Goal: Task Accomplishment & Management: Use online tool/utility

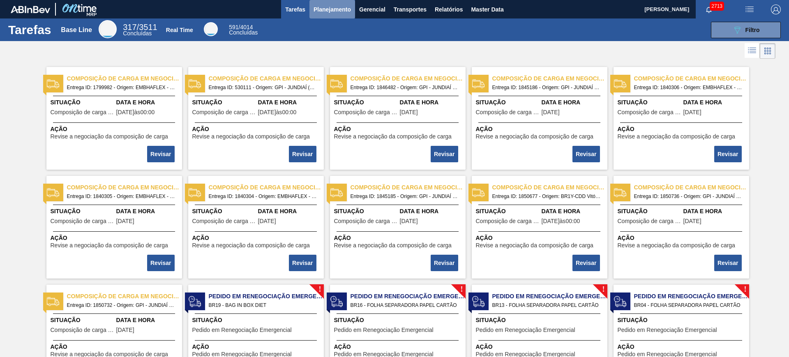
click at [342, 14] on span "Planejamento" at bounding box center [332, 10] width 37 height 10
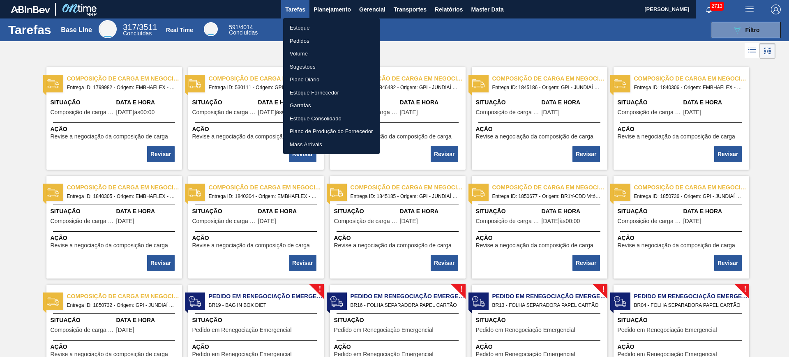
drag, startPoint x: 510, startPoint y: 35, endPoint x: 533, endPoint y: 39, distance: 23.8
click at [510, 35] on div at bounding box center [394, 178] width 789 height 357
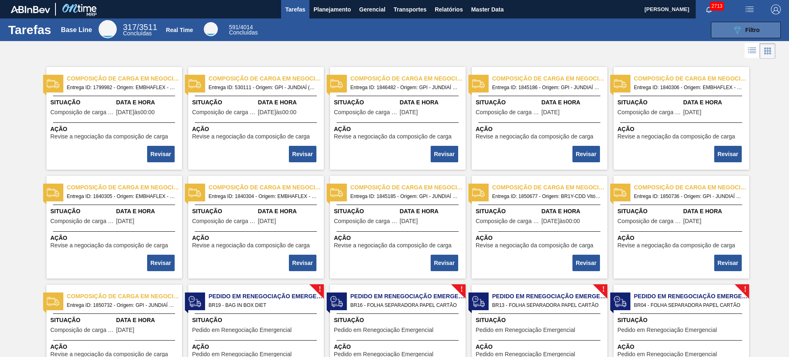
click at [631, 29] on button "089F7B8B-B2A5-4AFE-B5C0-19BA573D28AC Filtro" at bounding box center [746, 30] width 70 height 16
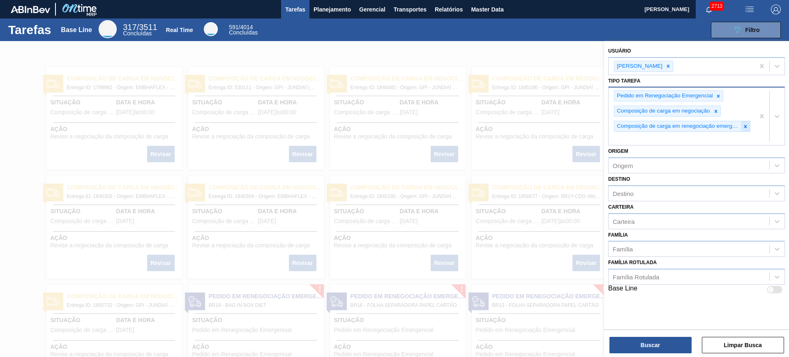
click at [631, 127] on icon at bounding box center [746, 126] width 3 height 3
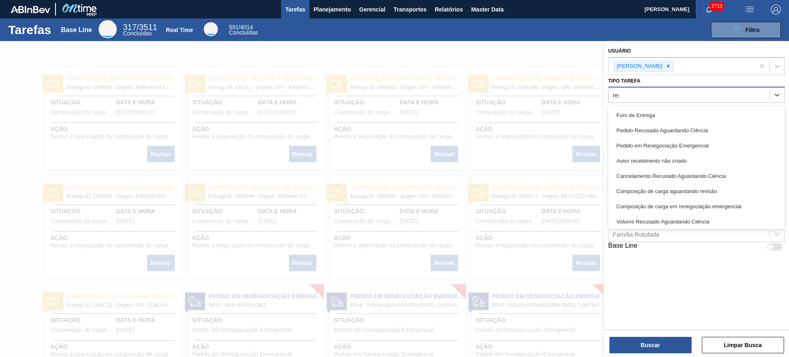
type Tarefa "rene"
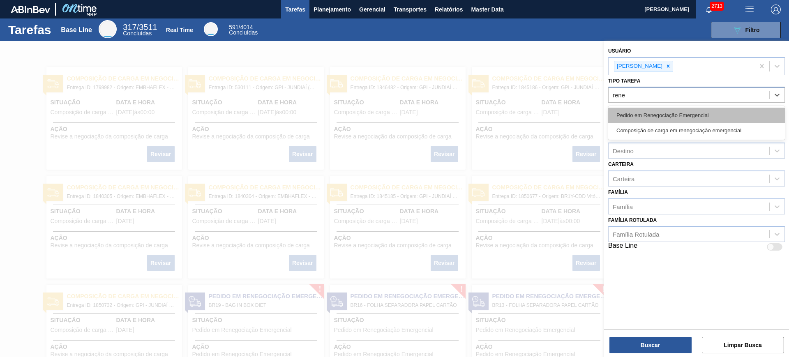
click at [631, 113] on div "Pedido em Renegociação Emergencial" at bounding box center [697, 115] width 177 height 15
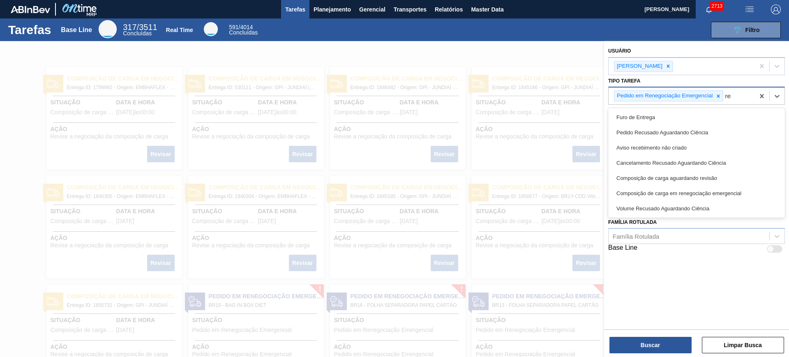
type Tarefa "rene"
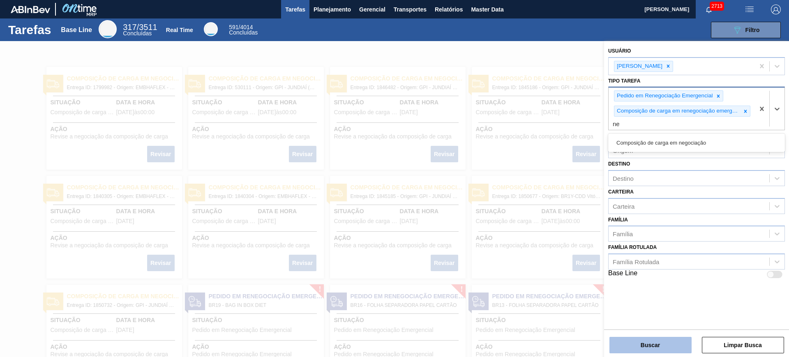
type Tarefa "ne"
click at [631, 285] on button "Buscar" at bounding box center [651, 345] width 82 height 16
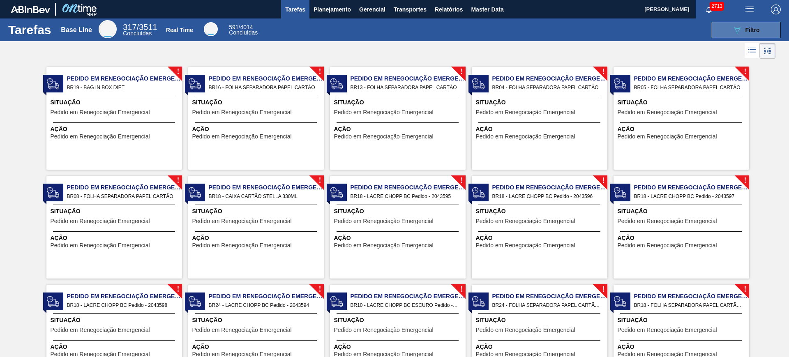
click at [631, 35] on button "089F7B8B-B2A5-4AFE-B5C0-19BA573D28AC Filtro" at bounding box center [746, 30] width 70 height 16
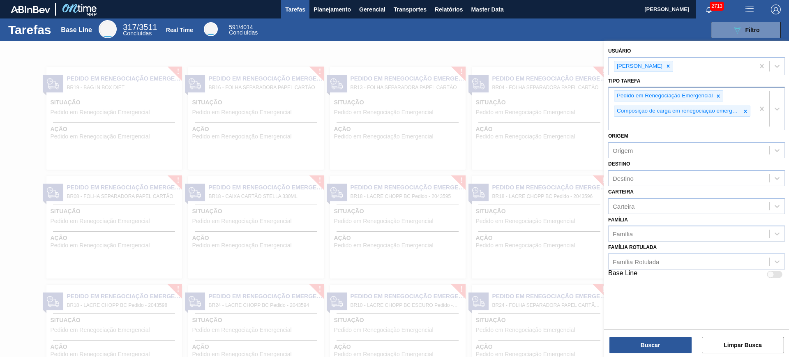
click at [507, 53] on div at bounding box center [394, 219] width 789 height 357
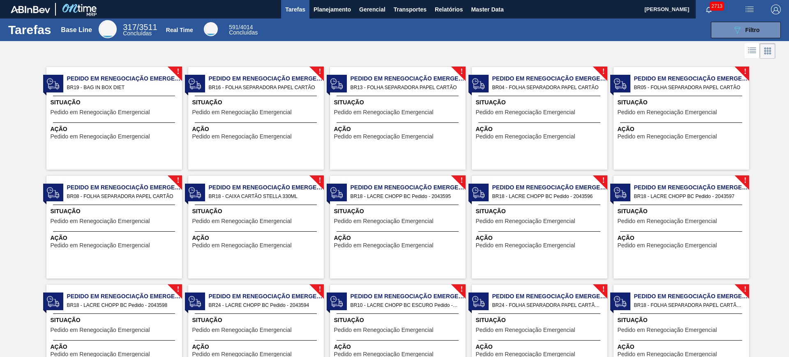
click at [631, 51] on icon at bounding box center [768, 51] width 10 height 10
click at [631, 54] on div "!" at bounding box center [749, 66] width 29 height 29
click at [631, 48] on icon at bounding box center [752, 51] width 10 height 10
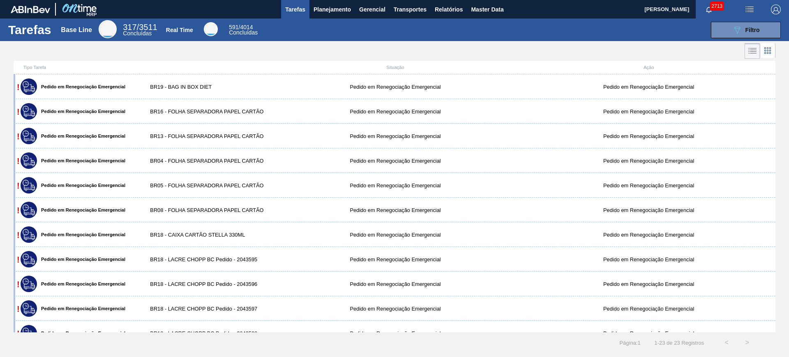
drag, startPoint x: 164, startPoint y: 89, endPoint x: 65, endPoint y: 62, distance: 102.4
click at [65, 62] on div "Tipo Tarefa Situação Ação" at bounding box center [395, 68] width 762 height 14
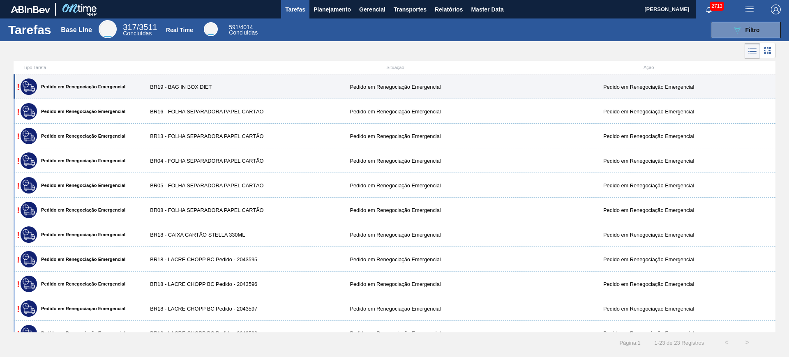
click at [35, 89] on img at bounding box center [29, 87] width 12 height 12
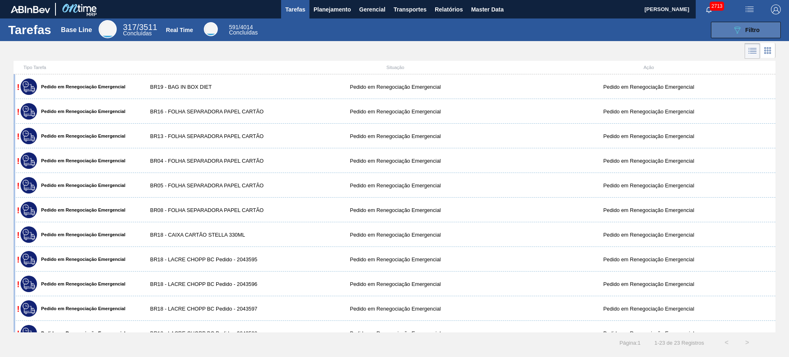
click at [631, 30] on icon "089F7B8B-B2A5-4AFE-B5C0-19BA573D28AC" at bounding box center [738, 30] width 10 height 10
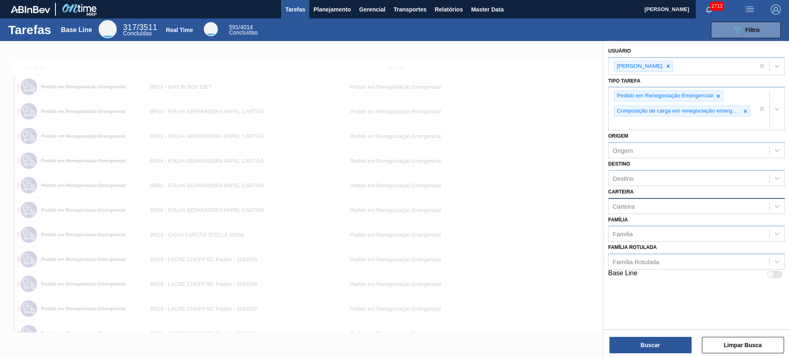
click at [631, 206] on div "Carteira" at bounding box center [689, 206] width 161 height 12
type input "caixa c"
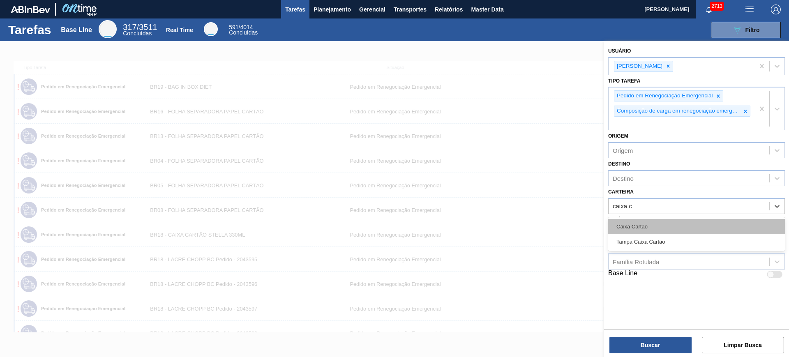
click at [631, 226] on div "Caixa Cartão" at bounding box center [697, 226] width 177 height 15
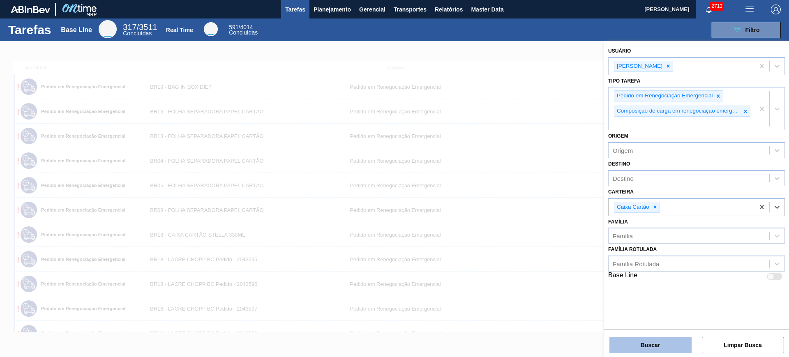
click at [631, 285] on button "Buscar" at bounding box center [651, 345] width 82 height 16
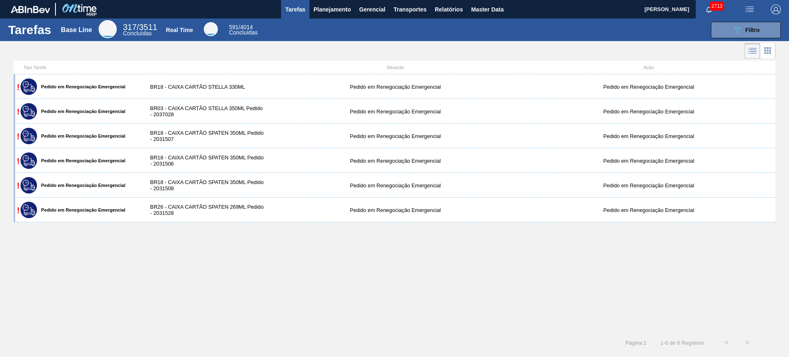
click at [631, 49] on icon at bounding box center [768, 51] width 10 height 10
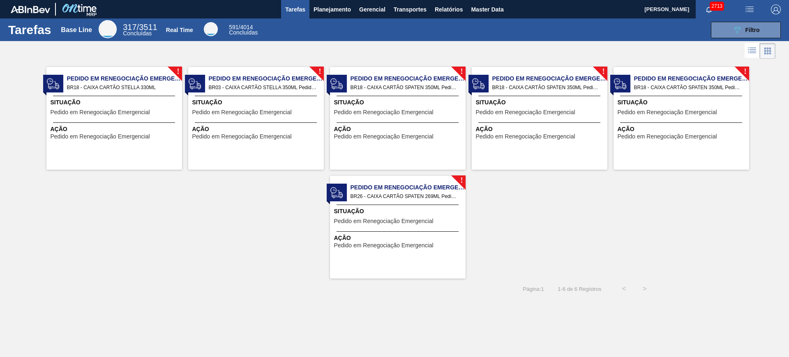
drag, startPoint x: 762, startPoint y: 31, endPoint x: 726, endPoint y: 55, distance: 43.0
click at [631, 31] on button "089F7B8B-B2A5-4AFE-B5C0-19BA573D28AC Filtro" at bounding box center [746, 30] width 70 height 16
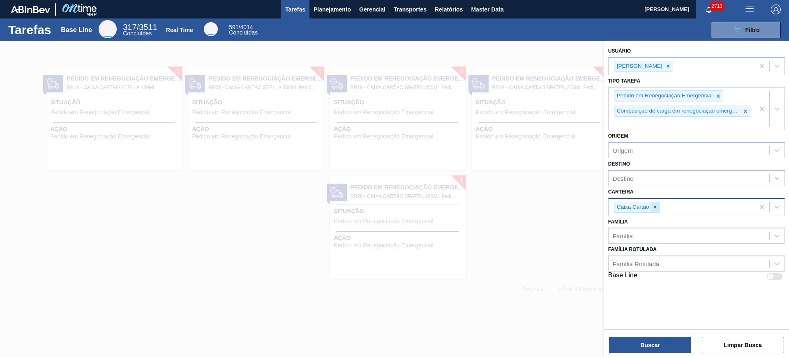
click at [631, 208] on icon at bounding box center [655, 207] width 6 height 6
type input "caixa pape"
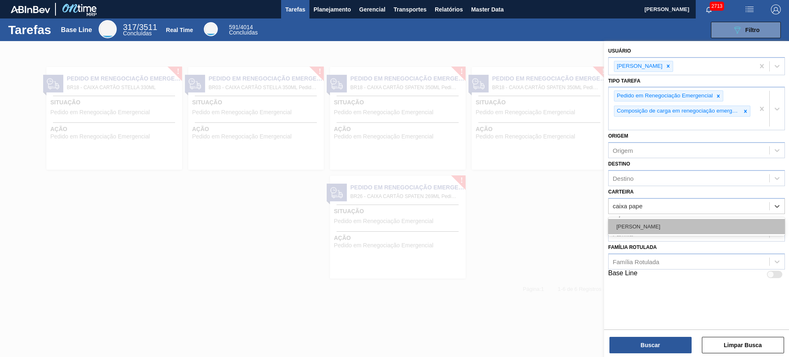
click at [631, 222] on div "Caixa Papelão" at bounding box center [697, 226] width 177 height 15
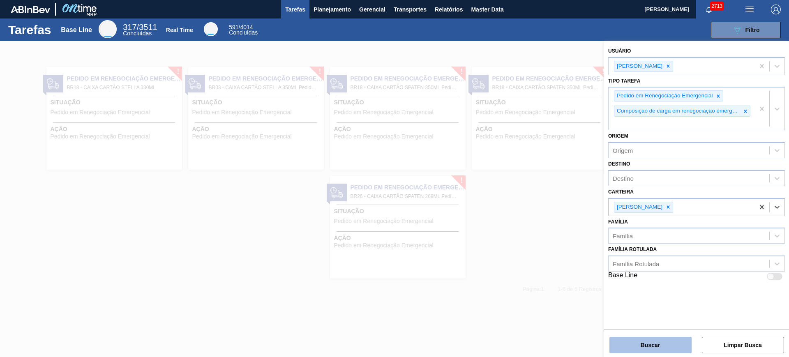
click at [631, 285] on button "Buscar" at bounding box center [651, 345] width 82 height 16
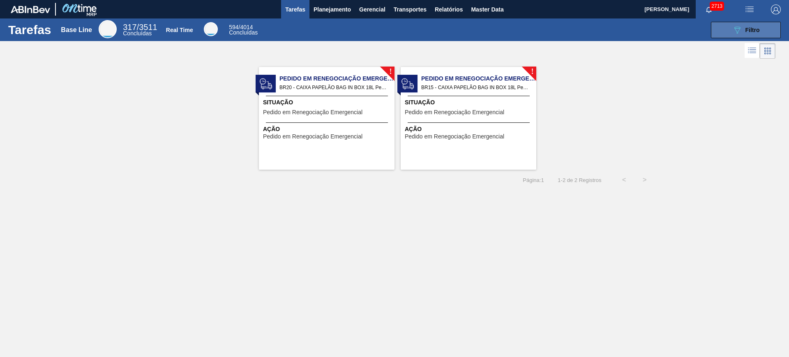
click at [631, 33] on icon "089F7B8B-B2A5-4AFE-B5C0-19BA573D28AC" at bounding box center [738, 30] width 10 height 10
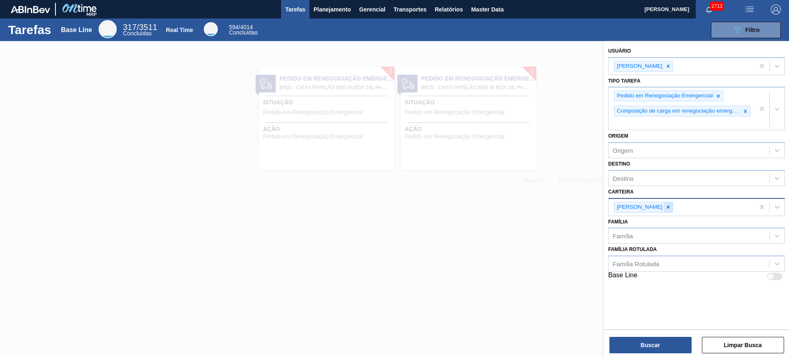
click at [631, 208] on icon at bounding box center [669, 207] width 6 height 6
type input "bag"
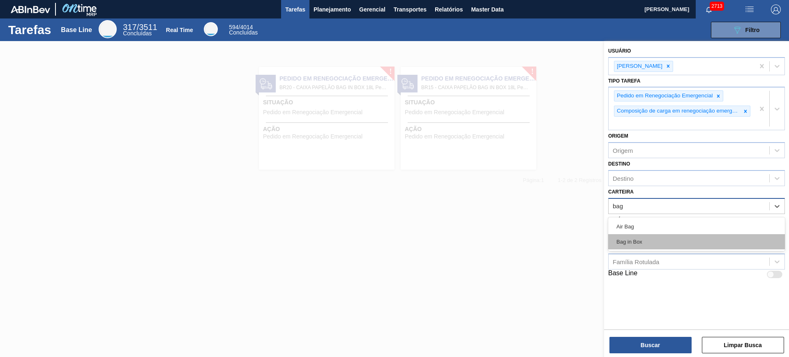
click at [631, 243] on div "Bag in Box" at bounding box center [697, 241] width 177 height 15
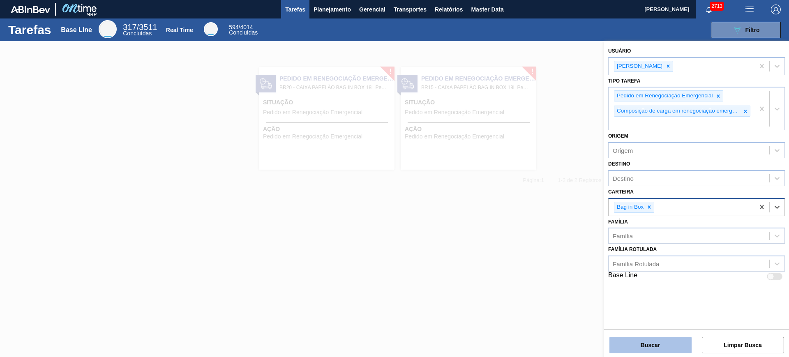
click at [631, 285] on button "Buscar" at bounding box center [651, 345] width 82 height 16
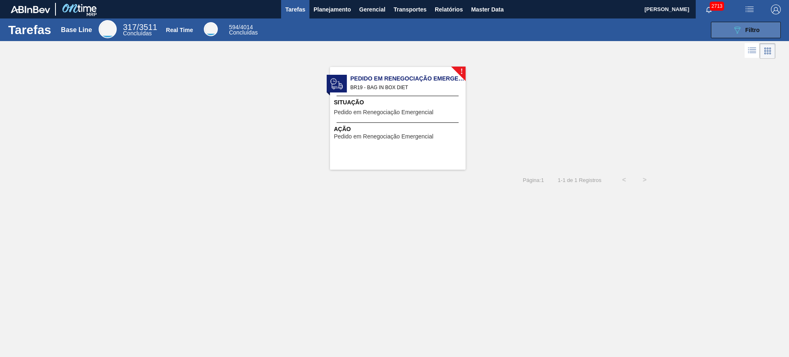
click at [631, 24] on button "089F7B8B-B2A5-4AFE-B5C0-19BA573D28AC Filtro" at bounding box center [746, 30] width 70 height 16
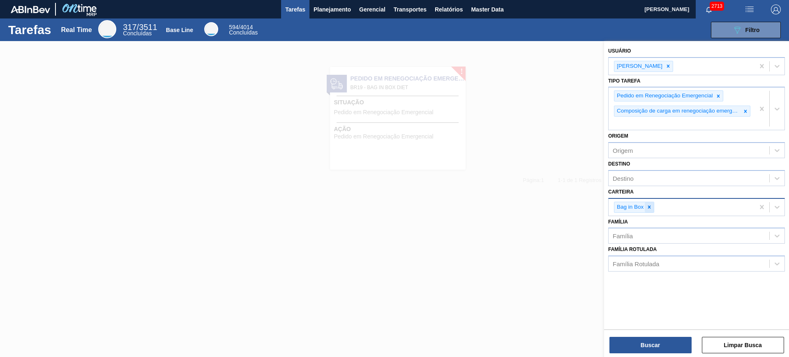
click at [631, 206] on icon at bounding box center [649, 207] width 3 height 3
type input "lacre"
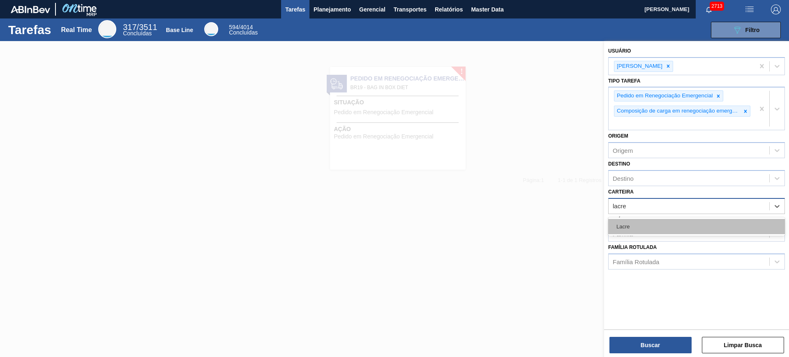
click at [631, 228] on div "Lacre" at bounding box center [697, 226] width 177 height 15
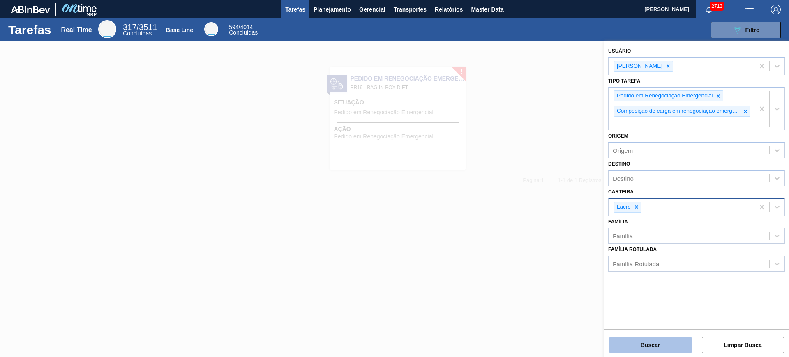
click at [631, 285] on button "Buscar" at bounding box center [651, 345] width 82 height 16
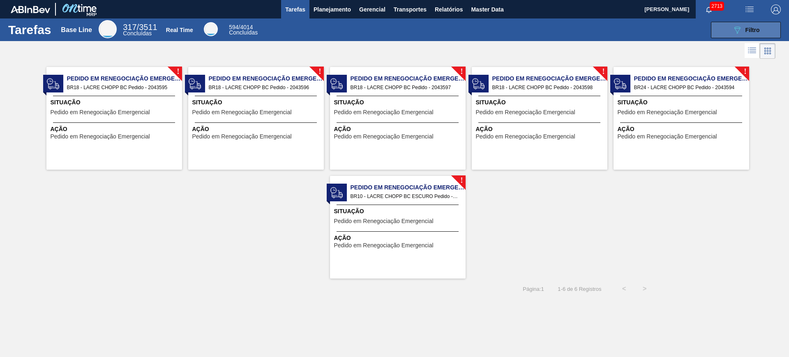
click at [631, 35] on button "089F7B8B-B2A5-4AFE-B5C0-19BA573D28AC Filtro" at bounding box center [746, 30] width 70 height 16
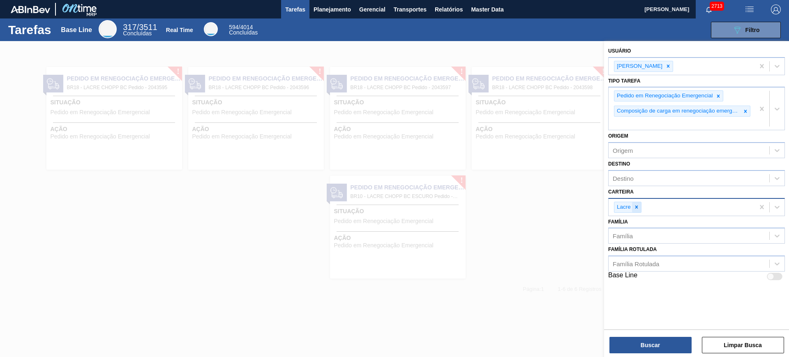
click at [631, 208] on icon at bounding box center [636, 207] width 3 height 3
type input "folha se"
click at [631, 285] on button "Buscar" at bounding box center [651, 345] width 82 height 16
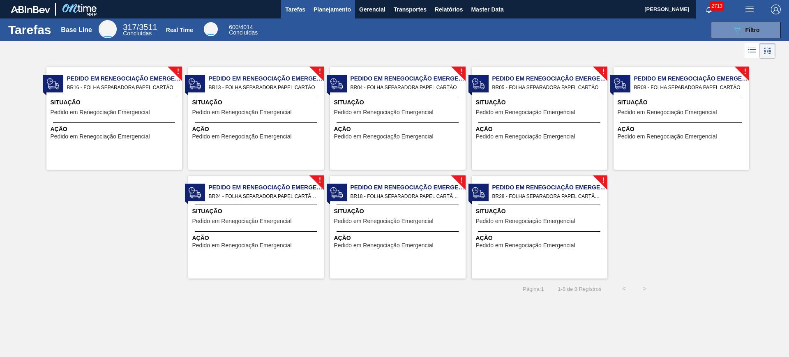
click at [343, 11] on span "Planejamento" at bounding box center [332, 10] width 37 height 10
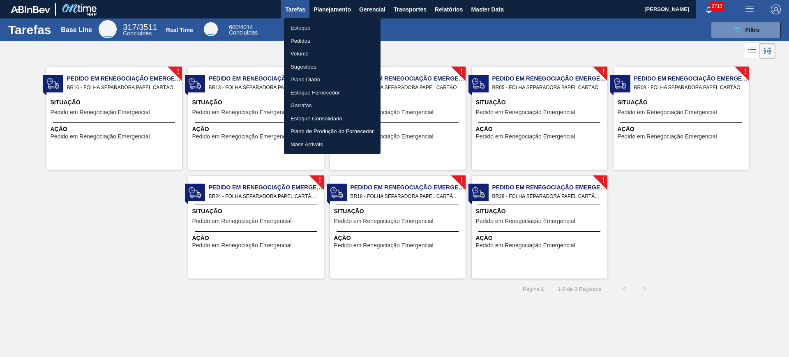
click at [631, 227] on div at bounding box center [394, 178] width 789 height 357
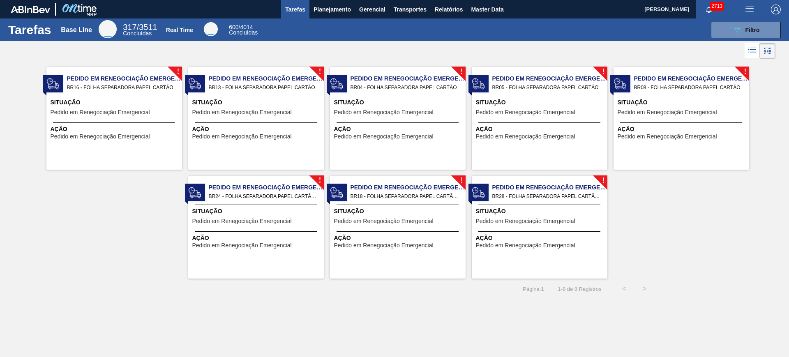
click at [631, 38] on div "Tarefas Base Line 317 / 3511 Concluídas Real Time 600 / 4014 Concluídas 089F7B8…" at bounding box center [394, 30] width 789 height 23
drag, startPoint x: 737, startPoint y: 38, endPoint x: 732, endPoint y: 35, distance: 5.8
click at [631, 35] on div "Tarefas Base Line 317 / 3511 Concluídas Real Time 600 / 4014 Concluídas 089F7B8…" at bounding box center [394, 30] width 789 height 23
click at [631, 33] on button "089F7B8B-B2A5-4AFE-B5C0-19BA573D28AC Filtro" at bounding box center [746, 30] width 70 height 16
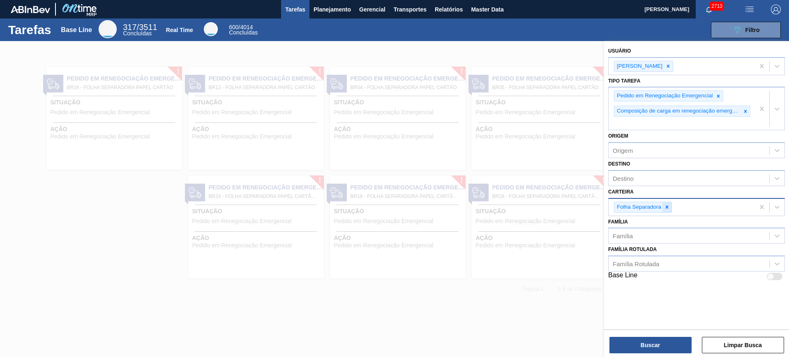
click at [631, 208] on icon at bounding box center [667, 207] width 6 height 6
click at [631, 285] on button "Buscar" at bounding box center [651, 345] width 82 height 16
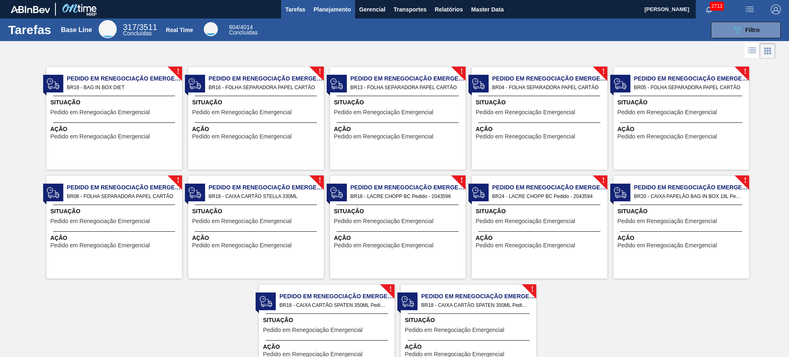
click at [332, 10] on span "Planejamento" at bounding box center [332, 10] width 37 height 10
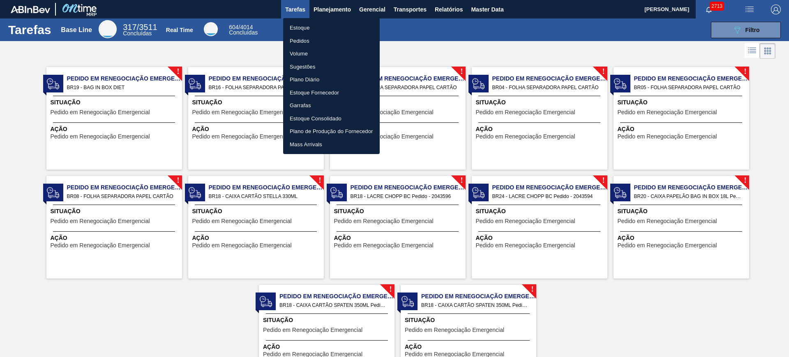
click at [326, 27] on li "Estoque" at bounding box center [331, 27] width 97 height 13
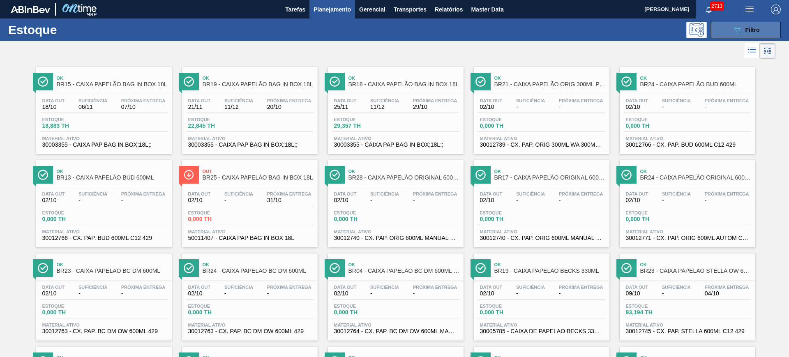
click at [631, 29] on div "089F7B8B-B2A5-4AFE-B5C0-19BA573D28AC Filtro" at bounding box center [747, 30] width 28 height 10
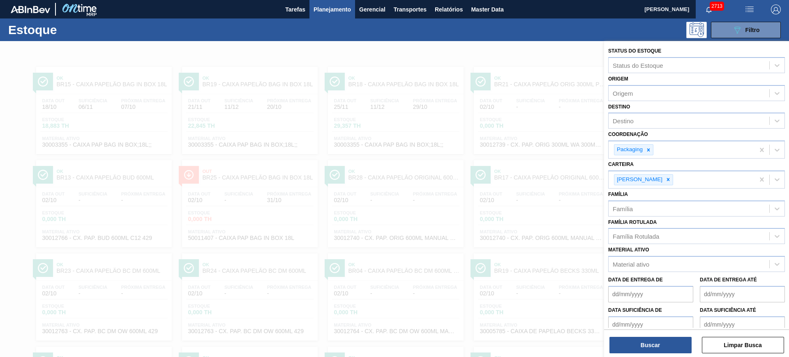
click at [518, 58] on div at bounding box center [394, 219] width 789 height 357
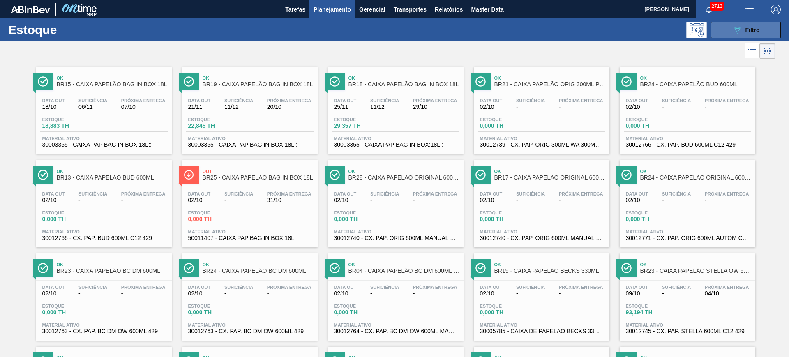
click at [631, 36] on button "089F7B8B-B2A5-4AFE-B5C0-19BA573D28AC Filtro" at bounding box center [746, 30] width 70 height 16
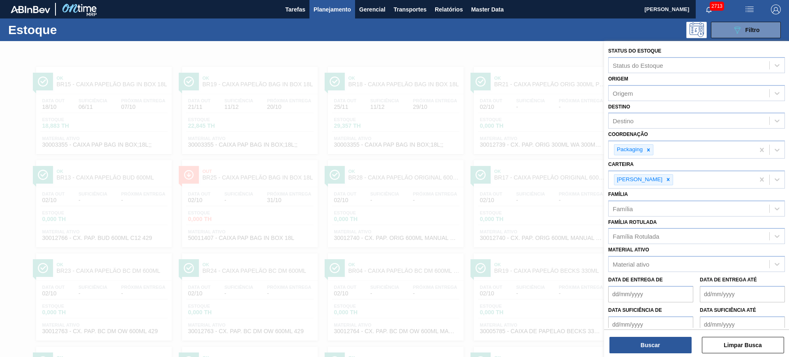
click at [556, 38] on div "Estoque 089F7B8B-B2A5-4AFE-B5C0-19BA573D28AC Filtro" at bounding box center [394, 30] width 789 height 23
click at [412, 31] on div "089F7B8B-B2A5-4AFE-B5C0-19BA573D28AC Filtro" at bounding box center [458, 30] width 654 height 16
click at [472, 62] on div at bounding box center [394, 219] width 789 height 357
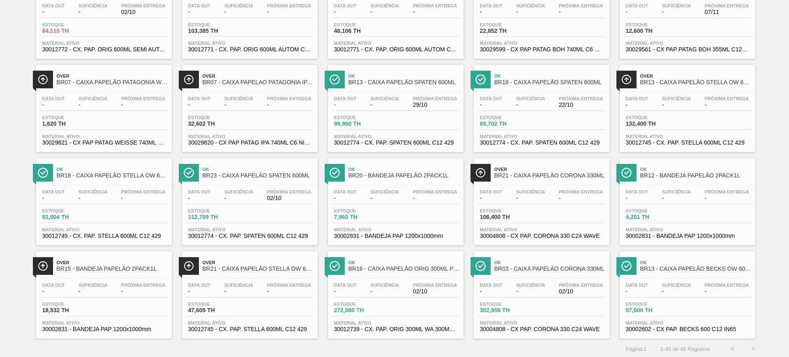
scroll to position [564, 0]
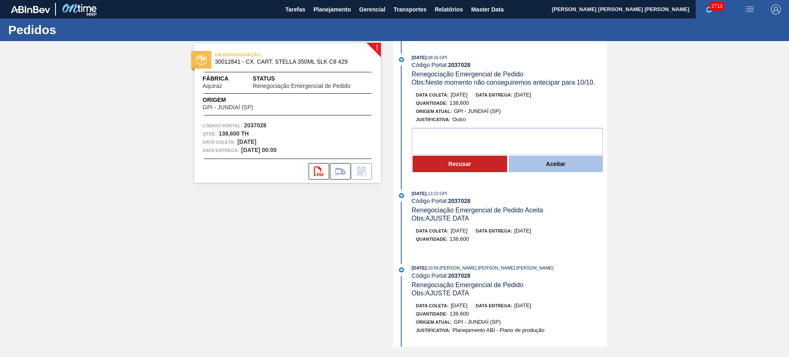
click at [541, 165] on button "Aceitar" at bounding box center [556, 164] width 95 height 16
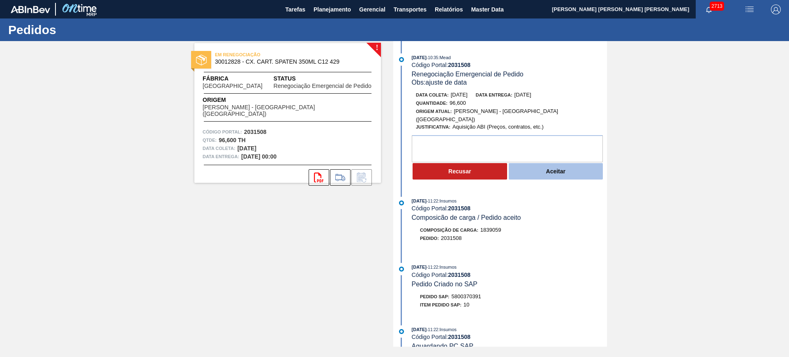
click at [537, 164] on button "Aceitar" at bounding box center [556, 171] width 95 height 16
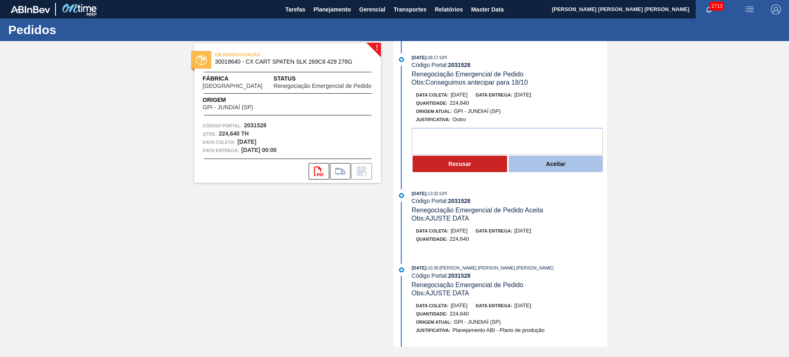
click at [542, 165] on button "Aceitar" at bounding box center [556, 164] width 95 height 16
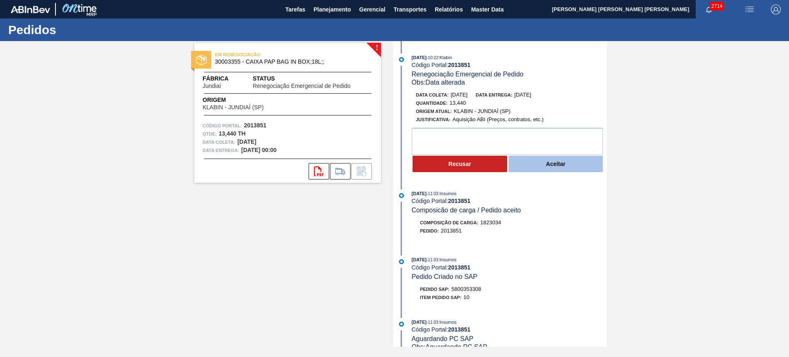
click at [549, 159] on button "Aceitar" at bounding box center [556, 164] width 95 height 16
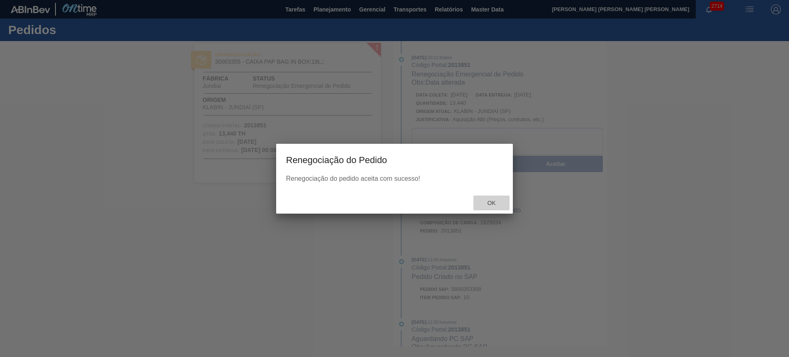
click at [488, 202] on span "Ok" at bounding box center [491, 203] width 21 height 7
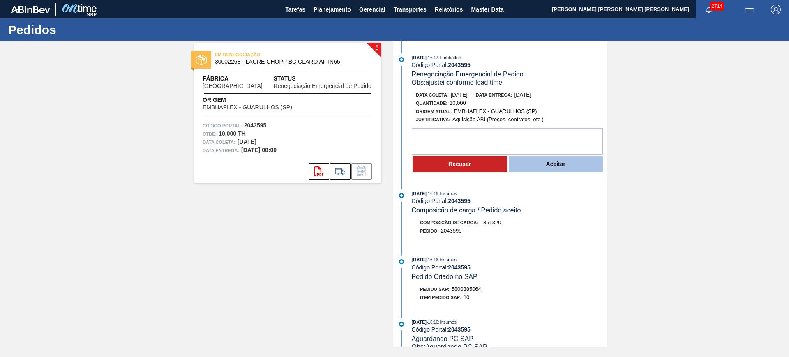
click at [554, 160] on button "Aceitar" at bounding box center [556, 164] width 95 height 16
click at [552, 163] on button "Aceitar" at bounding box center [556, 164] width 95 height 16
click at [580, 168] on button "Aceitar" at bounding box center [556, 164] width 95 height 16
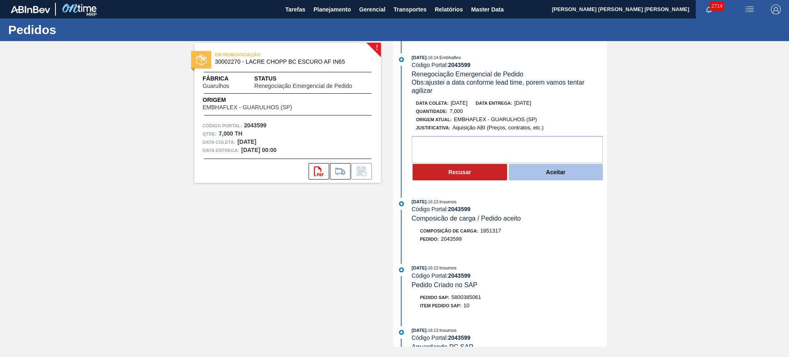
click at [569, 173] on button "Aceitar" at bounding box center [556, 172] width 95 height 16
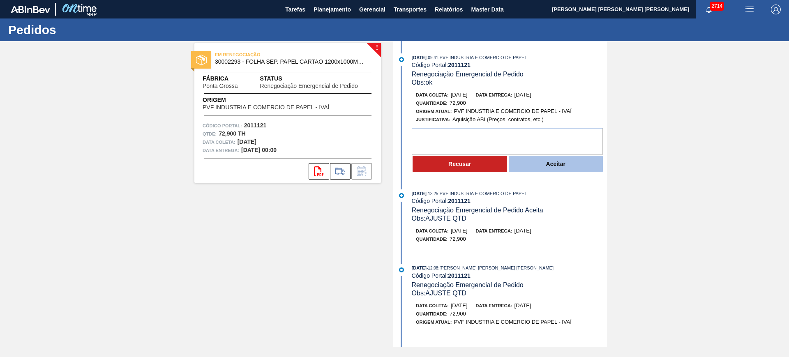
click at [547, 169] on button "Aceitar" at bounding box center [556, 164] width 95 height 16
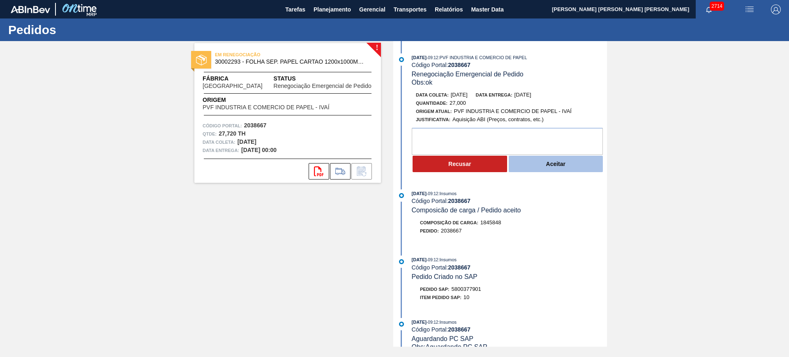
click at [546, 166] on button "Aceitar" at bounding box center [556, 164] width 95 height 16
click at [529, 170] on button "Aceitar" at bounding box center [556, 164] width 95 height 16
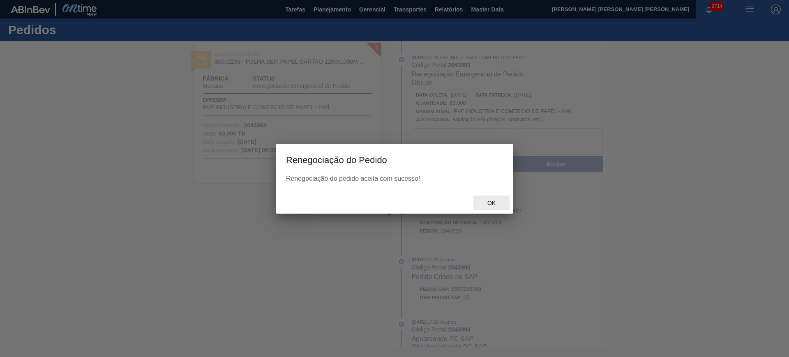
click at [492, 203] on span "Ok" at bounding box center [491, 203] width 21 height 7
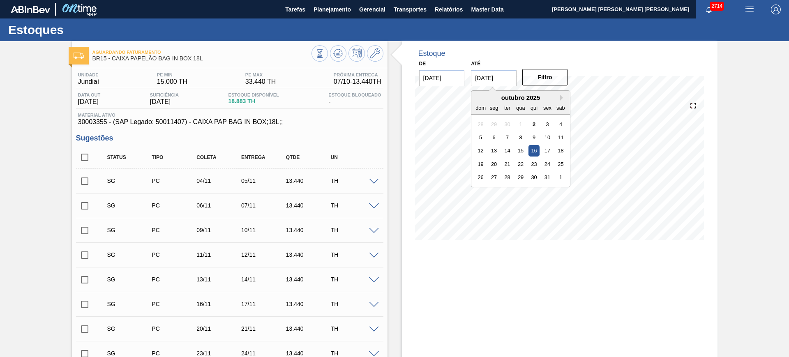
click at [499, 77] on input "[DATE]" at bounding box center [494, 78] width 46 height 16
click at [562, 99] on button "Next Month" at bounding box center [563, 98] width 6 height 6
click at [562, 179] on div "3" at bounding box center [560, 177] width 11 height 11
type input "03/01/2026"
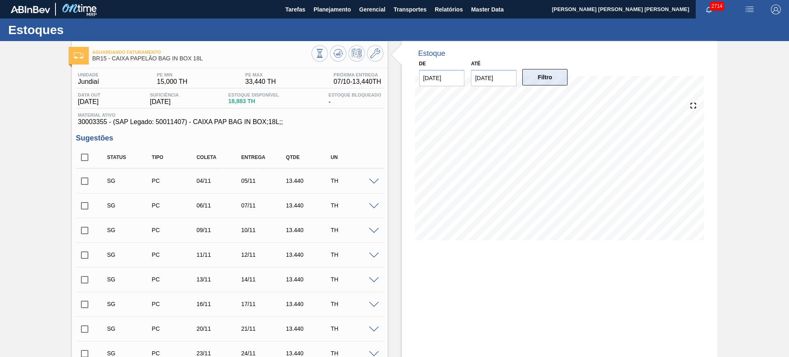
click at [551, 84] on button "Filtro" at bounding box center [546, 77] width 46 height 16
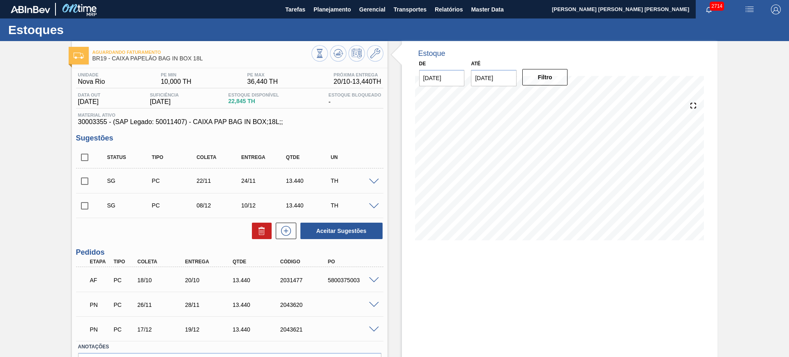
click at [502, 82] on input "[DATE]" at bounding box center [494, 78] width 46 height 16
click at [565, 97] on button "Next Month" at bounding box center [563, 98] width 6 height 6
click at [565, 178] on div "3" at bounding box center [560, 177] width 11 height 11
type input "[DATE]"
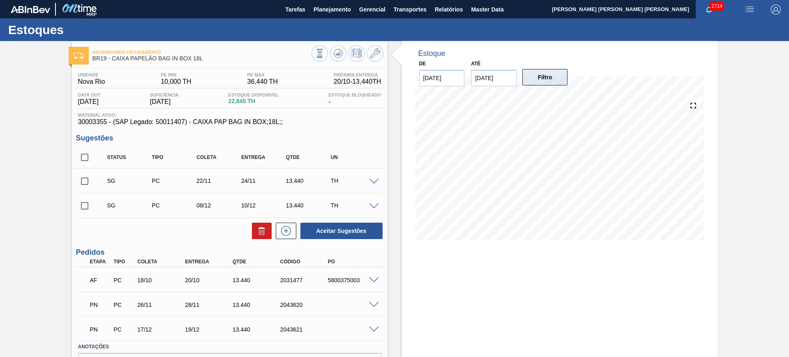
click at [537, 75] on button "Filtro" at bounding box center [546, 77] width 46 height 16
click at [86, 176] on input "checkbox" at bounding box center [84, 181] width 17 height 17
click at [324, 229] on button "Aceitar Sugestões" at bounding box center [342, 231] width 82 height 16
checkbox input "false"
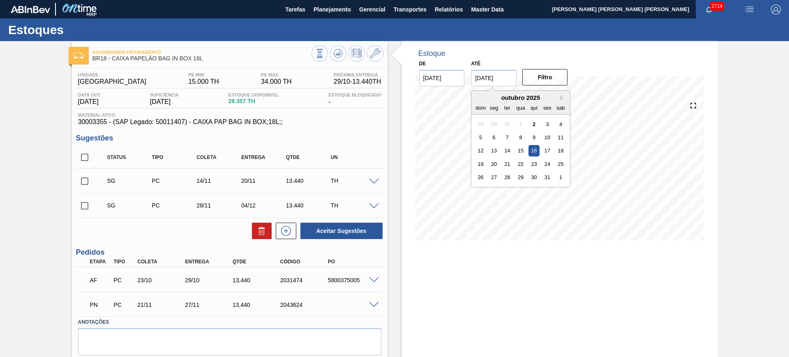
click at [491, 81] on input "[DATE]" at bounding box center [494, 78] width 46 height 16
click at [565, 95] on button "Next Month" at bounding box center [563, 98] width 6 height 6
click at [560, 177] on div "3" at bounding box center [560, 177] width 11 height 11
type input "03/01/2026"
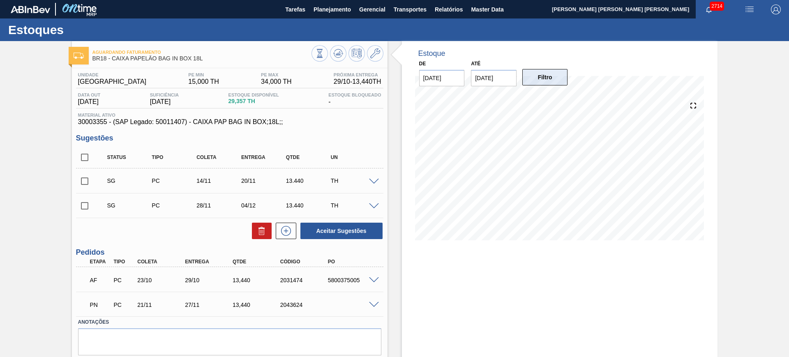
click at [542, 76] on button "Filtro" at bounding box center [546, 77] width 46 height 16
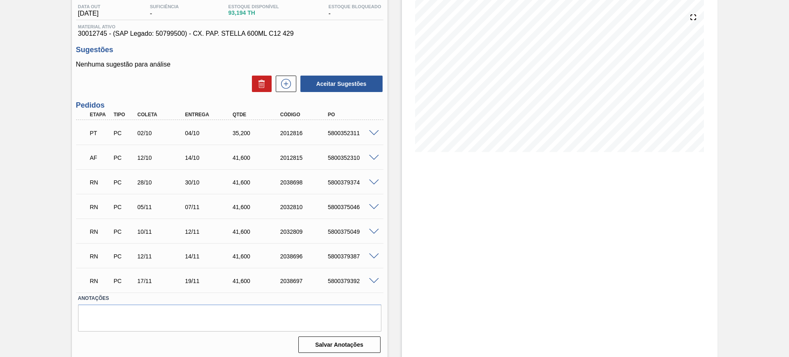
scroll to position [91, 0]
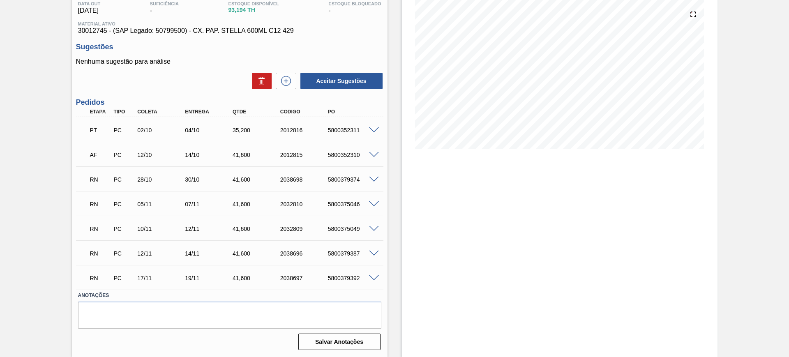
click at [376, 177] on span at bounding box center [374, 180] width 10 height 6
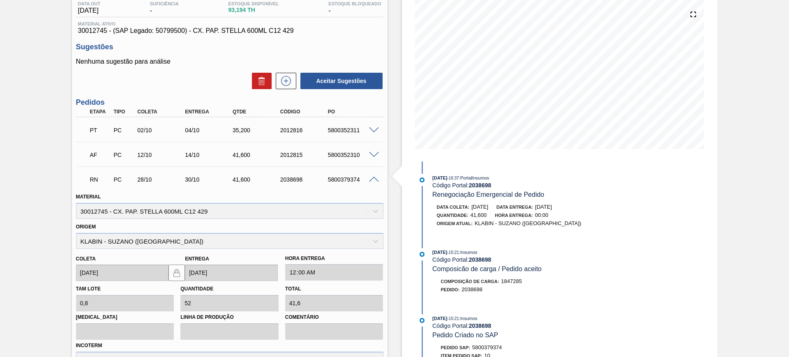
click at [374, 178] on span at bounding box center [374, 180] width 10 height 6
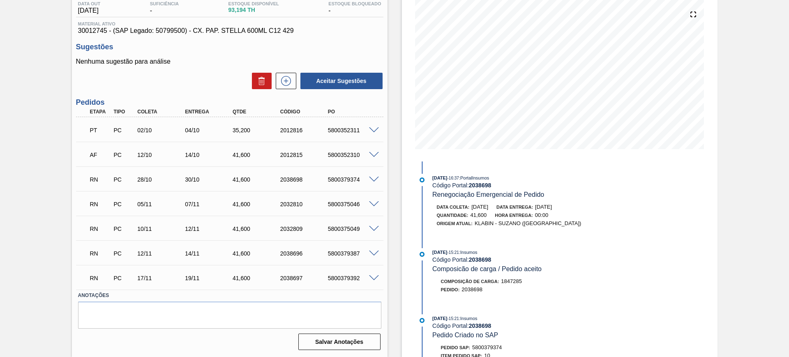
click at [374, 202] on span at bounding box center [374, 204] width 10 height 6
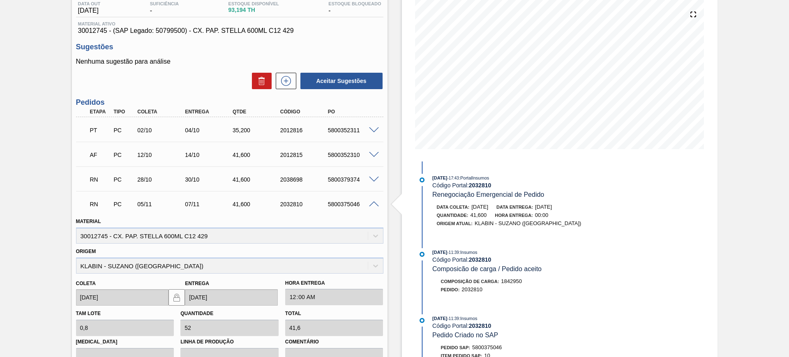
click at [374, 202] on span at bounding box center [374, 204] width 10 height 6
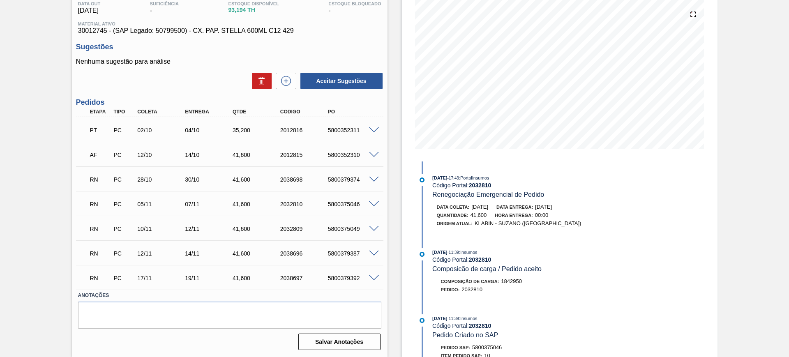
click at [377, 227] on span at bounding box center [374, 229] width 10 height 6
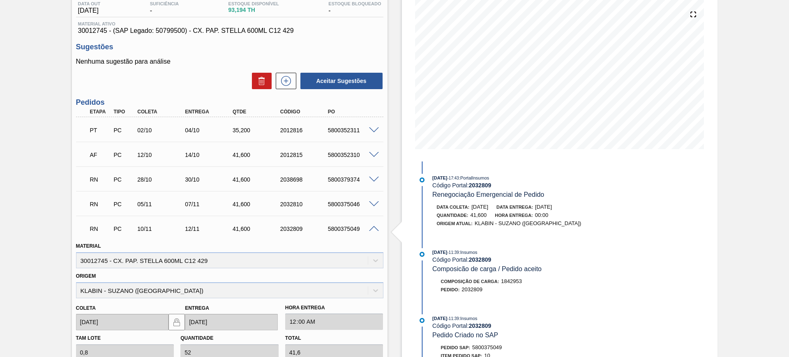
click at [375, 228] on span at bounding box center [374, 229] width 10 height 6
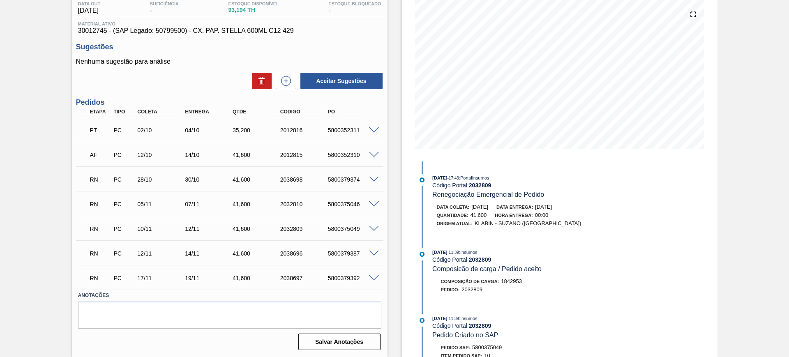
click at [375, 252] on span at bounding box center [374, 254] width 10 height 6
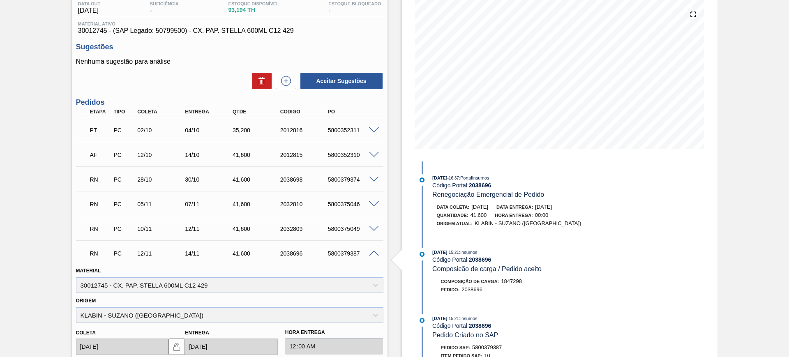
click at [373, 252] on span at bounding box center [374, 254] width 10 height 6
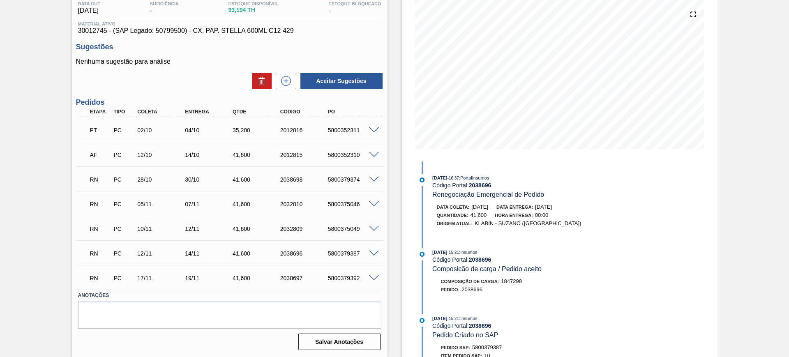
click at [371, 280] on span at bounding box center [374, 278] width 10 height 6
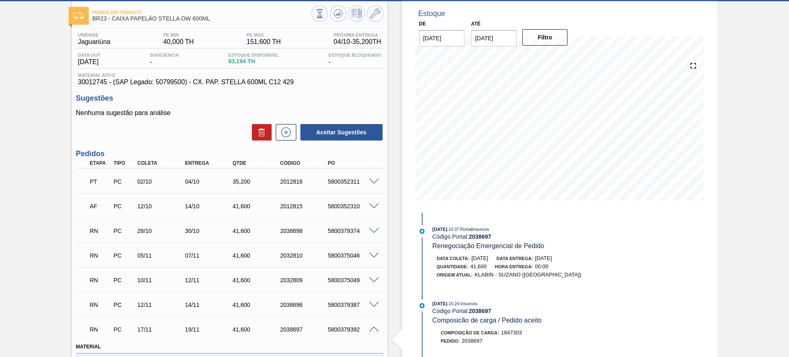
scroll to position [0, 0]
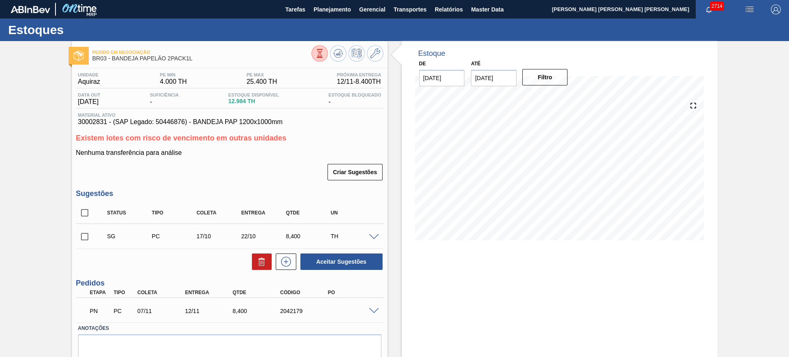
click at [88, 211] on input "checkbox" at bounding box center [84, 212] width 17 height 17
checkbox input "true"
click at [345, 261] on button "Aceitar Sugestões" at bounding box center [342, 262] width 82 height 16
checkbox input "false"
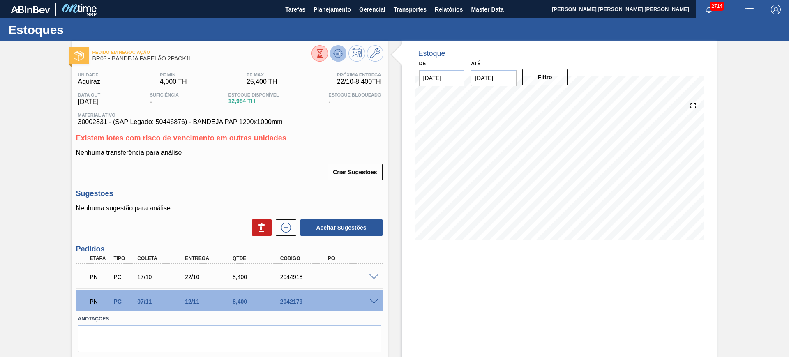
click at [334, 53] on icon at bounding box center [338, 55] width 8 height 4
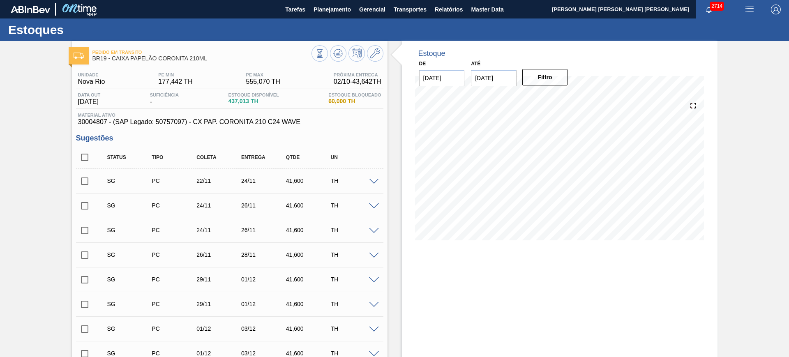
click at [85, 160] on input "checkbox" at bounding box center [84, 157] width 17 height 17
checkbox input "true"
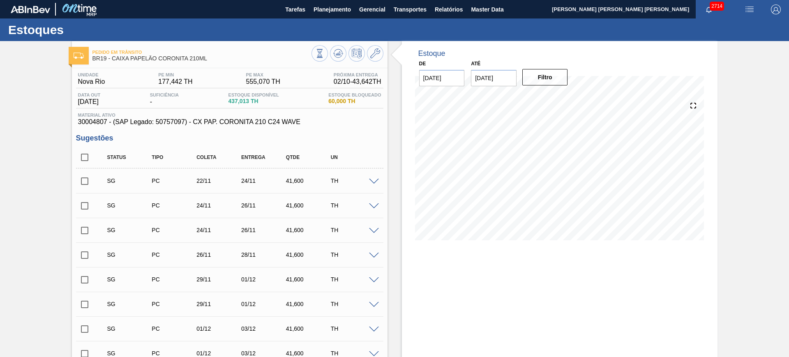
checkbox input "true"
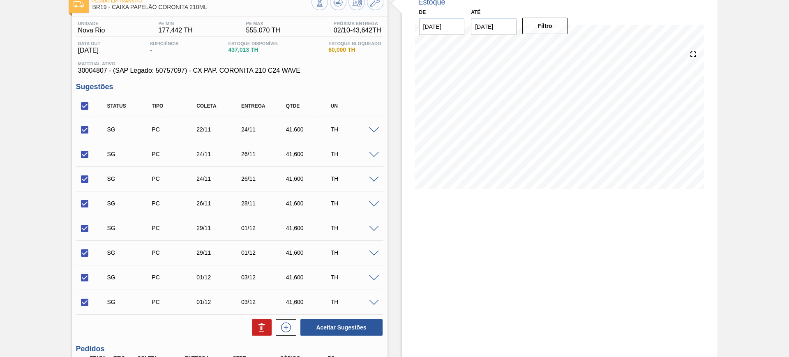
scroll to position [103, 0]
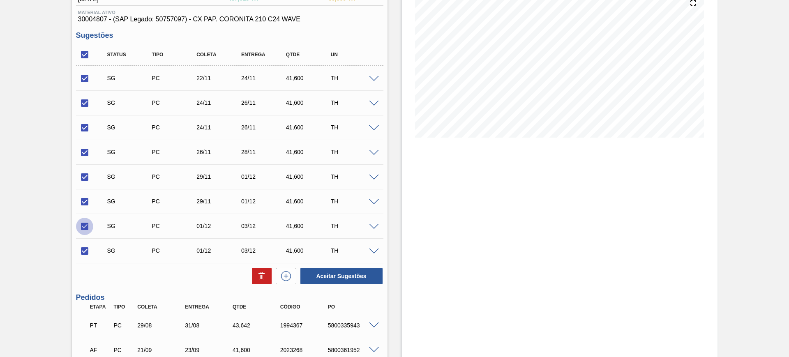
click at [86, 231] on input "checkbox" at bounding box center [84, 226] width 17 height 17
checkbox input "false"
click at [88, 201] on input "checkbox" at bounding box center [84, 201] width 17 height 17
checkbox input "false"
click at [89, 225] on input "checkbox" at bounding box center [84, 226] width 17 height 17
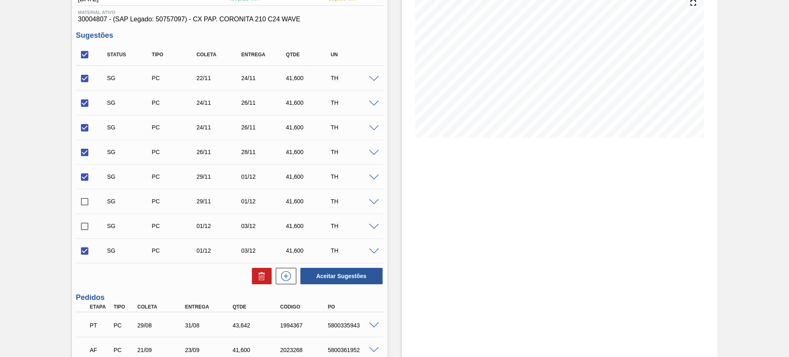
checkbox input "true"
click at [348, 275] on button "Aceitar Sugestões" at bounding box center [342, 276] width 82 height 16
checkbox input "false"
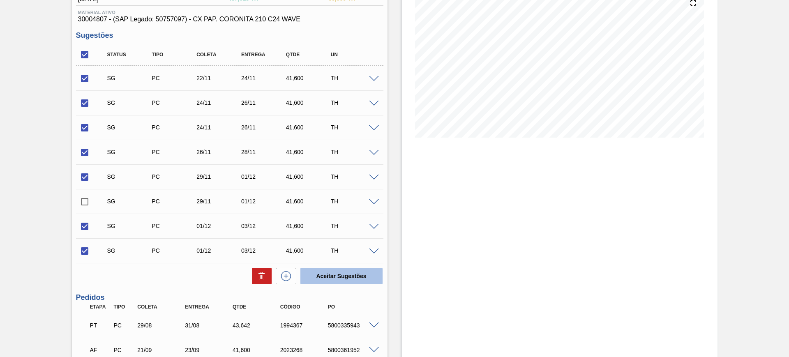
checkbox input "false"
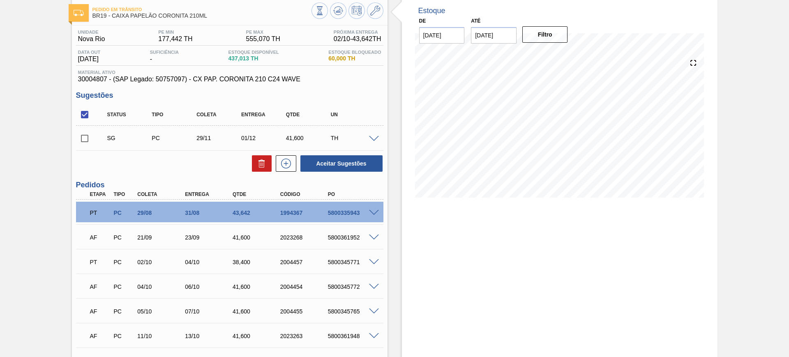
scroll to position [0, 0]
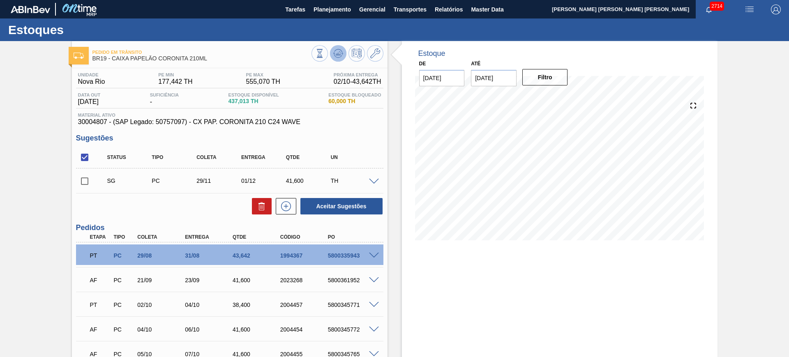
click at [339, 52] on icon at bounding box center [337, 53] width 5 height 4
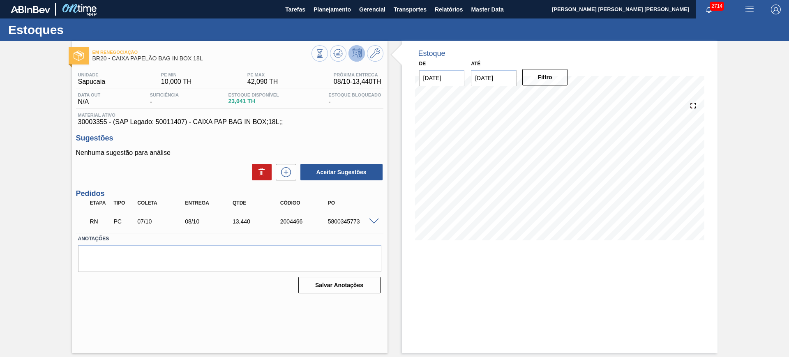
click at [351, 48] on button at bounding box center [357, 53] width 16 height 16
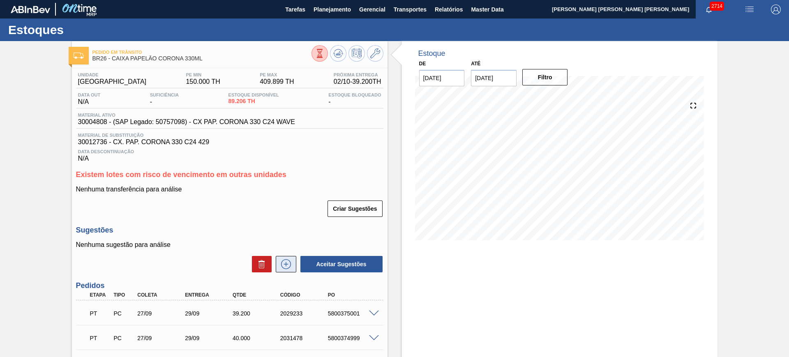
click at [286, 264] on icon at bounding box center [286, 264] width 5 height 0
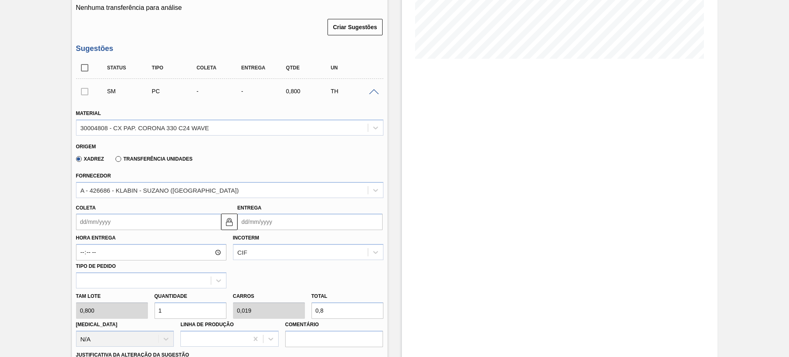
scroll to position [257, 0]
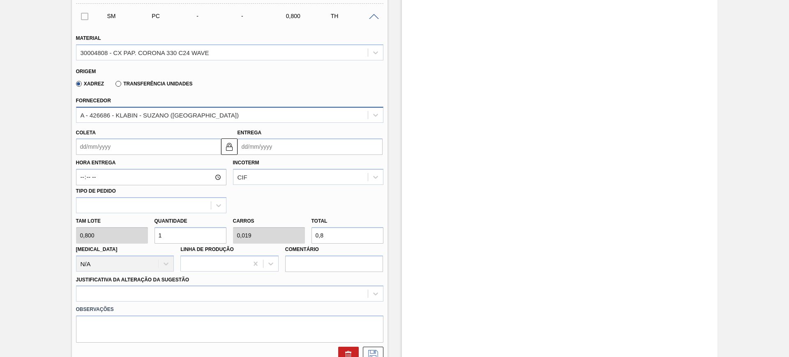
click at [198, 118] on div "A - 426686 - KLABIN - SUZANO (SP)" at bounding box center [222, 115] width 292 height 12
click at [207, 92] on div "Origem Xadrez Transferência Unidades" at bounding box center [230, 77] width 314 height 30
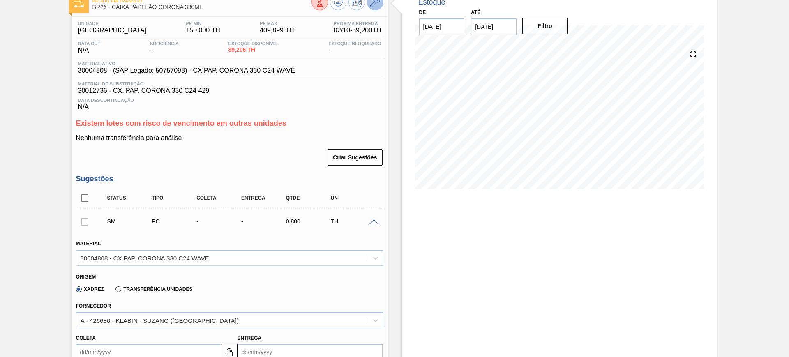
click at [373, 7] on button at bounding box center [375, 2] width 16 height 16
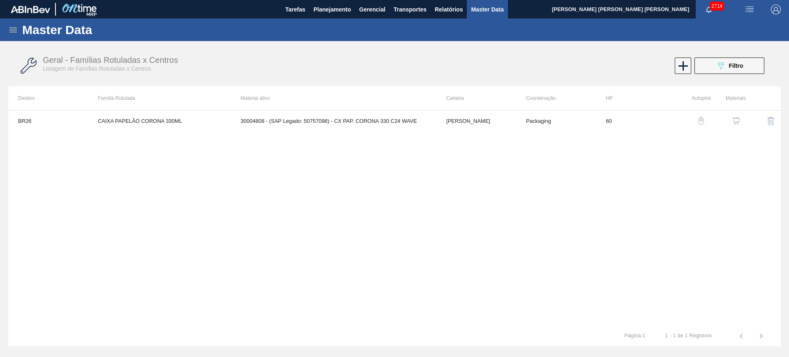
click at [736, 122] on img "button" at bounding box center [736, 121] width 8 height 8
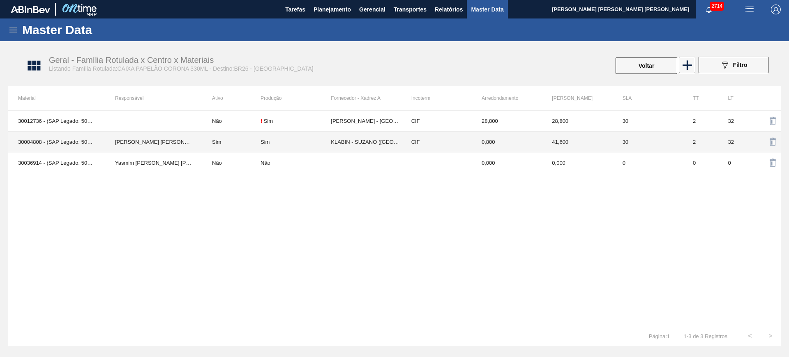
click at [233, 142] on td "Sim" at bounding box center [231, 142] width 58 height 21
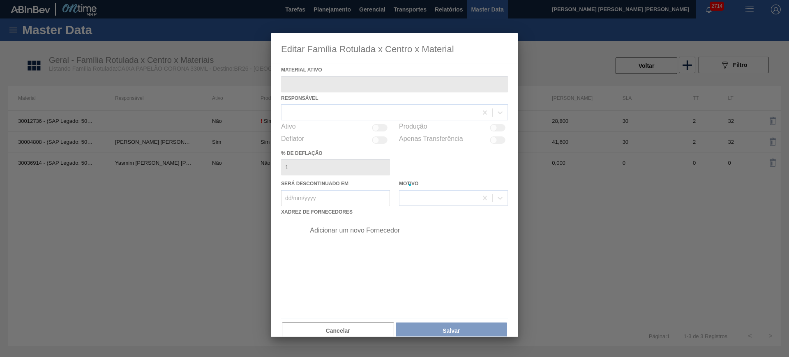
type ativo "30004808 - (SAP Legado: 50757098) - CX PAP. CORONA 330 C24 WAVE"
checkbox input "true"
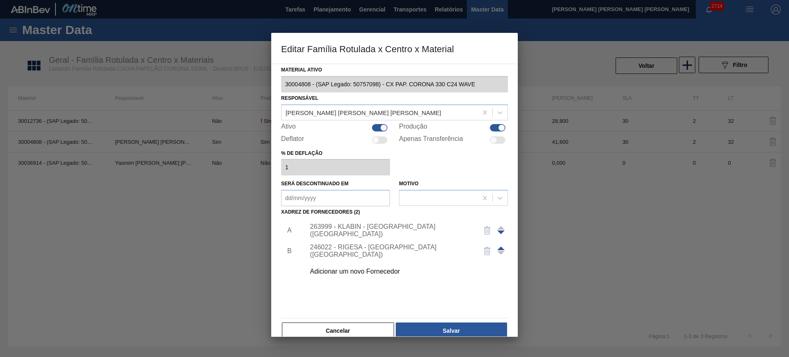
click at [363, 268] on div "Adicionar um novo Fornecedor" at bounding box center [390, 271] width 161 height 7
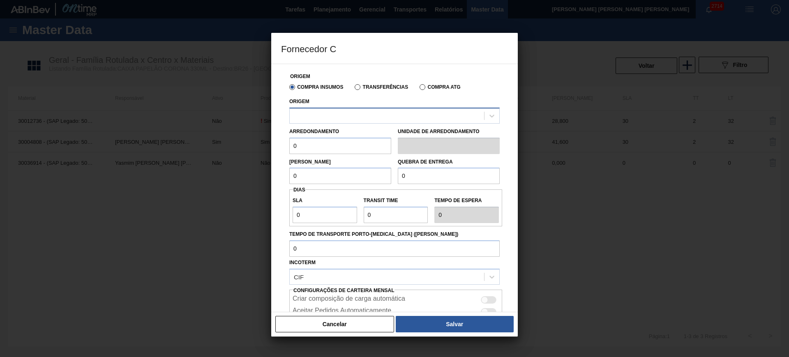
click at [345, 118] on div at bounding box center [387, 116] width 194 height 12
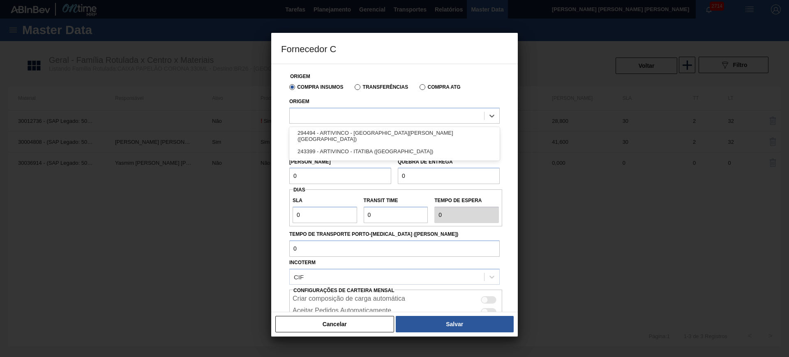
click at [359, 97] on div "Origem option 294494 - ARTIVINCO - SANTA ROSA DE VITERBO (SP) focused, 1 of 2. …" at bounding box center [394, 110] width 211 height 28
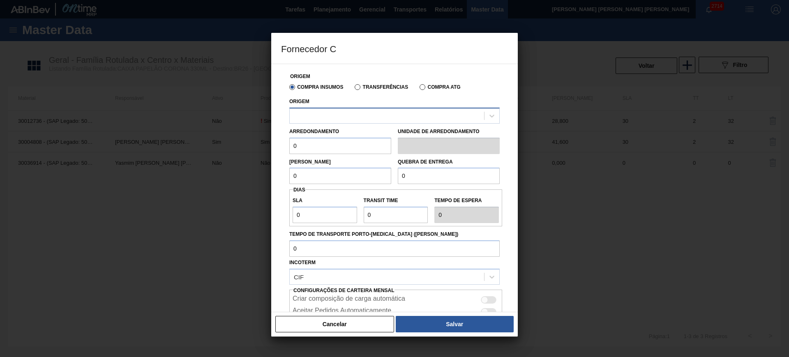
click at [365, 113] on div at bounding box center [387, 116] width 194 height 12
click at [339, 326] on button "Cancelar" at bounding box center [334, 324] width 119 height 16
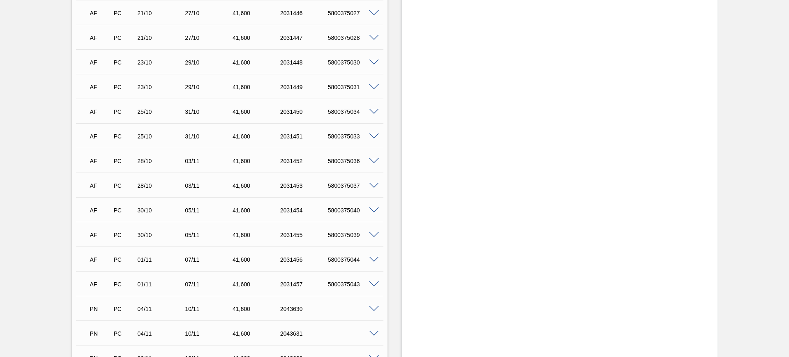
scroll to position [899, 0]
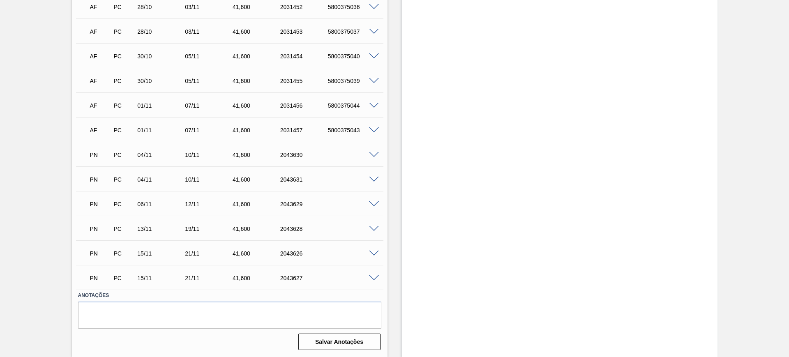
click at [373, 177] on span at bounding box center [374, 180] width 10 height 6
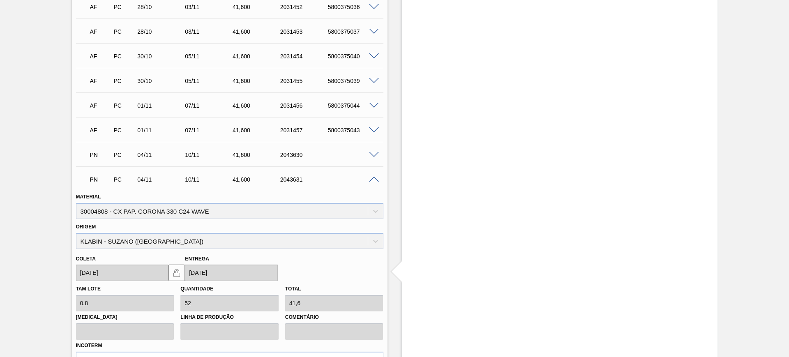
click at [374, 155] on span at bounding box center [374, 155] width 10 height 6
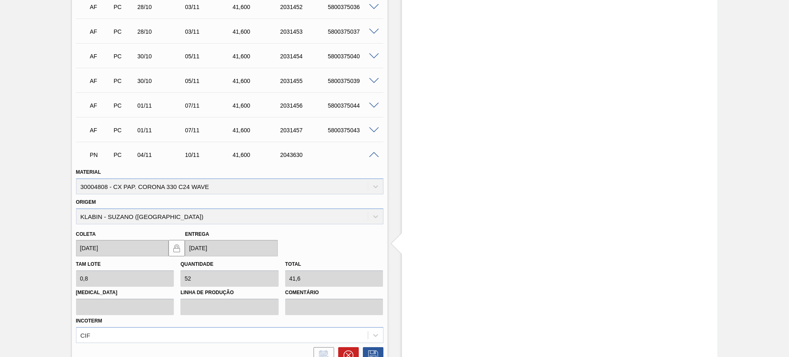
click at [372, 130] on span at bounding box center [374, 130] width 10 height 6
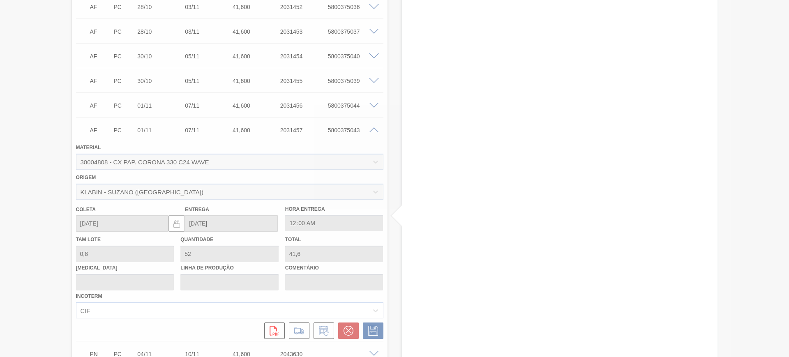
click at [375, 79] on div at bounding box center [394, 178] width 789 height 357
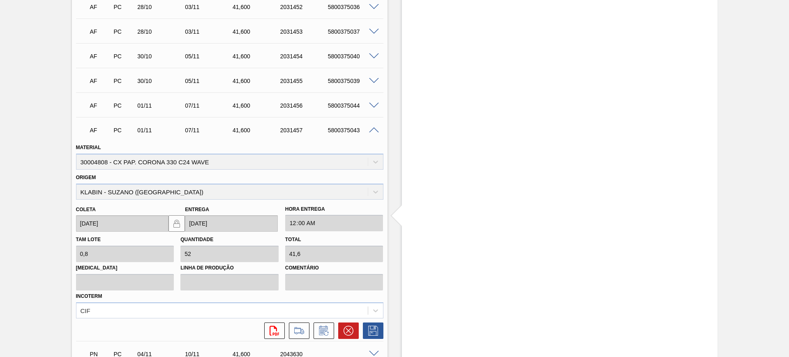
click at [375, 79] on span at bounding box center [374, 81] width 10 height 6
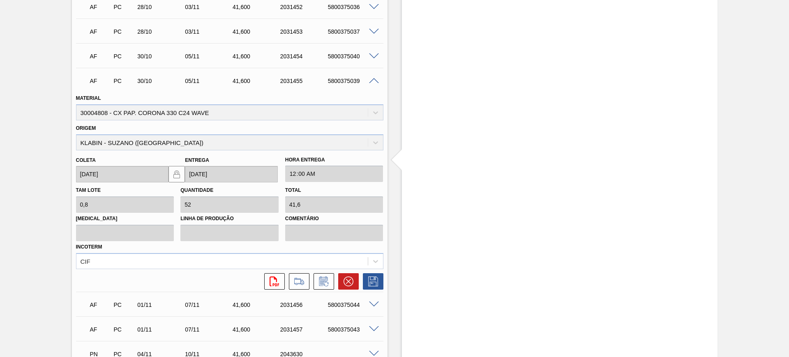
scroll to position [796, 0]
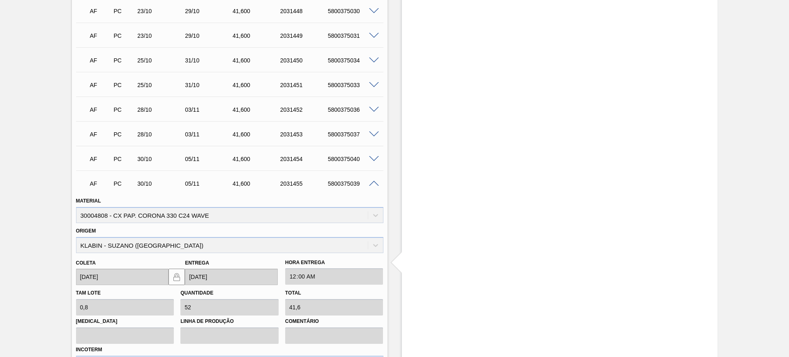
click at [374, 156] on span at bounding box center [374, 159] width 10 height 6
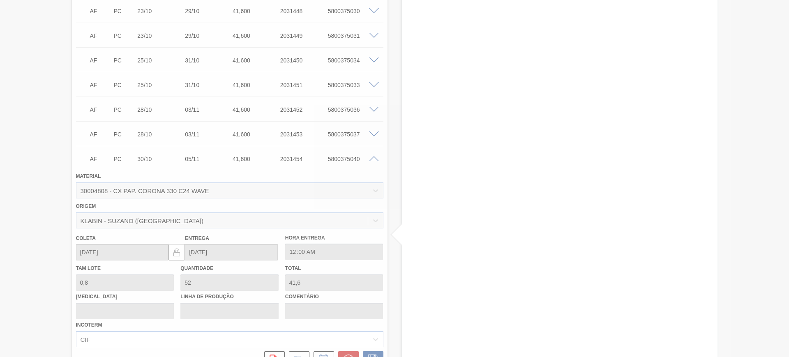
click at [373, 134] on div at bounding box center [394, 178] width 789 height 357
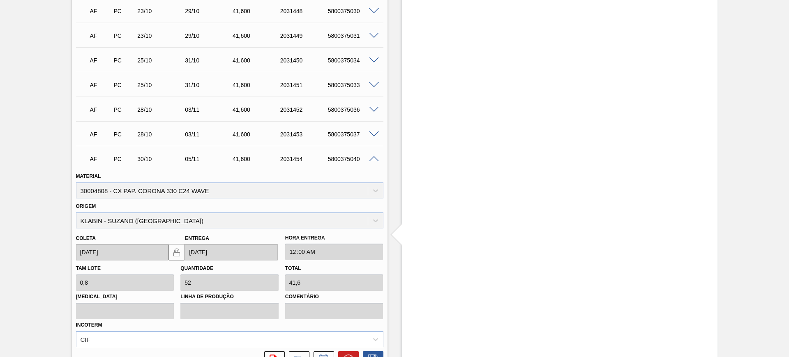
click at [373, 134] on span at bounding box center [374, 135] width 10 height 6
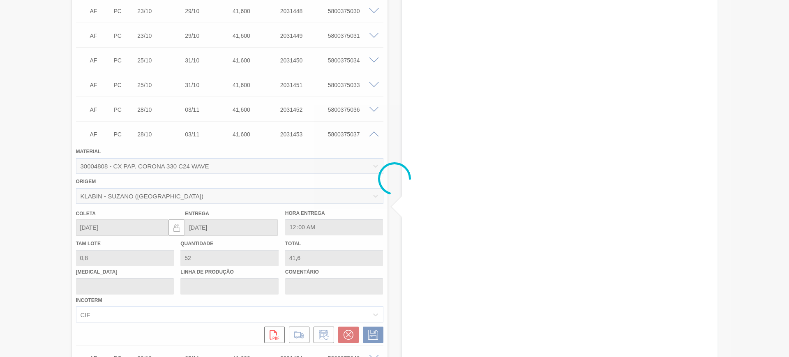
click at [373, 110] on div at bounding box center [394, 178] width 789 height 357
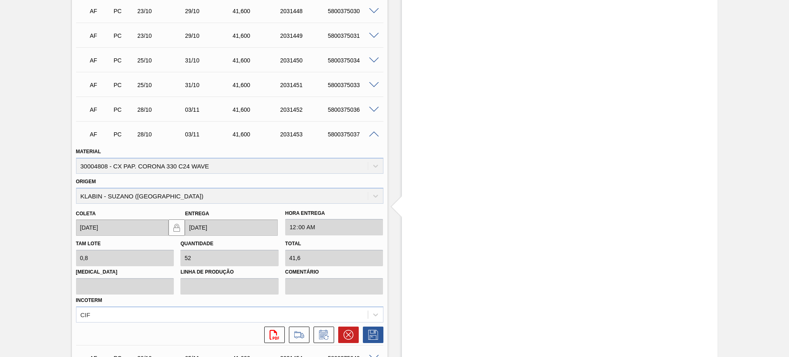
click at [378, 109] on div at bounding box center [375, 109] width 16 height 6
click at [376, 109] on span at bounding box center [374, 110] width 10 height 6
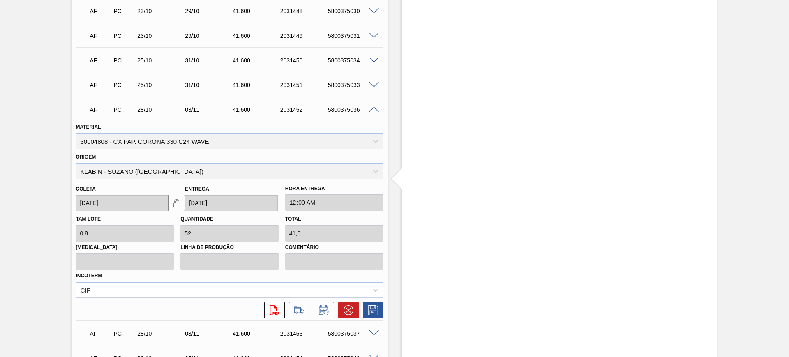
click at [372, 83] on span at bounding box center [374, 85] width 10 height 6
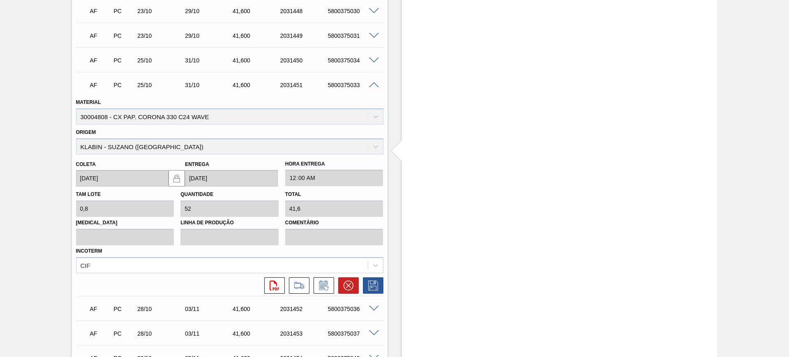
click at [376, 58] on span at bounding box center [374, 61] width 10 height 6
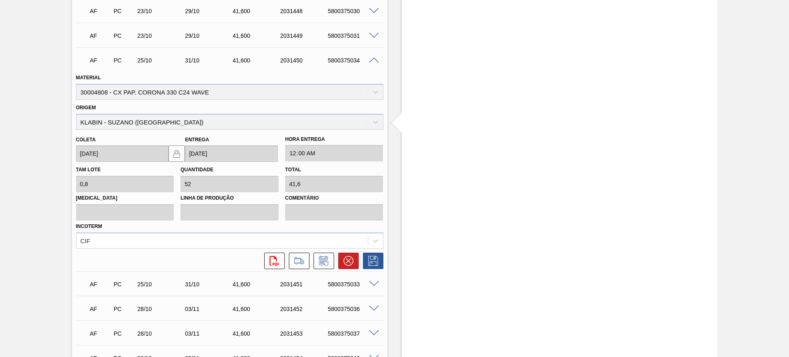
click at [372, 33] on span at bounding box center [374, 36] width 10 height 6
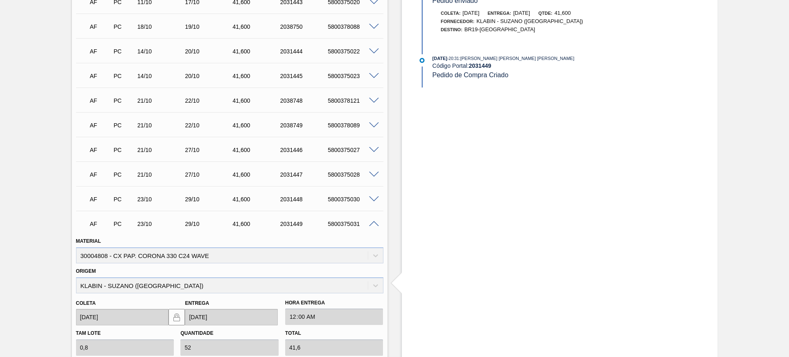
scroll to position [590, 0]
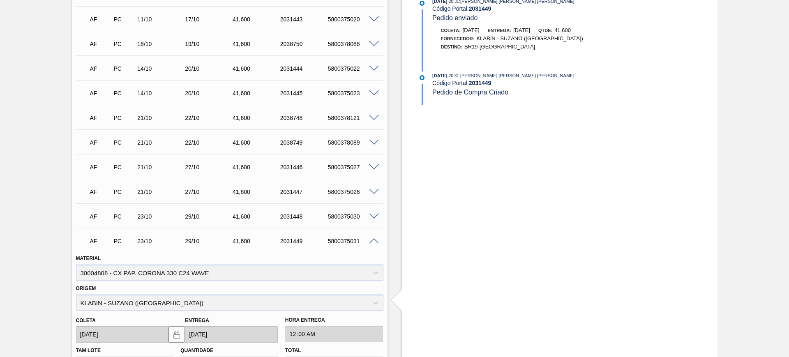
click at [374, 215] on span at bounding box center [374, 217] width 10 height 6
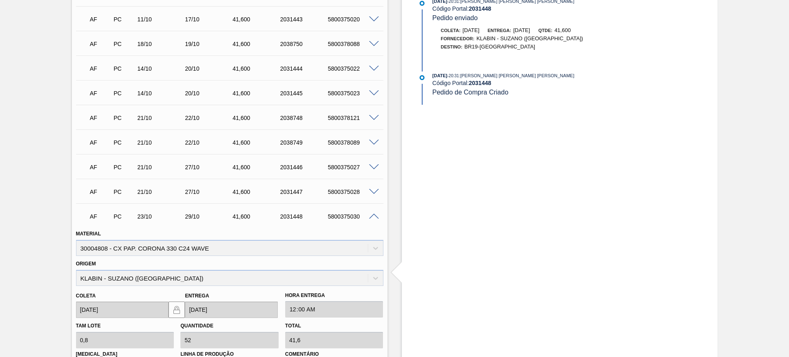
click at [372, 190] on span at bounding box center [374, 192] width 10 height 6
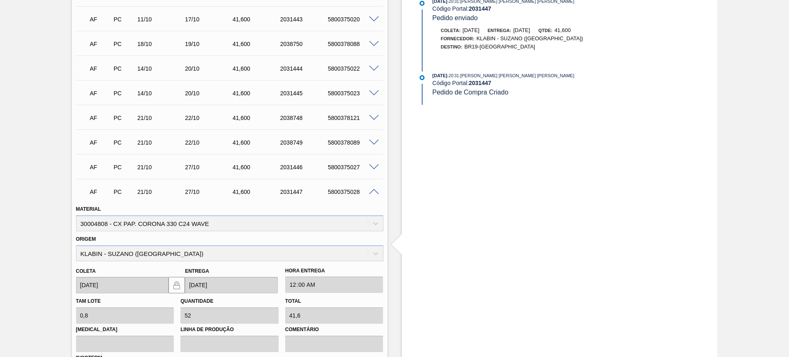
click at [374, 166] on span at bounding box center [374, 167] width 10 height 6
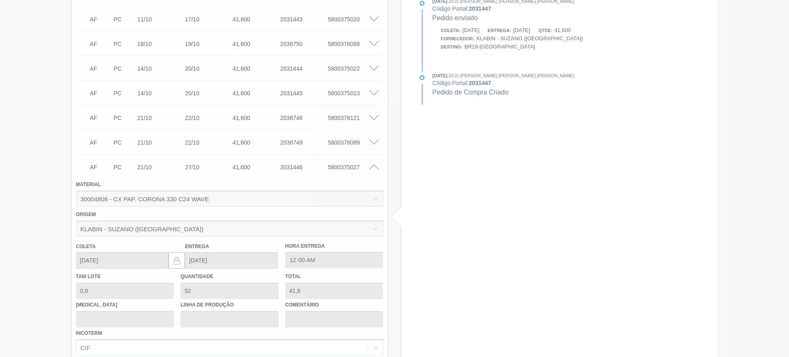
click at [373, 140] on div at bounding box center [394, 178] width 789 height 357
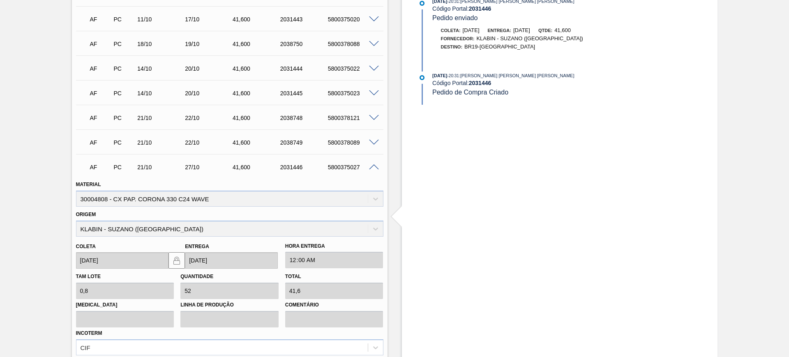
click at [373, 165] on span at bounding box center [374, 167] width 10 height 6
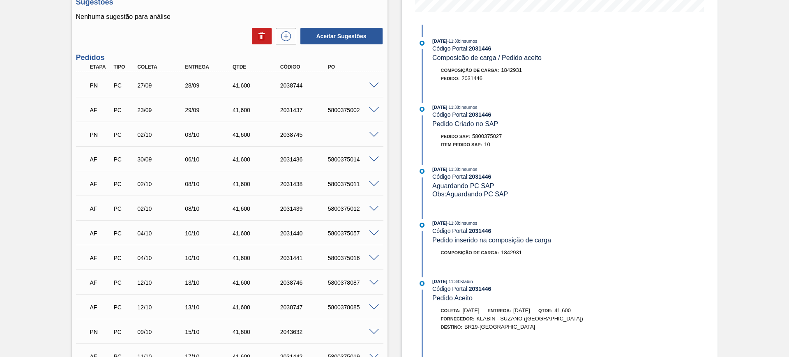
scroll to position [231, 0]
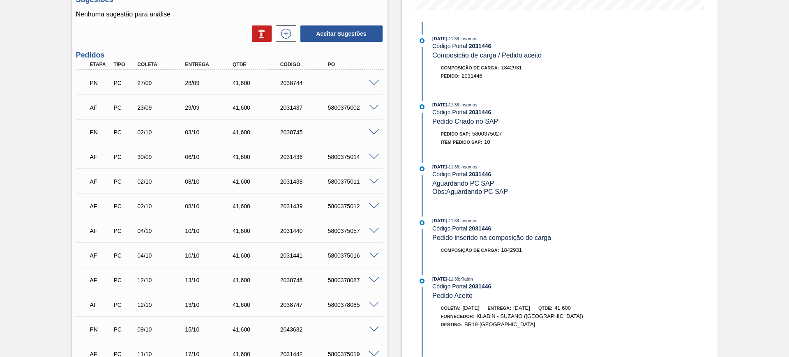
click at [373, 181] on span at bounding box center [374, 182] width 10 height 6
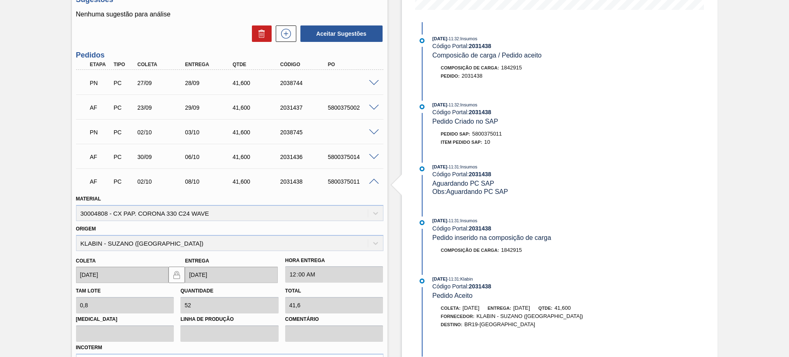
click at [375, 158] on span at bounding box center [374, 157] width 10 height 6
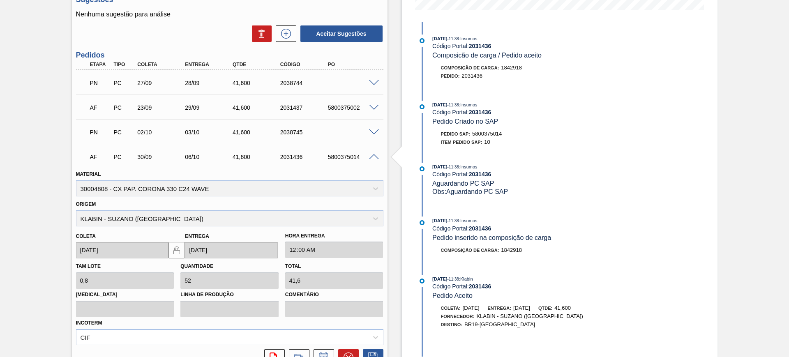
click at [374, 157] on span at bounding box center [374, 157] width 10 height 6
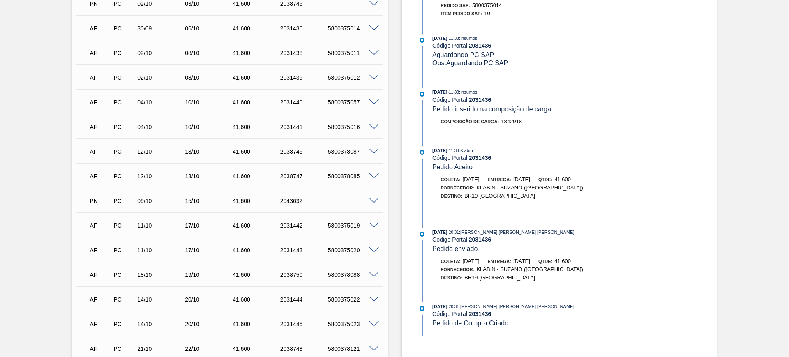
scroll to position [385, 0]
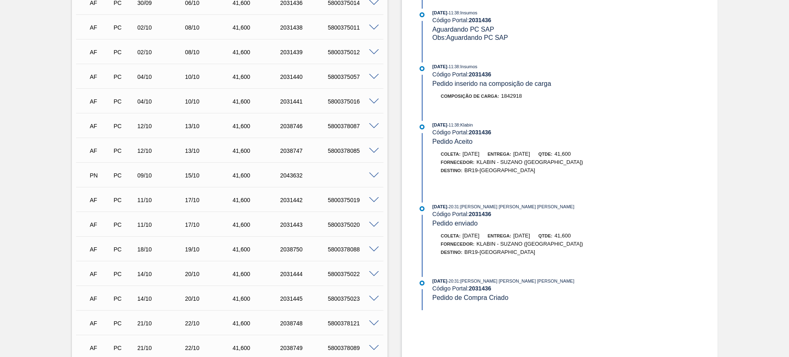
click at [376, 123] on span at bounding box center [374, 126] width 10 height 6
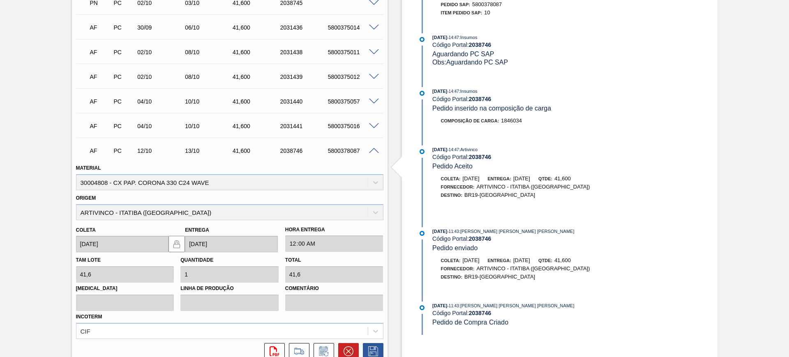
scroll to position [360, 0]
click at [378, 152] on div at bounding box center [375, 151] width 16 height 6
click at [376, 152] on span at bounding box center [374, 151] width 10 height 6
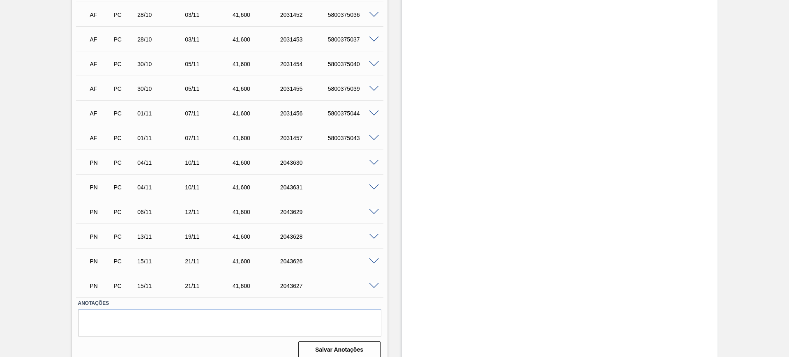
scroll to position [899, 0]
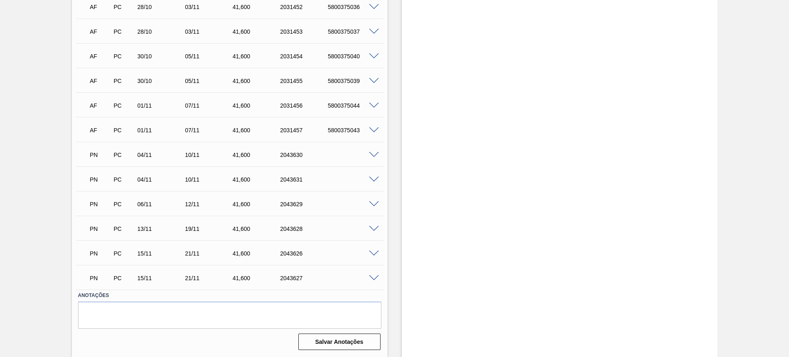
click at [372, 153] on span at bounding box center [374, 155] width 10 height 6
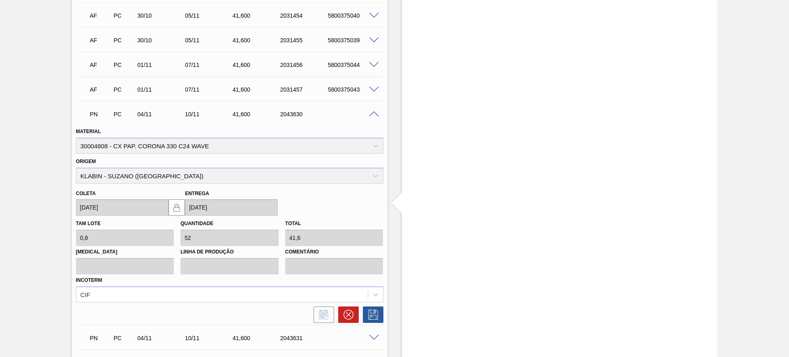
scroll to position [1002, 0]
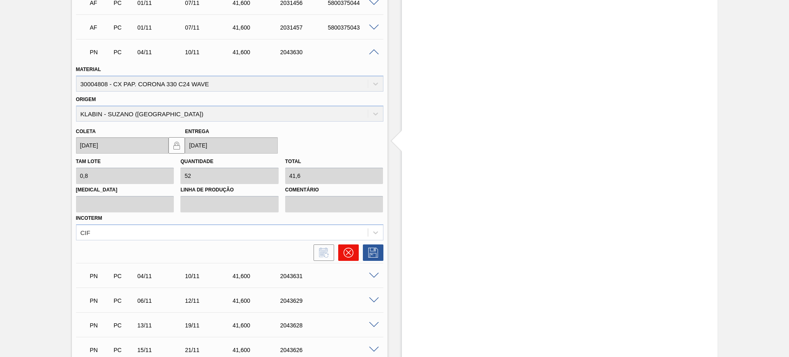
click at [350, 255] on icon at bounding box center [348, 252] width 5 height 5
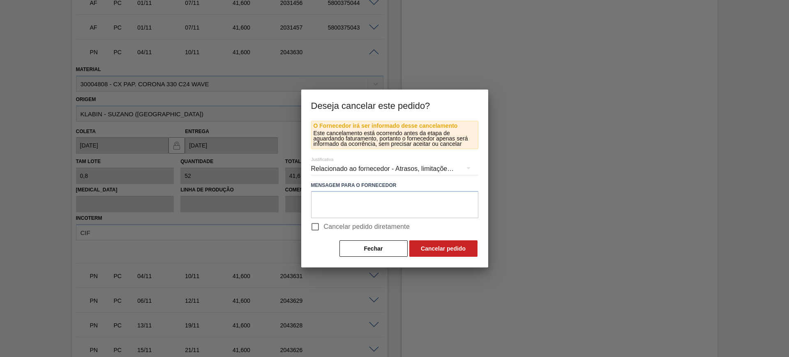
click at [344, 229] on span "Cancelar pedido diretamente" at bounding box center [367, 227] width 86 height 10
click at [324, 229] on input "Cancelar pedido diretamente" at bounding box center [315, 226] width 17 height 17
checkbox input "true"
click at [428, 248] on button "Cancelar pedido" at bounding box center [444, 249] width 68 height 16
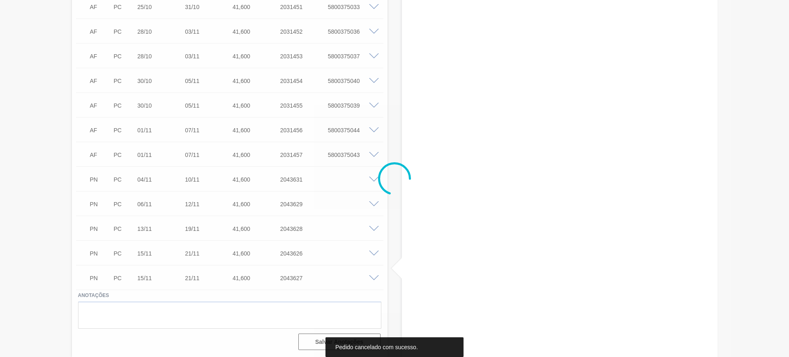
scroll to position [874, 0]
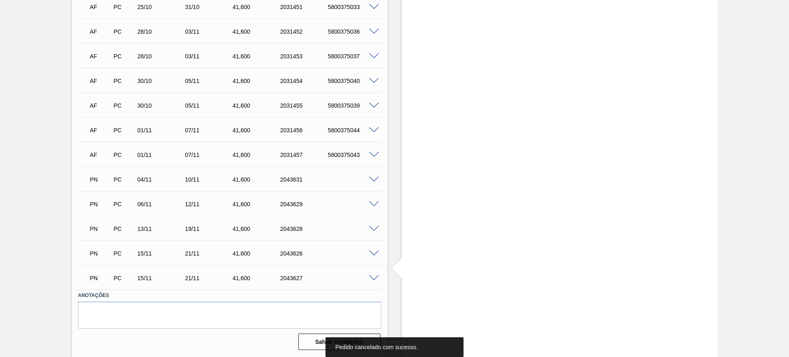
click at [375, 177] on span at bounding box center [374, 180] width 10 height 6
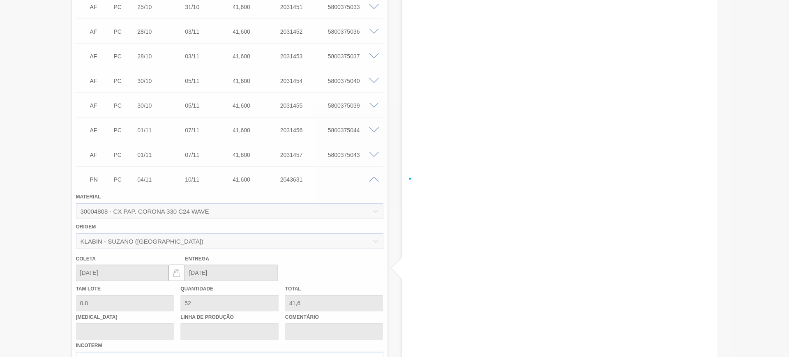
scroll to position [1002, 0]
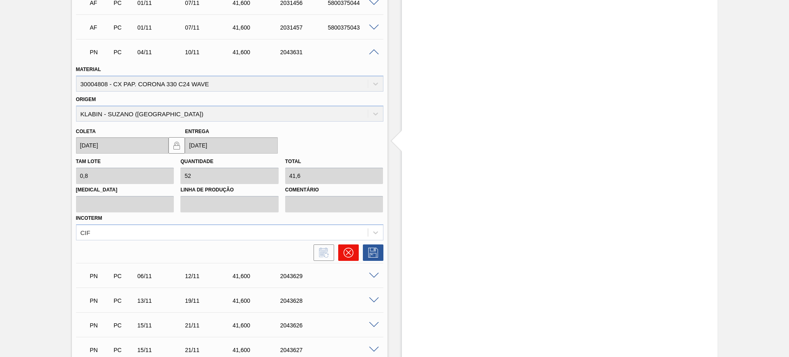
click at [341, 252] on button at bounding box center [348, 253] width 21 height 16
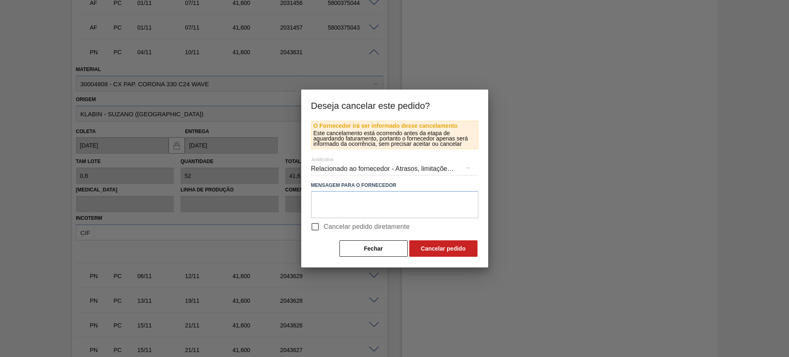
click at [355, 230] on span "Cancelar pedido diretamente" at bounding box center [367, 227] width 86 height 10
click at [324, 230] on input "Cancelar pedido diretamente" at bounding box center [315, 226] width 17 height 17
checkbox input "true"
click at [433, 243] on button "Cancelar pedido" at bounding box center [444, 249] width 68 height 16
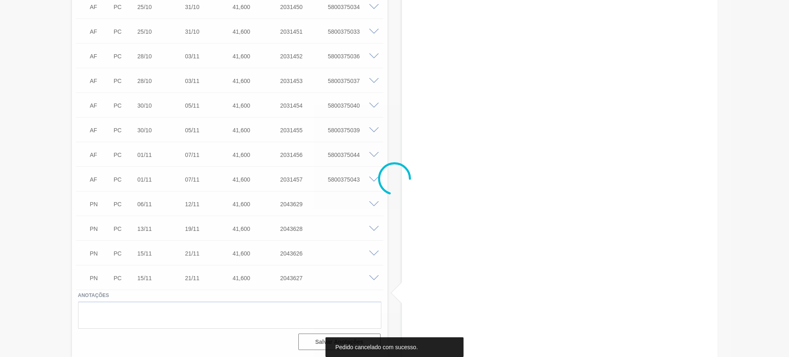
scroll to position [849, 0]
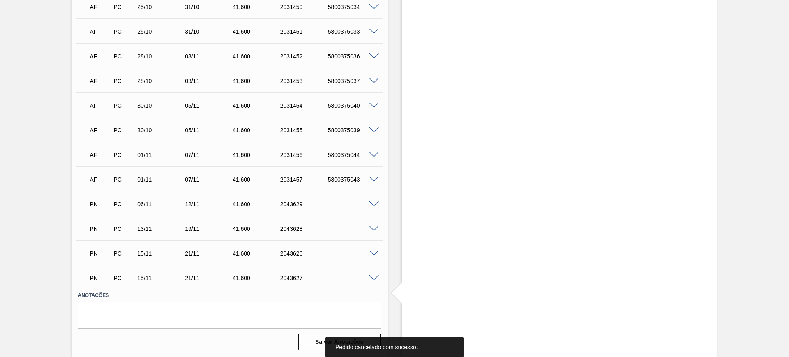
click at [371, 205] on span at bounding box center [374, 204] width 10 height 6
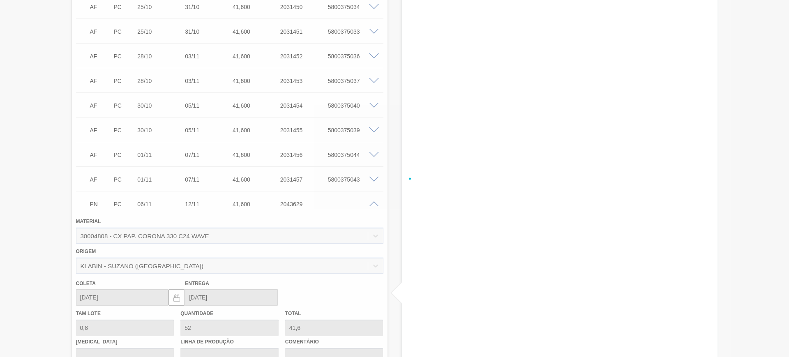
scroll to position [1002, 0]
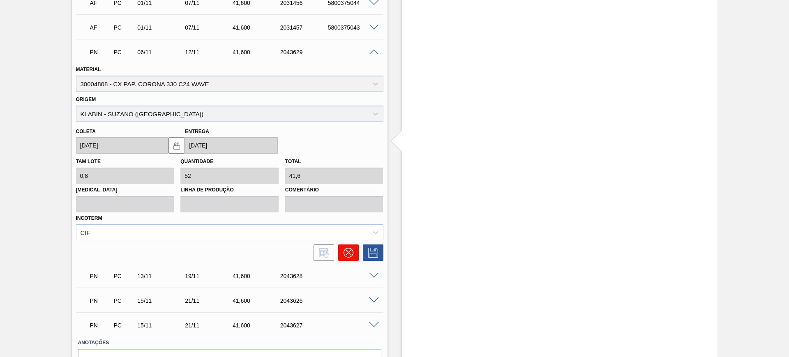
click at [345, 254] on icon at bounding box center [349, 253] width 10 height 10
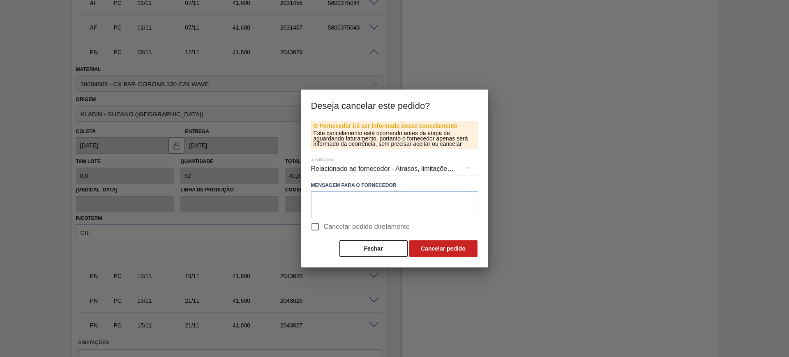
click at [344, 226] on span "Cancelar pedido diretamente" at bounding box center [367, 227] width 86 height 10
click at [324, 226] on input "Cancelar pedido diretamente" at bounding box center [315, 226] width 17 height 17
checkbox input "true"
click at [414, 244] on button "Cancelar pedido" at bounding box center [444, 249] width 68 height 16
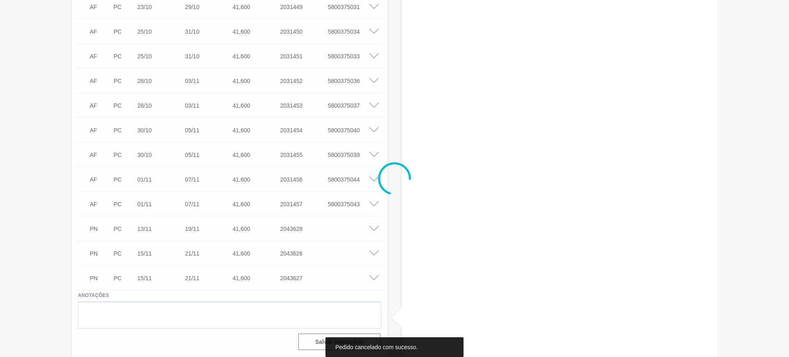
scroll to position [825, 0]
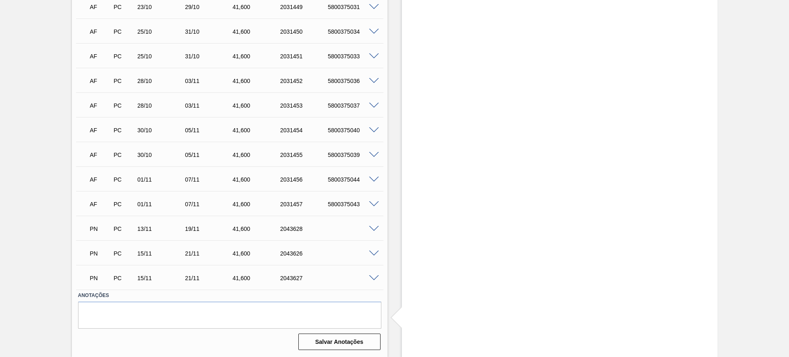
click at [371, 226] on span at bounding box center [374, 229] width 10 height 6
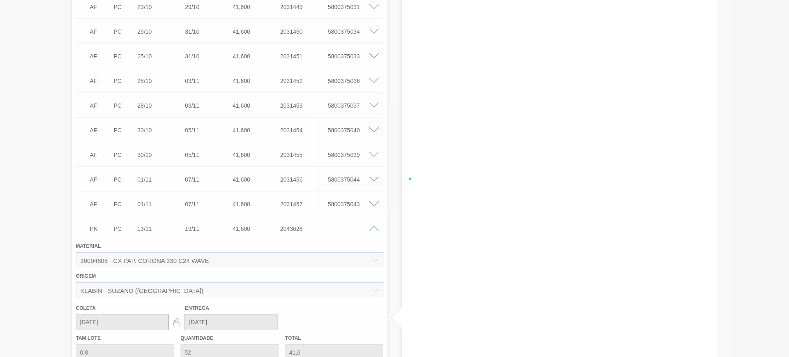
scroll to position [1002, 0]
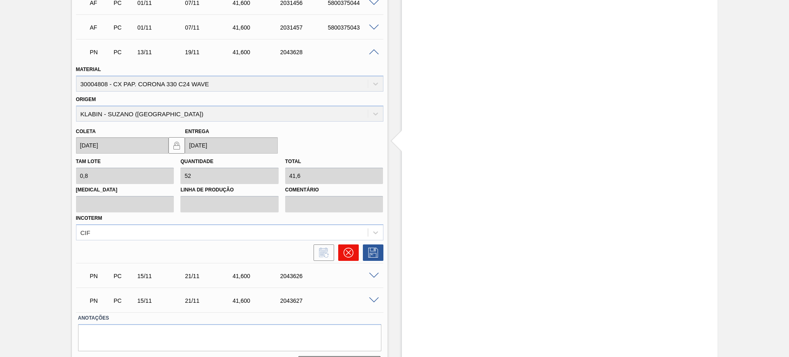
click at [347, 251] on icon at bounding box center [349, 253] width 10 height 10
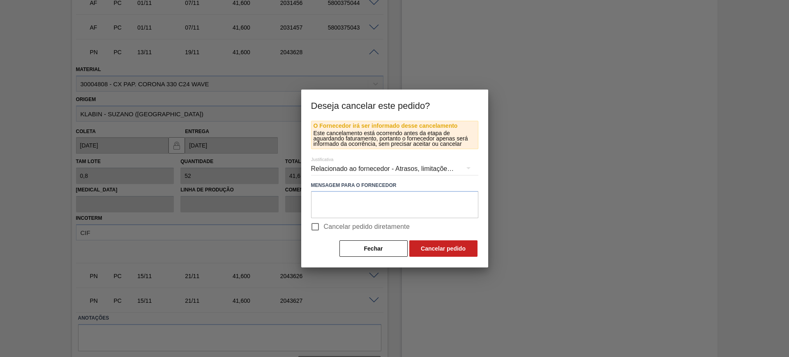
click at [342, 225] on span "Cancelar pedido diretamente" at bounding box center [367, 227] width 86 height 10
click at [324, 225] on input "Cancelar pedido diretamente" at bounding box center [315, 226] width 17 height 17
checkbox input "true"
click at [435, 246] on button "Cancelar pedido" at bounding box center [444, 249] width 68 height 16
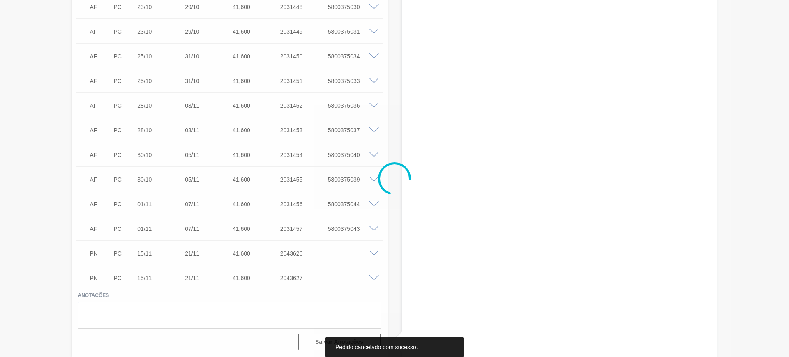
scroll to position [800, 0]
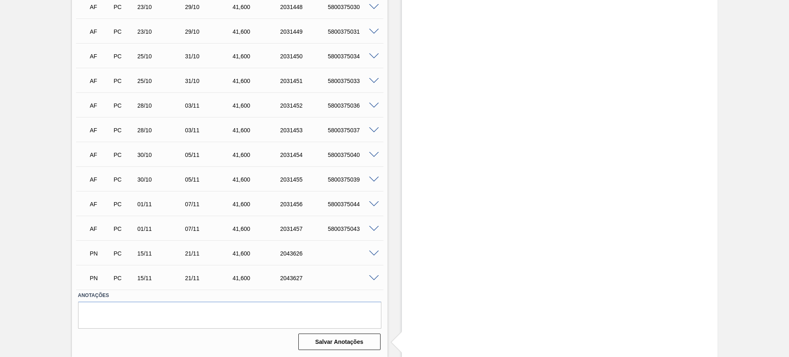
click at [371, 252] on span at bounding box center [374, 254] width 10 height 6
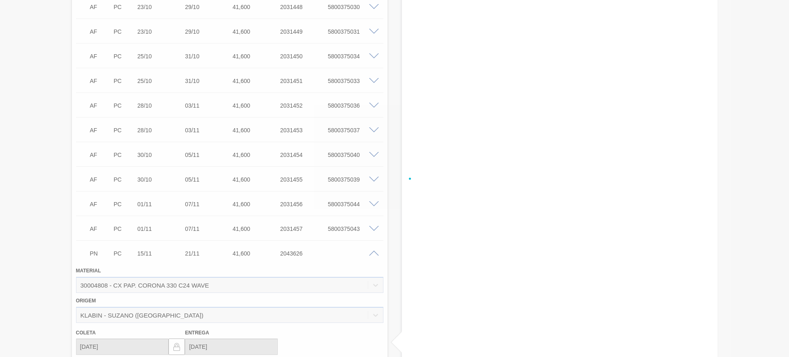
scroll to position [1000, 0]
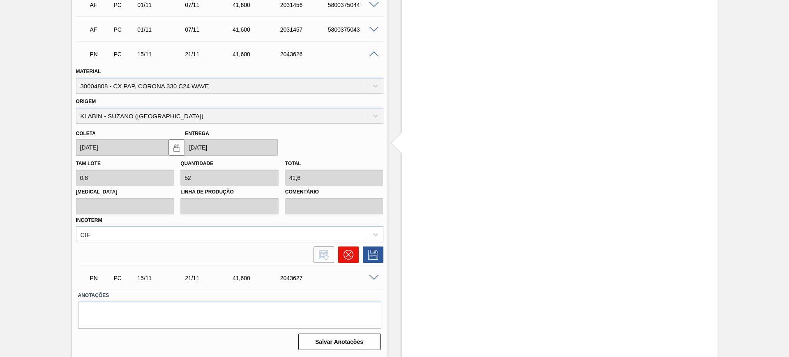
click at [347, 260] on button at bounding box center [348, 255] width 21 height 16
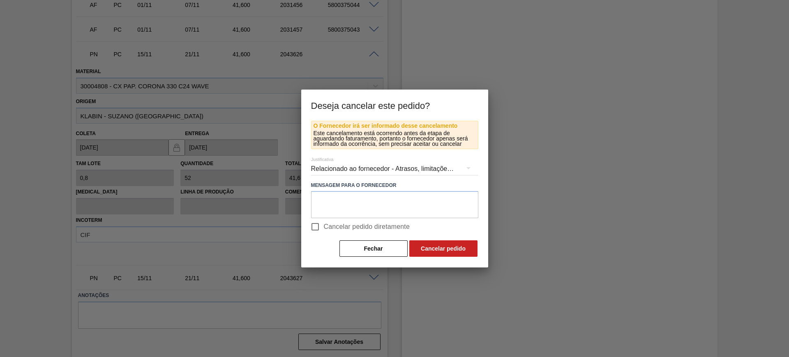
click at [332, 230] on span "Cancelar pedido diretamente" at bounding box center [367, 227] width 86 height 10
click at [324, 230] on input "Cancelar pedido diretamente" at bounding box center [315, 226] width 17 height 17
checkbox input "true"
click at [426, 247] on button "Cancelar pedido" at bounding box center [444, 249] width 68 height 16
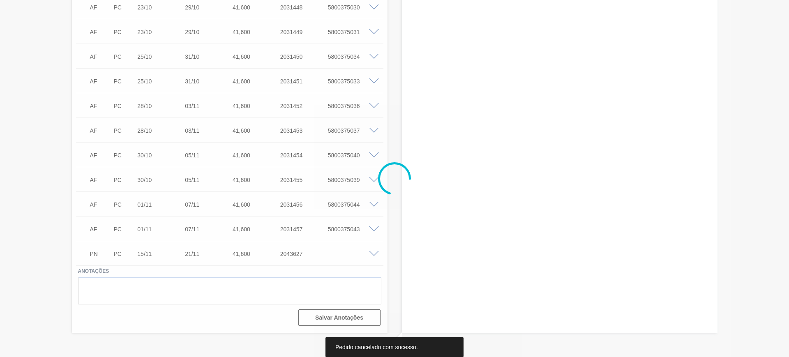
scroll to position [800, 0]
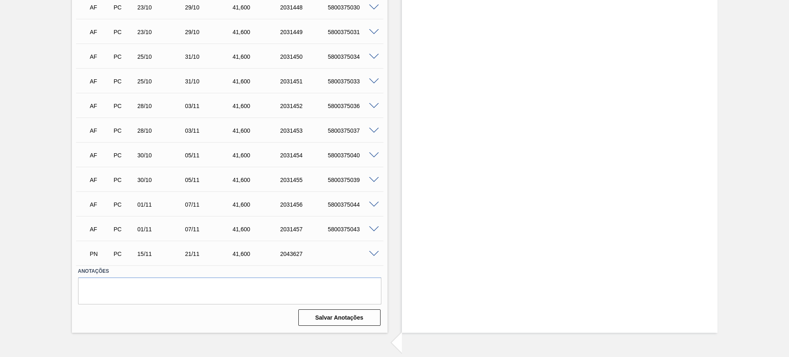
click at [375, 253] on span at bounding box center [374, 254] width 10 height 6
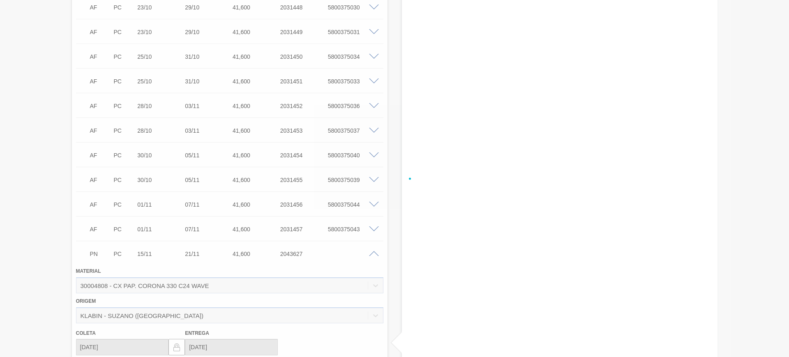
scroll to position [975, 0]
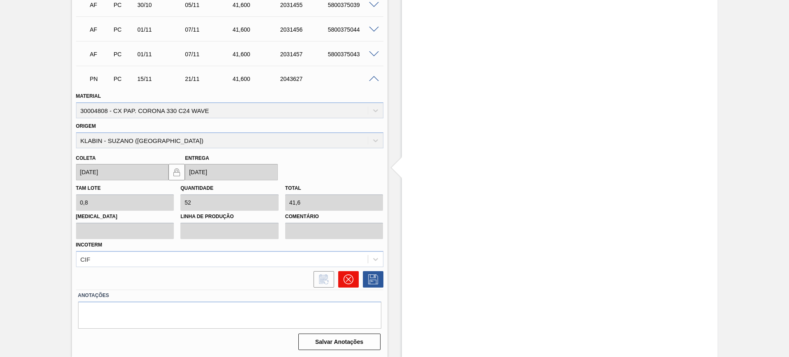
click at [353, 275] on button at bounding box center [348, 279] width 21 height 16
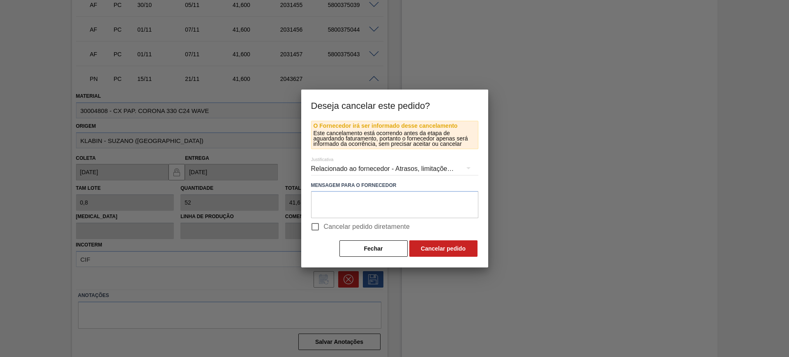
click at [346, 229] on span "Cancelar pedido diretamente" at bounding box center [367, 227] width 86 height 10
click at [324, 229] on input "Cancelar pedido diretamente" at bounding box center [315, 226] width 17 height 17
checkbox input "true"
click at [430, 246] on button "Cancelar pedido" at bounding box center [444, 249] width 68 height 16
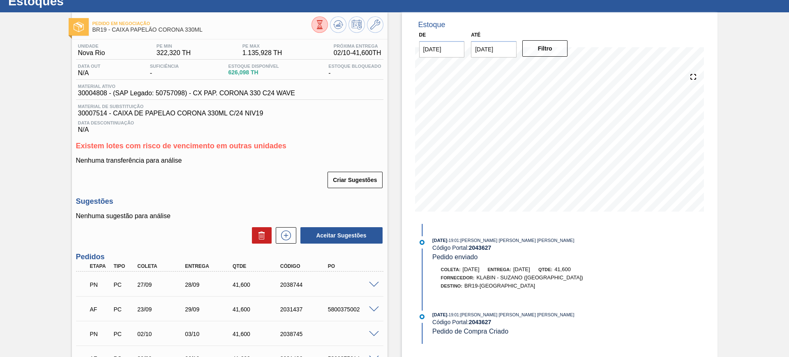
scroll to position [0, 0]
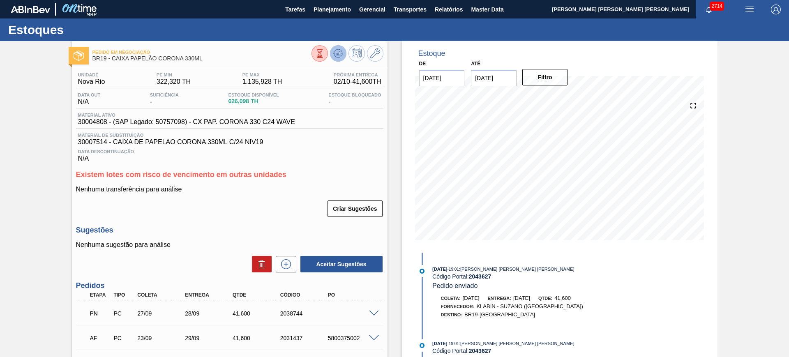
click at [341, 49] on icon at bounding box center [338, 54] width 10 height 10
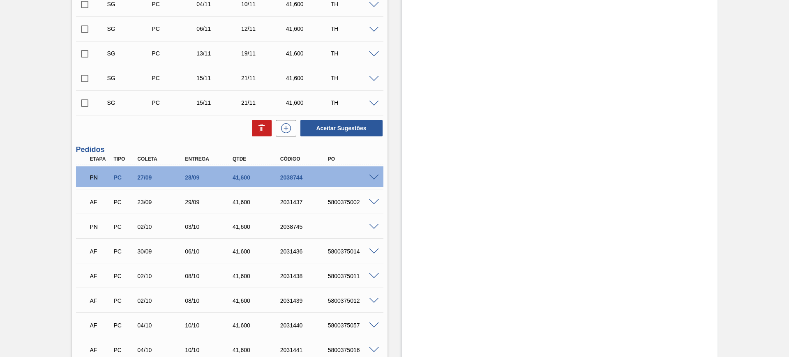
scroll to position [154, 0]
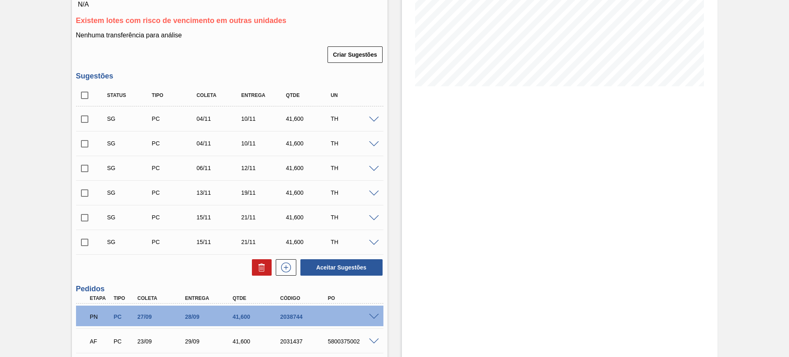
click at [370, 116] on div at bounding box center [375, 119] width 16 height 6
drag, startPoint x: 376, startPoint y: 116, endPoint x: 364, endPoint y: 126, distance: 15.8
click at [376, 117] on span at bounding box center [374, 120] width 10 height 6
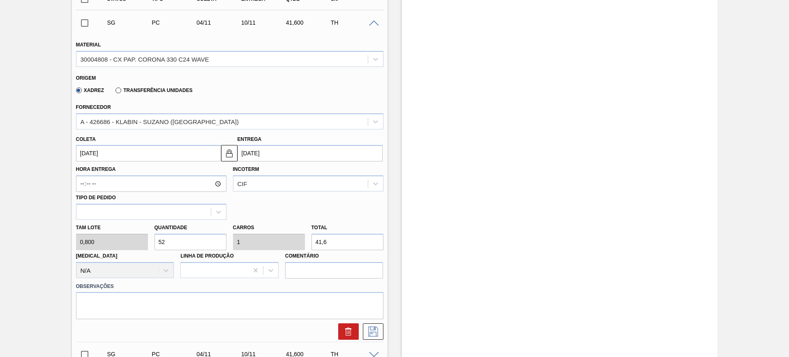
scroll to position [257, 0]
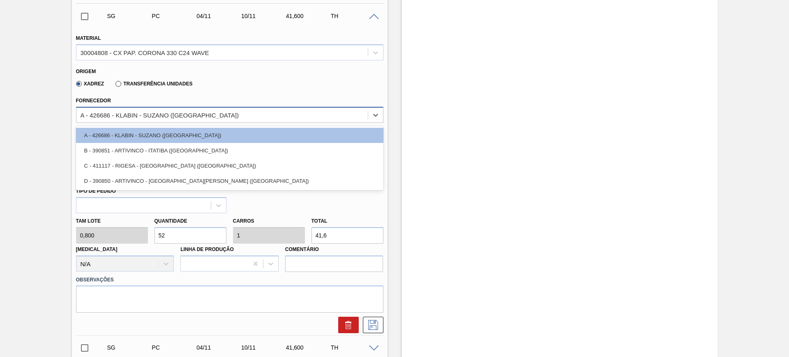
click at [200, 119] on div "A - 426686 - KLABIN - SUZANO (SP)" at bounding box center [222, 115] width 292 height 12
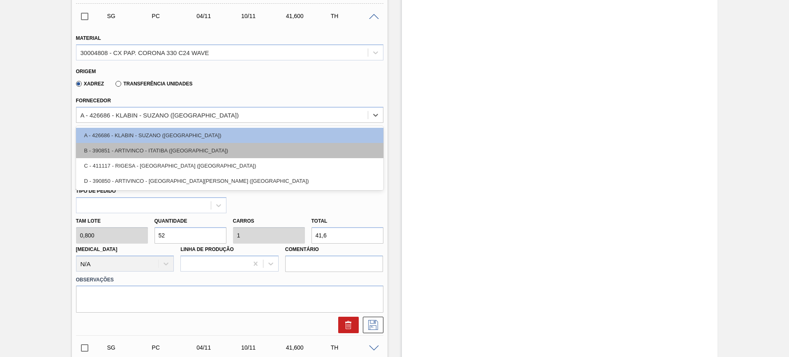
click at [202, 149] on div "B - 390851 - ARTIVINCO - ITATIBA (SP)" at bounding box center [230, 150] width 308 height 15
type input "05/11/2025"
type input "41,600"
type input "1"
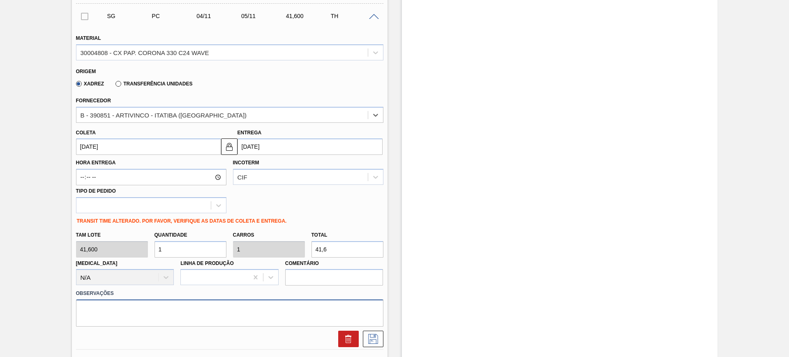
click at [240, 309] on textarea at bounding box center [230, 313] width 308 height 27
click at [368, 336] on icon at bounding box center [373, 339] width 10 height 10
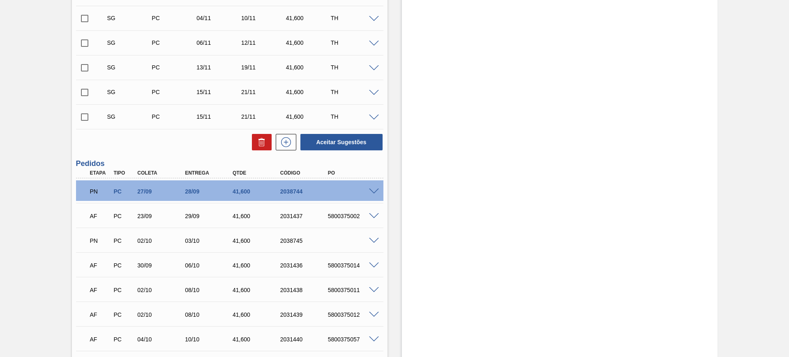
scroll to position [154, 0]
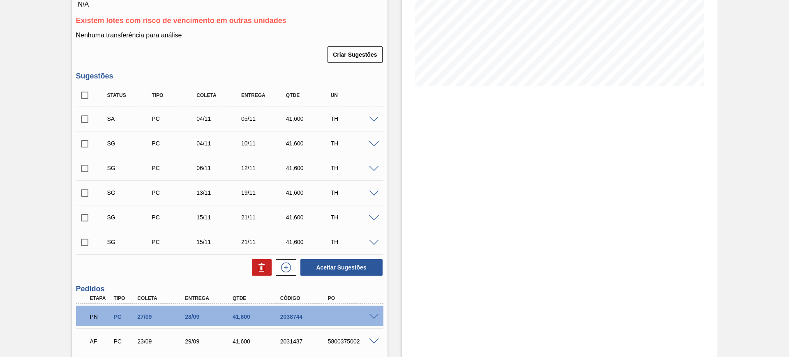
click at [370, 118] on span at bounding box center [374, 120] width 10 height 6
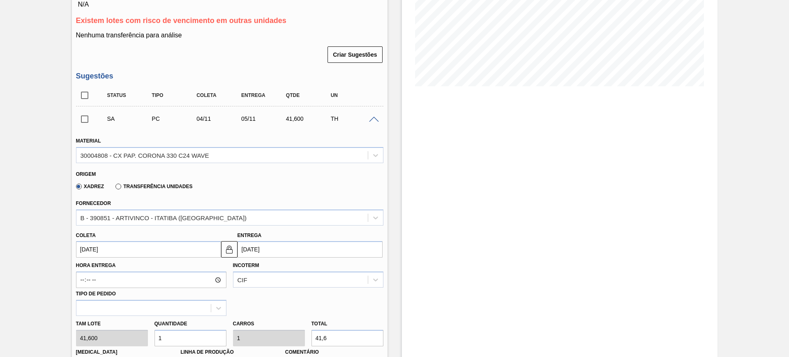
click at [370, 118] on span at bounding box center [374, 120] width 10 height 6
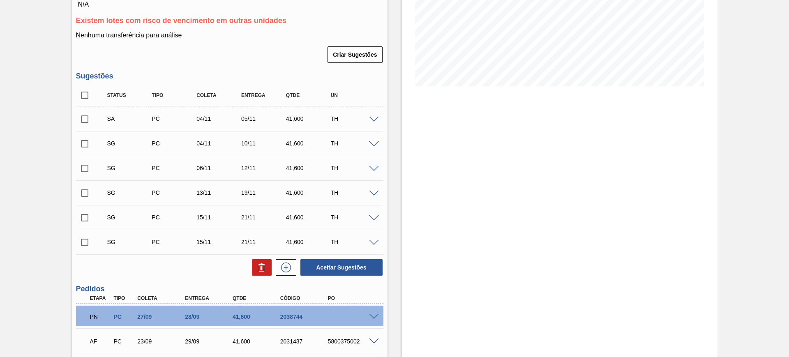
click at [372, 143] on span at bounding box center [374, 144] width 10 height 6
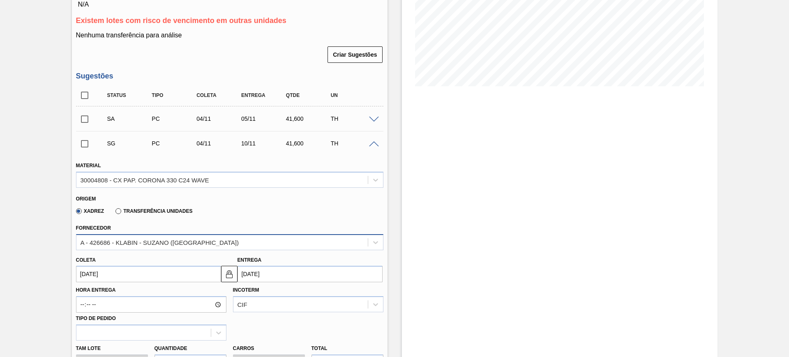
click at [226, 241] on div "A - 426686 - KLABIN - SUZANO (SP)" at bounding box center [222, 242] width 292 height 12
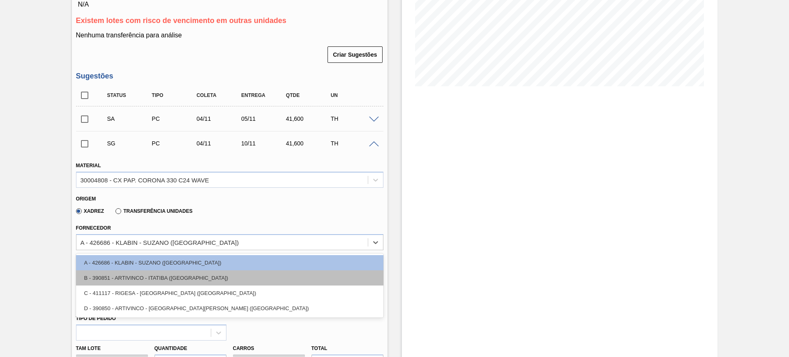
click at [192, 281] on div "B - 390851 - ARTIVINCO - ITATIBA (SP)" at bounding box center [230, 278] width 308 height 15
type input "05/11/2025"
type input "41,600"
type input "1"
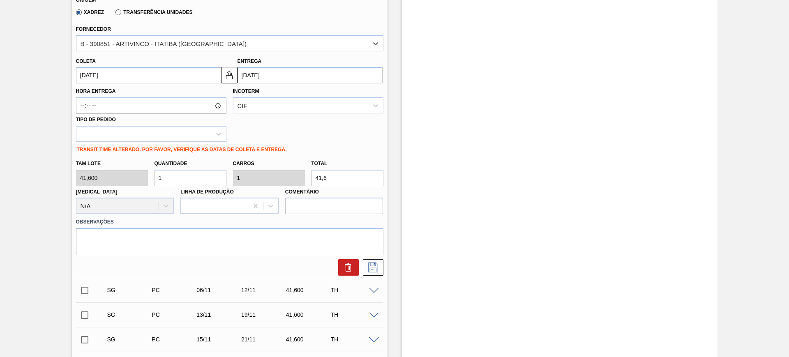
scroll to position [360, 0]
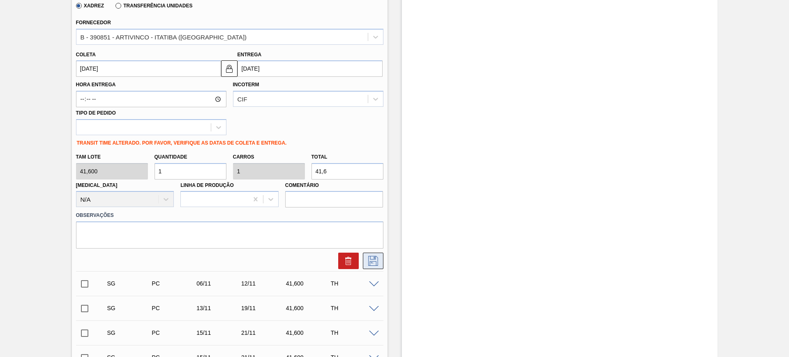
click at [370, 262] on icon at bounding box center [373, 261] width 13 height 10
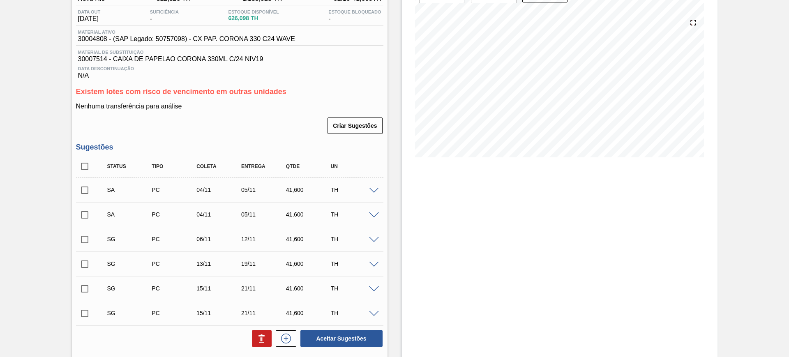
scroll to position [0, 0]
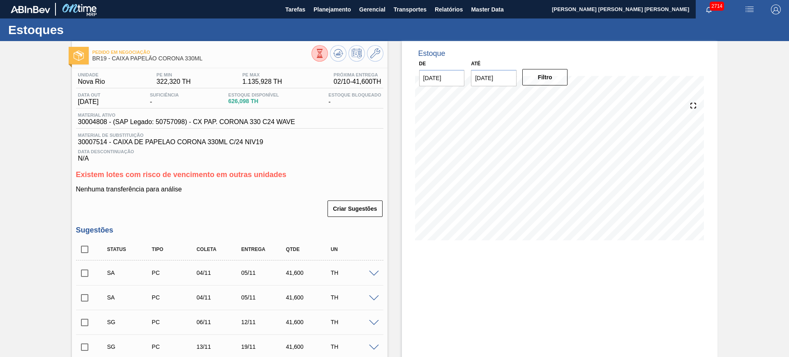
click at [375, 268] on div "SA PC 04/11 05/11 41,600 TH" at bounding box center [230, 273] width 308 height 21
click at [375, 271] on span at bounding box center [374, 274] width 10 height 6
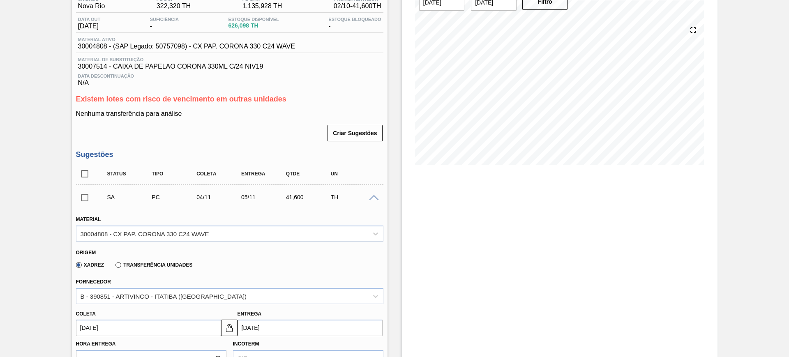
scroll to position [206, 0]
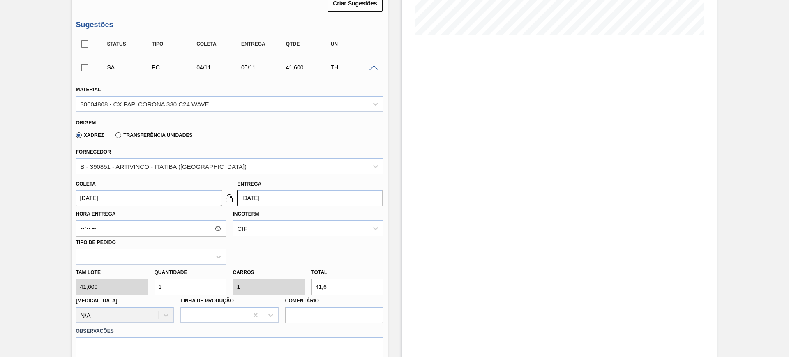
click at [253, 196] on input "05/11/2025" at bounding box center [310, 198] width 145 height 16
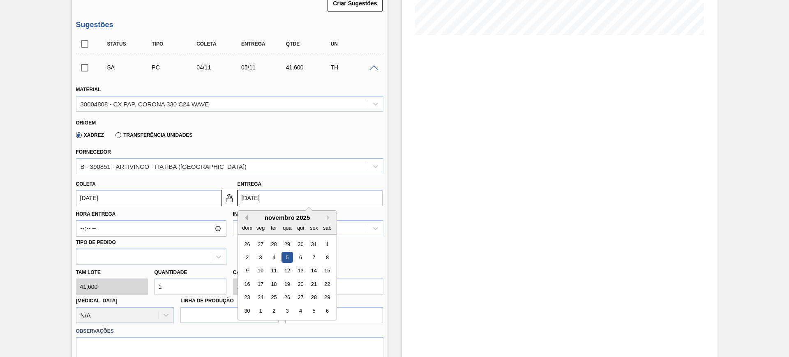
click at [246, 220] on button "Previous Month" at bounding box center [245, 218] width 6 height 6
click at [331, 284] on div "25" at bounding box center [327, 284] width 11 height 11
type input "24/10/2025"
type input "25/10/2025"
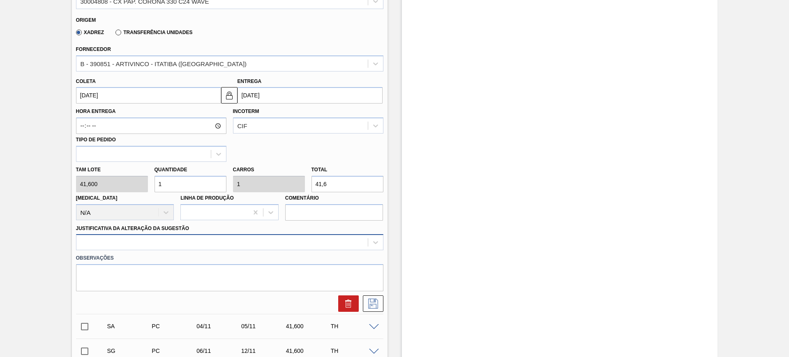
click at [325, 240] on div at bounding box center [230, 242] width 308 height 16
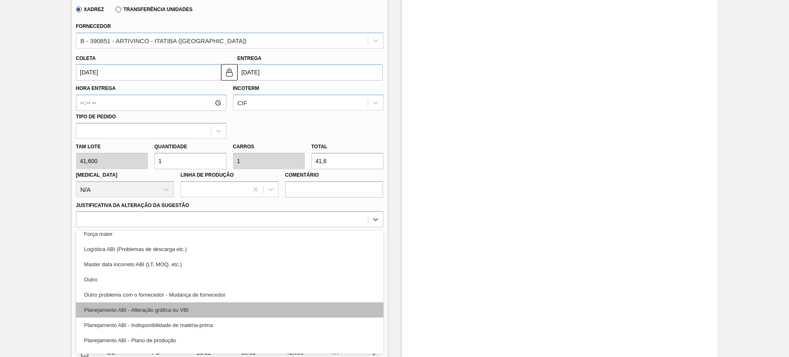
scroll to position [51, 0]
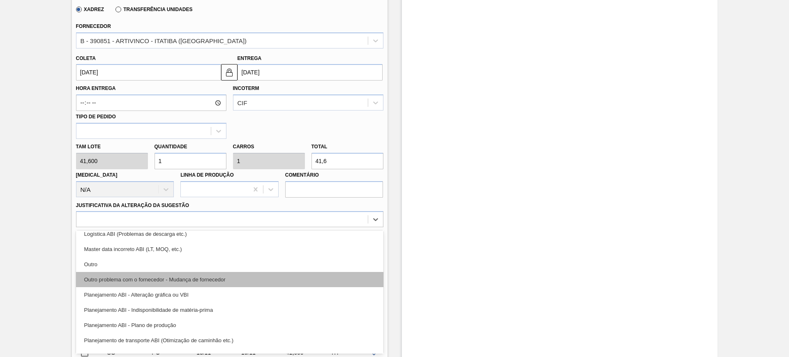
click at [265, 285] on div "Outro problema com o fornecedor - Mudança de fornecedor" at bounding box center [230, 279] width 308 height 15
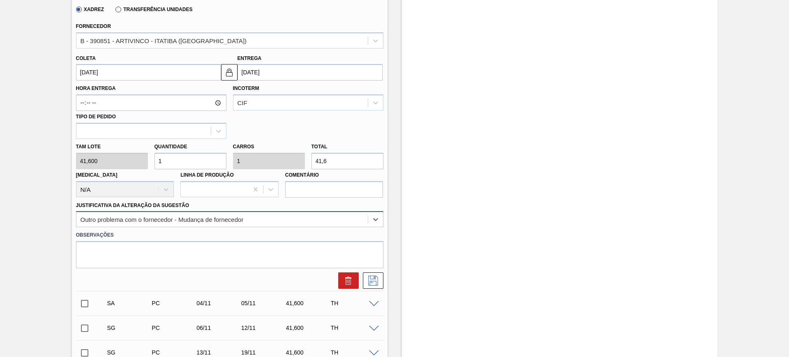
click at [282, 216] on div "Outro problema com o fornecedor - Mudança de fornecedor" at bounding box center [222, 220] width 292 height 12
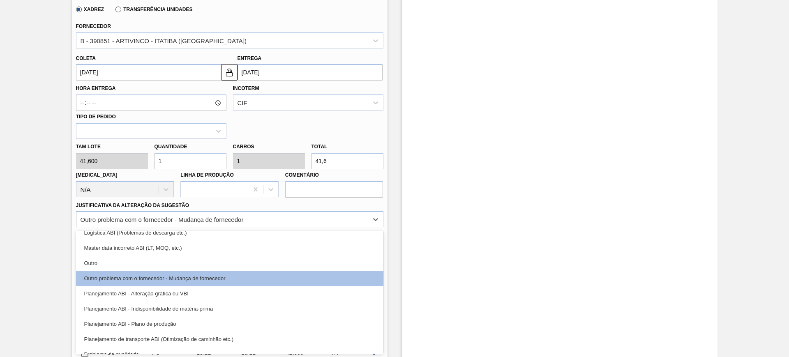
scroll to position [103, 0]
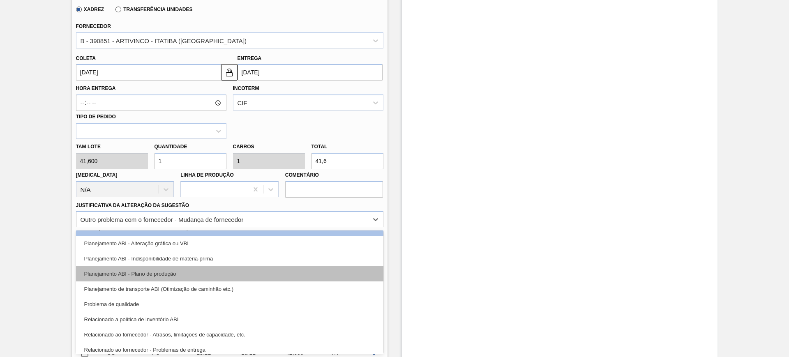
click at [245, 273] on div "Planejamento ABI - Plano de produção" at bounding box center [230, 273] width 308 height 15
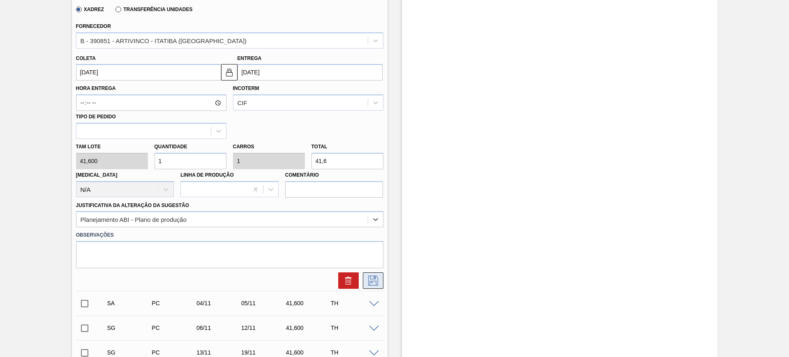
click at [370, 283] on icon at bounding box center [373, 281] width 13 height 10
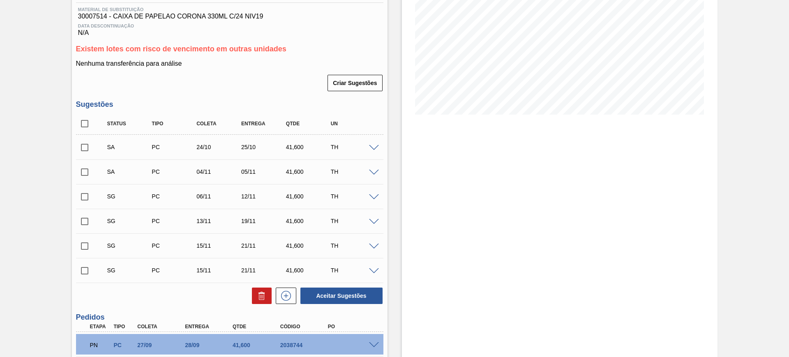
scroll to position [74, 0]
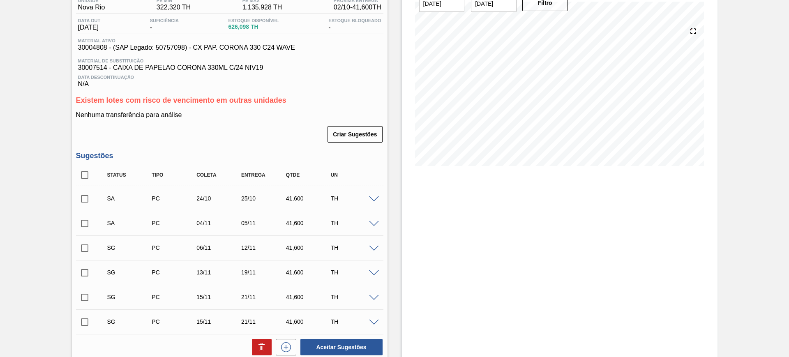
click at [372, 223] on span at bounding box center [374, 224] width 10 height 6
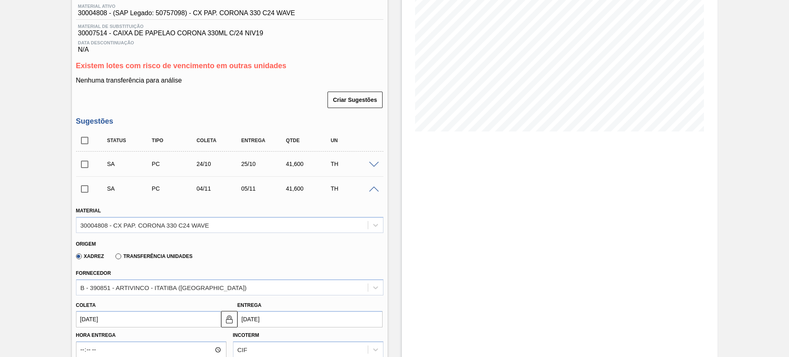
scroll to position [229, 0]
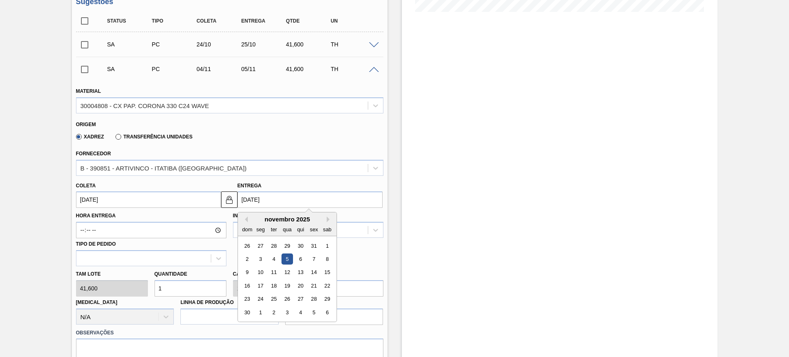
click at [261, 198] on input "05/11/2025" at bounding box center [310, 200] width 145 height 16
click at [246, 221] on button "Previous Month" at bounding box center [245, 220] width 6 height 6
click at [328, 289] on div "25" at bounding box center [327, 285] width 11 height 11
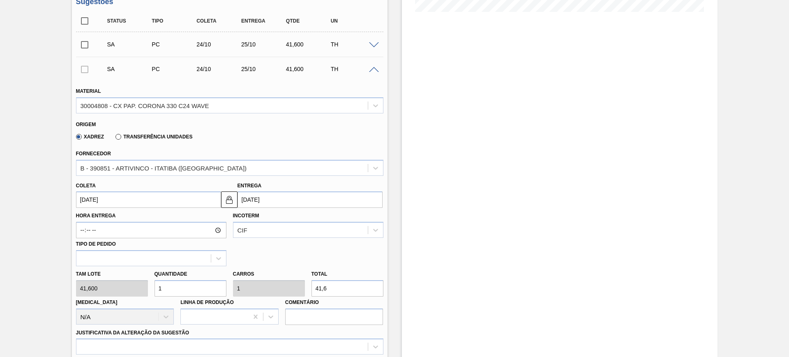
type input "24/10/2025"
type input "25/10/2025"
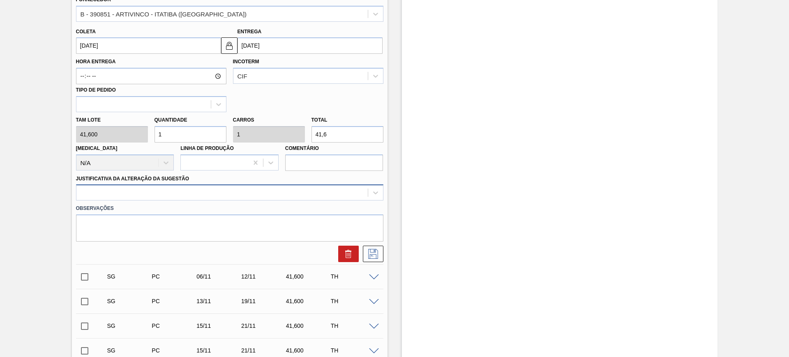
click at [290, 198] on div at bounding box center [222, 193] width 292 height 12
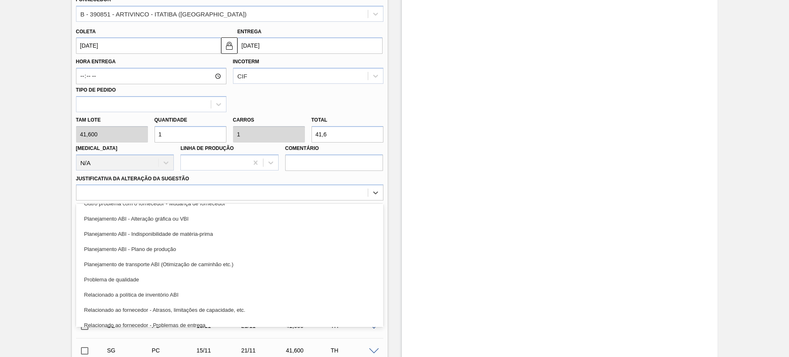
scroll to position [103, 0]
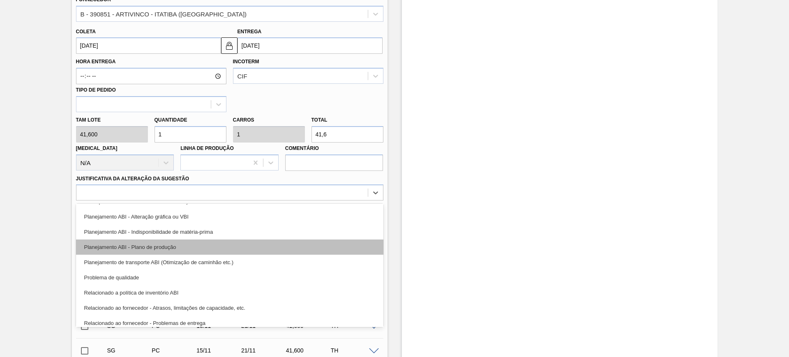
click at [237, 248] on div "Planejamento ABI - Plano de produção" at bounding box center [230, 247] width 308 height 15
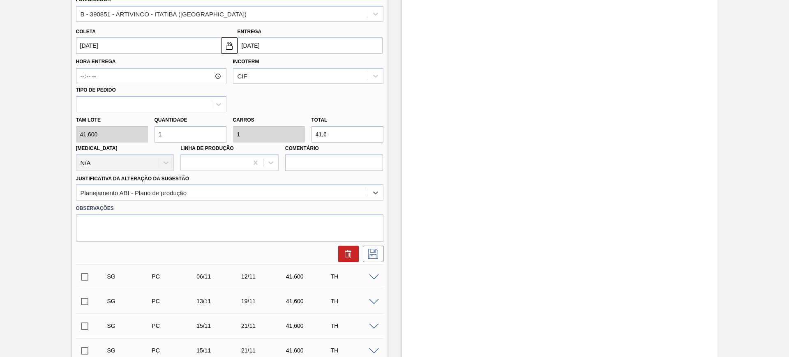
scroll to position [331, 0]
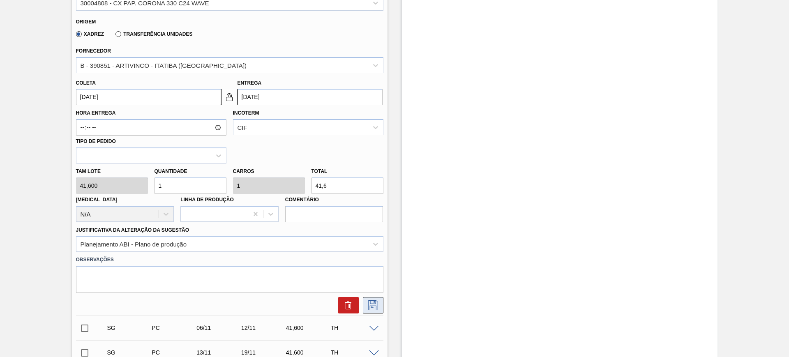
click at [380, 303] on button at bounding box center [373, 305] width 21 height 16
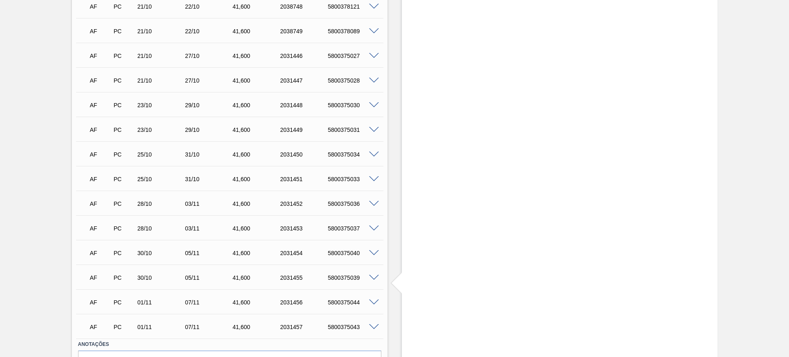
scroll to position [908, 0]
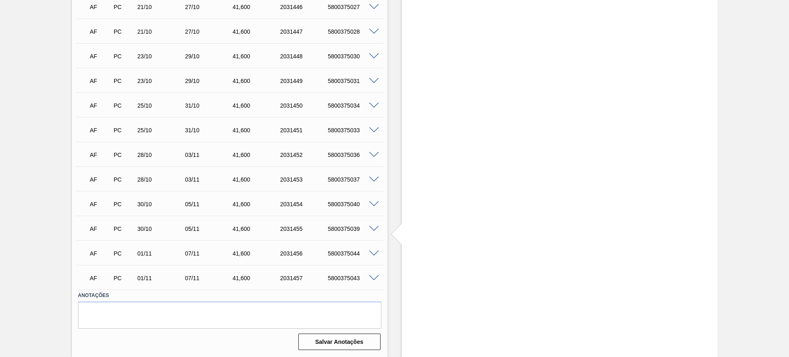
click at [372, 253] on span at bounding box center [374, 254] width 10 height 6
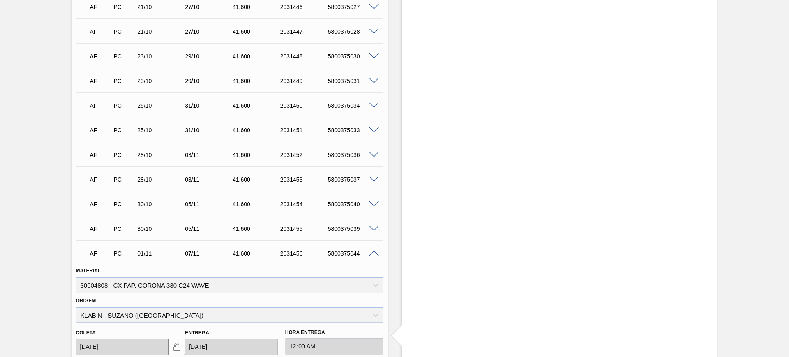
click at [373, 252] on span at bounding box center [374, 254] width 10 height 6
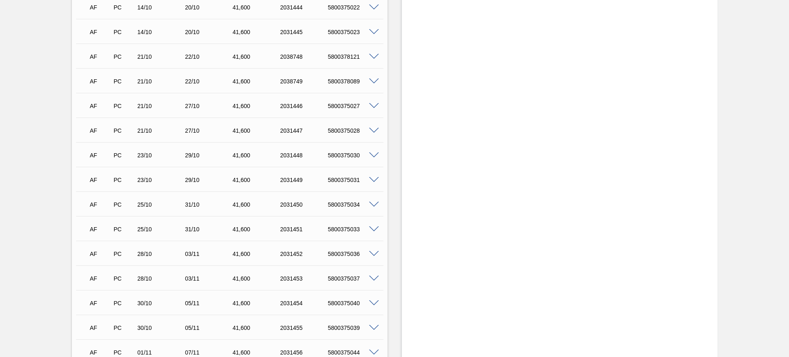
scroll to position [805, 0]
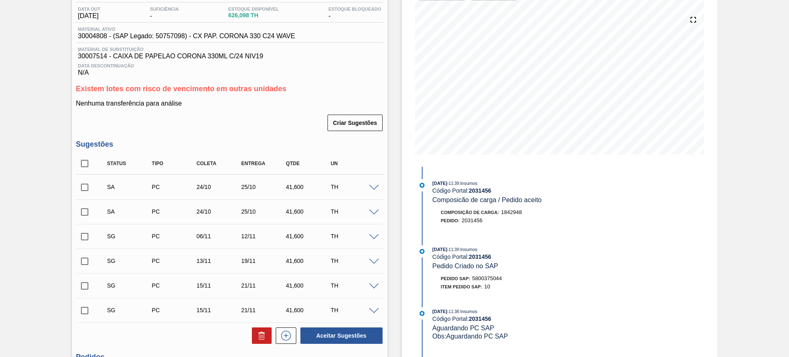
scroll to position [137, 0]
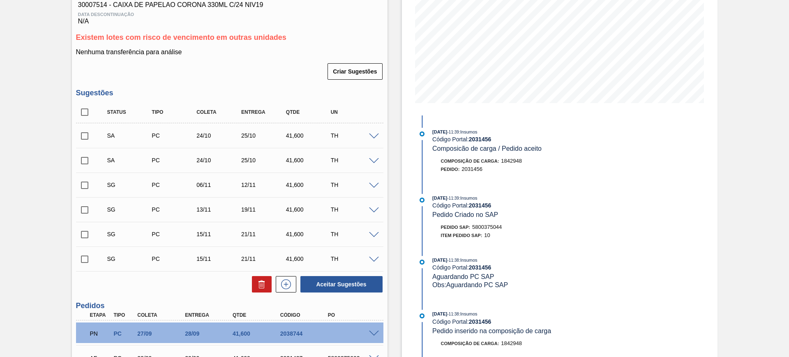
click at [373, 185] on span at bounding box center [374, 186] width 10 height 6
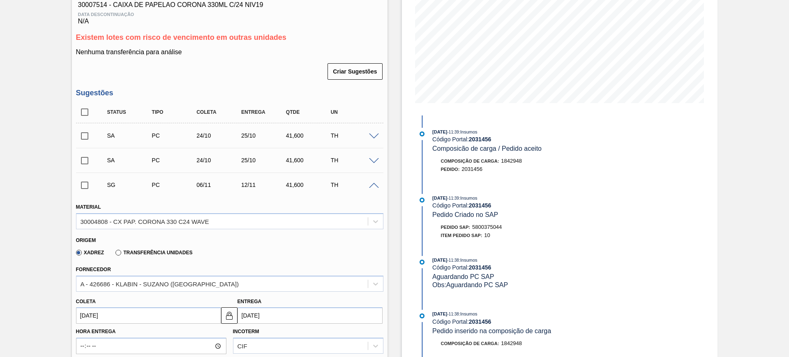
scroll to position [292, 0]
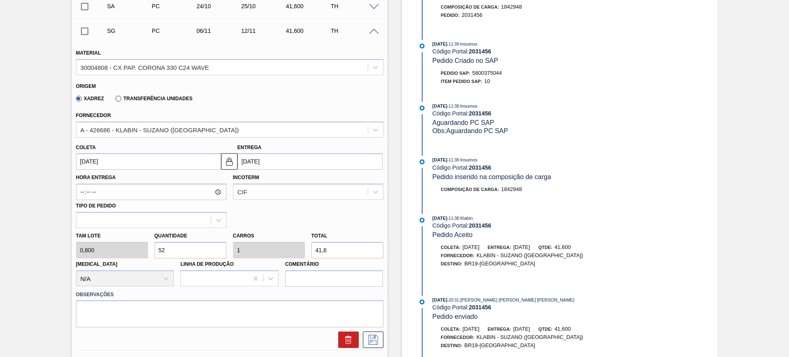
click at [308, 164] on input "12/11/2025" at bounding box center [310, 161] width 145 height 16
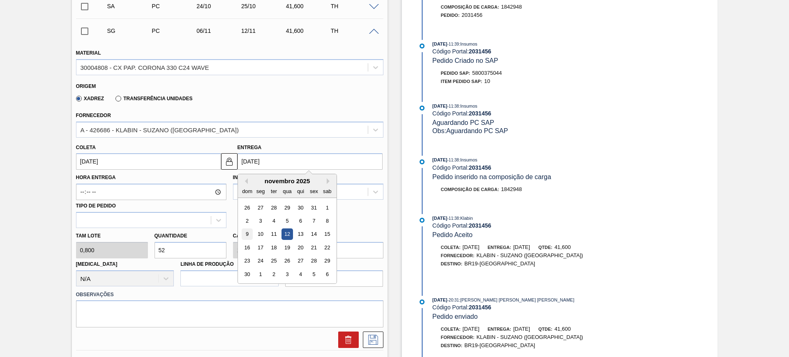
click at [243, 231] on div "9" at bounding box center [247, 234] width 11 height 11
type input "03/11/2025"
type input "09/11/2025"
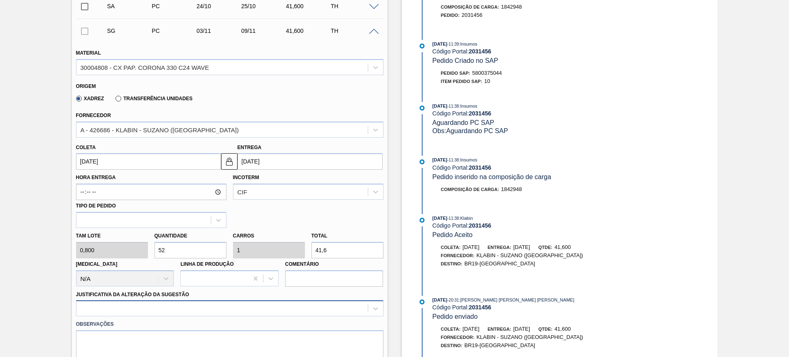
click at [259, 312] on div at bounding box center [230, 309] width 308 height 16
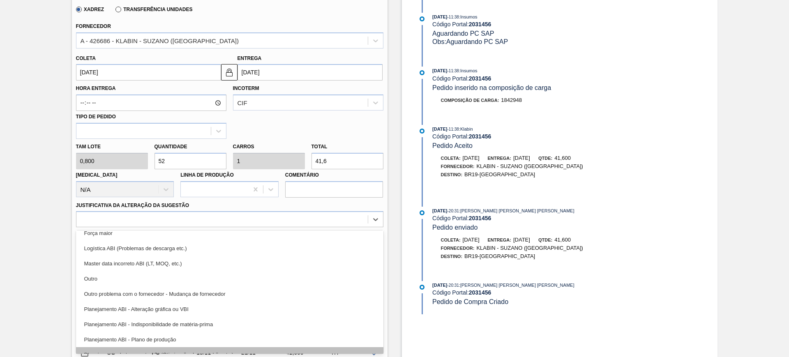
scroll to position [51, 0]
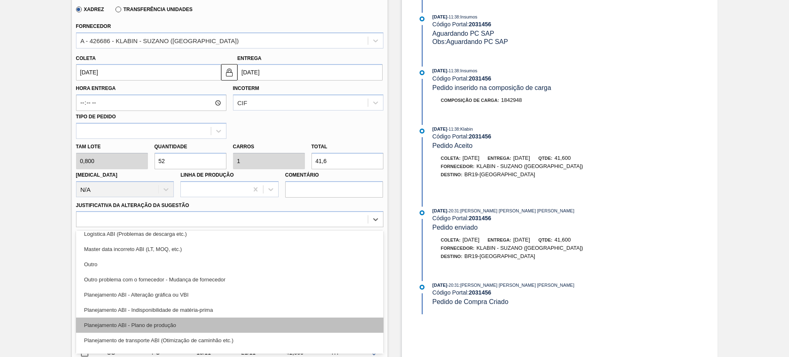
click at [237, 326] on div "Planejamento ABI - Plano de produção" at bounding box center [230, 325] width 308 height 15
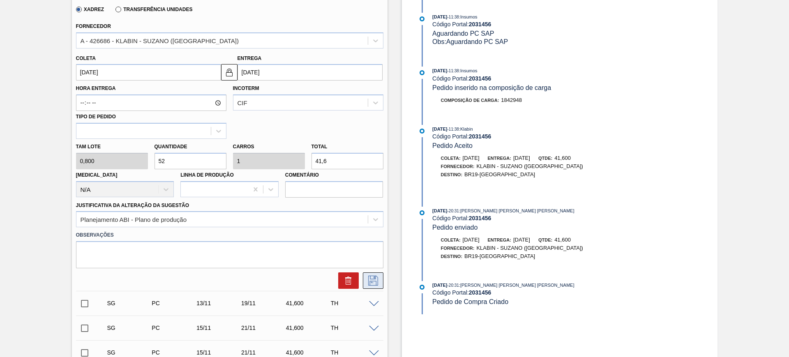
click at [371, 285] on icon at bounding box center [373, 281] width 10 height 10
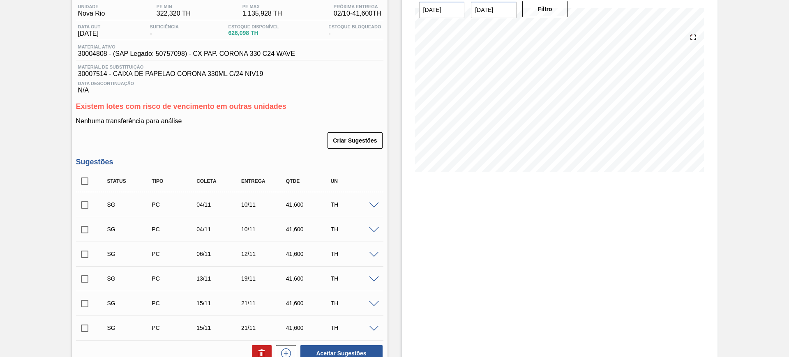
scroll to position [86, 0]
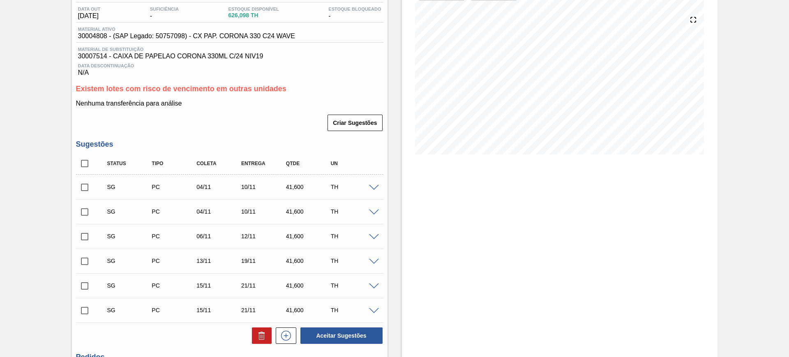
click at [372, 236] on span at bounding box center [374, 237] width 10 height 6
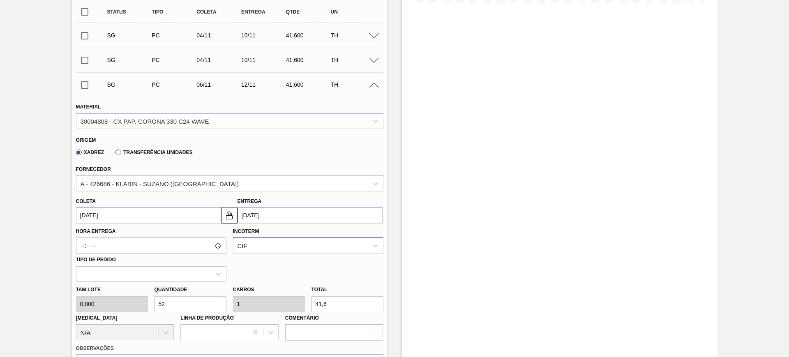
scroll to position [240, 0]
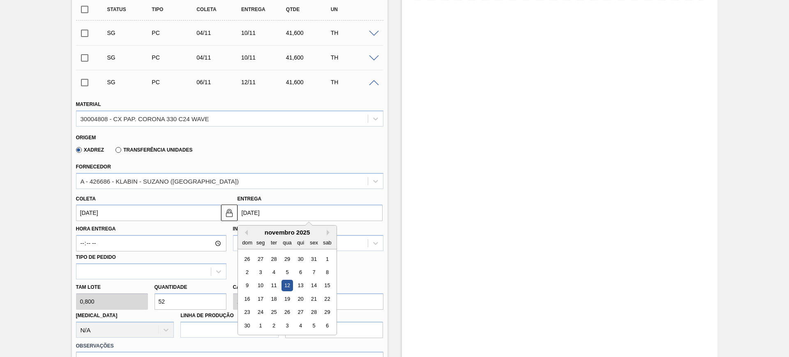
click at [301, 215] on input "12/11/2025" at bounding box center [310, 213] width 145 height 16
click at [324, 271] on div "8" at bounding box center [327, 272] width 11 height 11
type input "02/11/2025"
type input "08/11/2025"
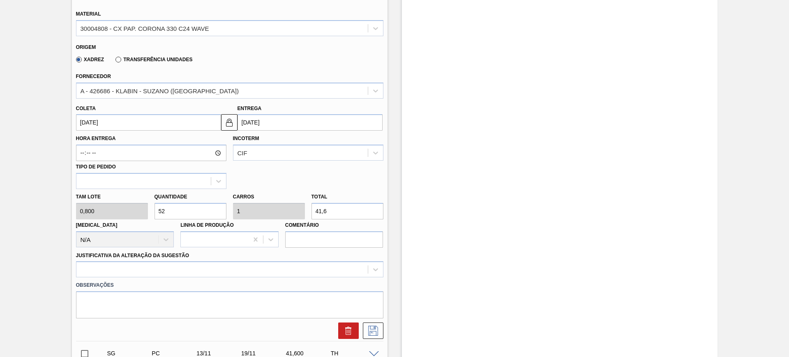
scroll to position [217, 0]
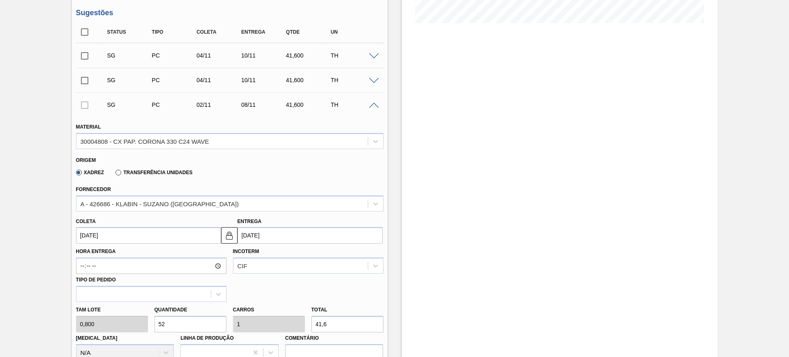
click at [309, 234] on input "08/11/2025" at bounding box center [310, 235] width 145 height 16
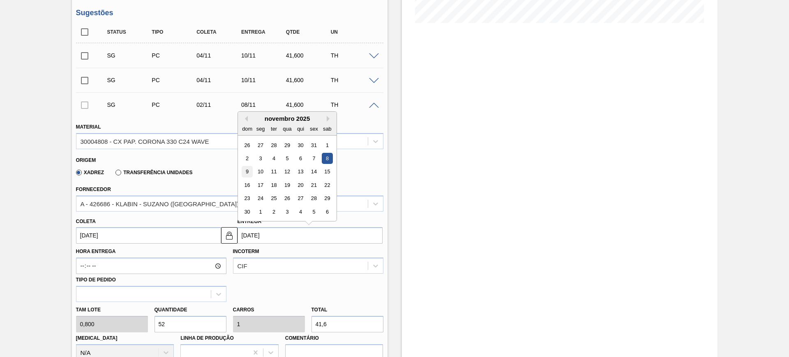
click at [250, 171] on div "9" at bounding box center [247, 172] width 11 height 11
type input "03/11/2025"
type input "09/11/2025"
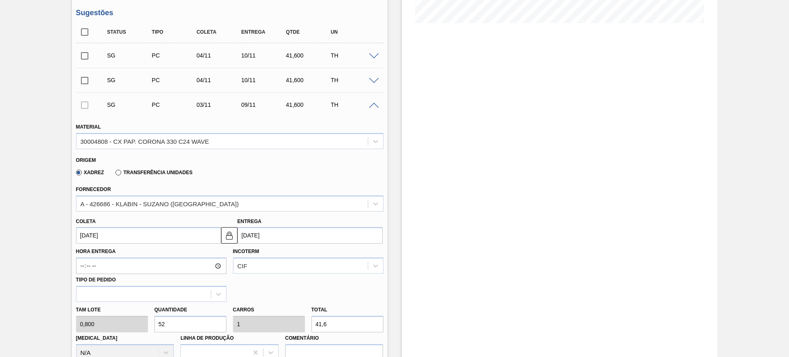
scroll to position [320, 0]
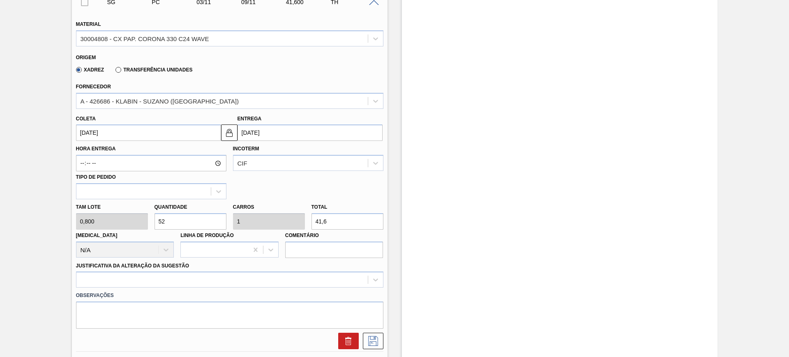
click at [283, 268] on div "Justificativa da Alteração da Sugestão" at bounding box center [230, 274] width 308 height 28
click at [276, 282] on div at bounding box center [230, 280] width 308 height 16
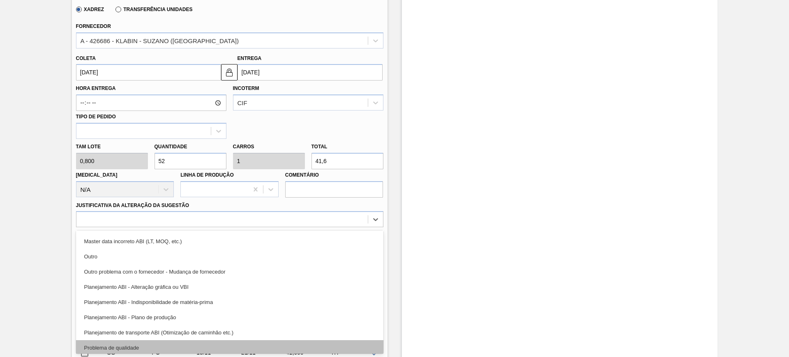
scroll to position [103, 0]
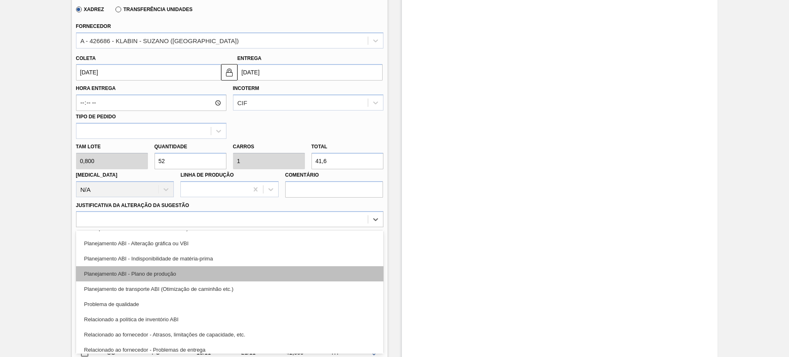
click at [256, 276] on div "Planejamento ABI - Plano de produção" at bounding box center [230, 273] width 308 height 15
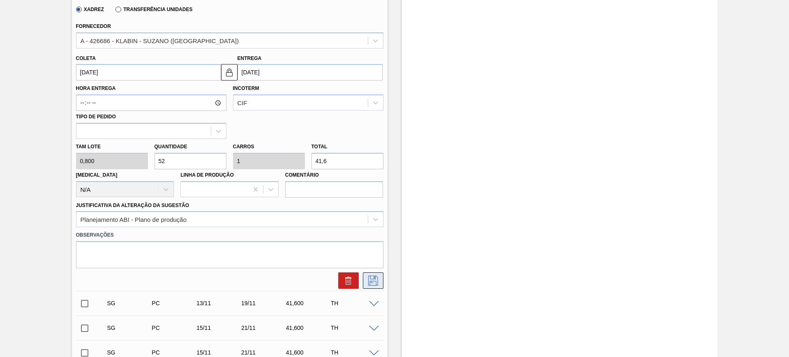
click at [367, 282] on icon at bounding box center [373, 281] width 13 height 10
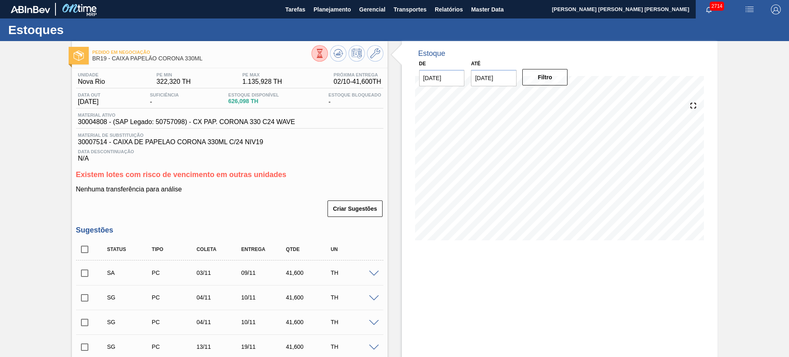
scroll to position [51, 0]
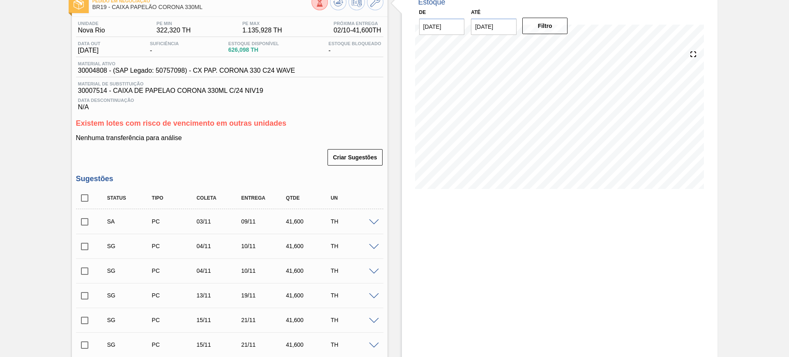
click at [376, 245] on span at bounding box center [374, 247] width 10 height 6
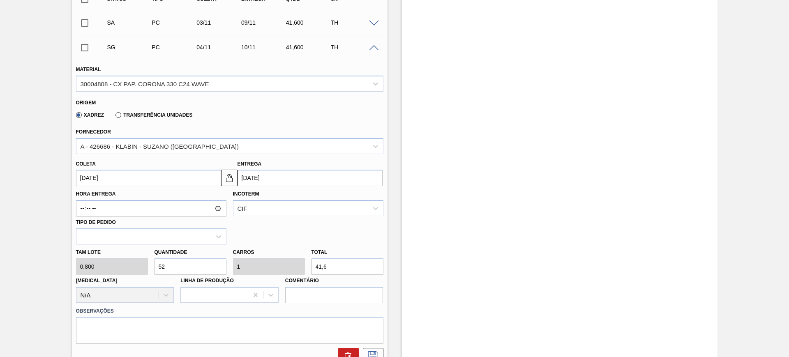
scroll to position [257, 0]
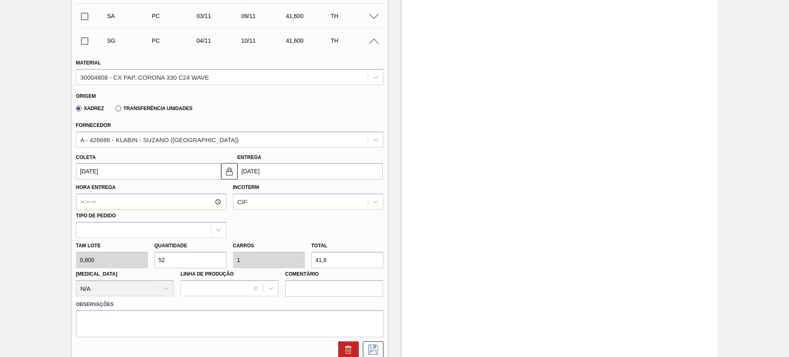
click at [289, 173] on input "10/11/2025" at bounding box center [310, 171] width 145 height 16
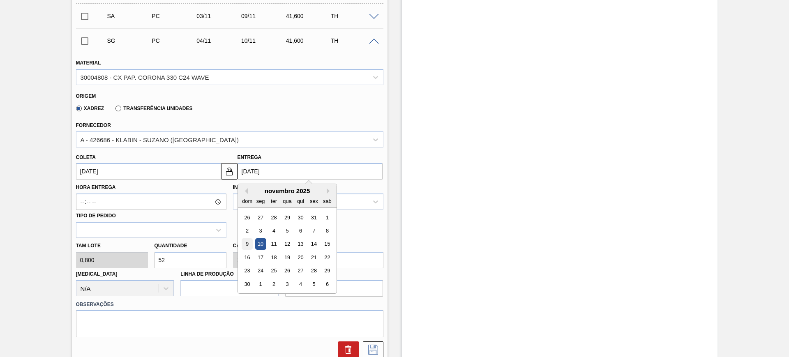
click at [248, 244] on div "9" at bounding box center [247, 244] width 11 height 11
type input "03/11/2025"
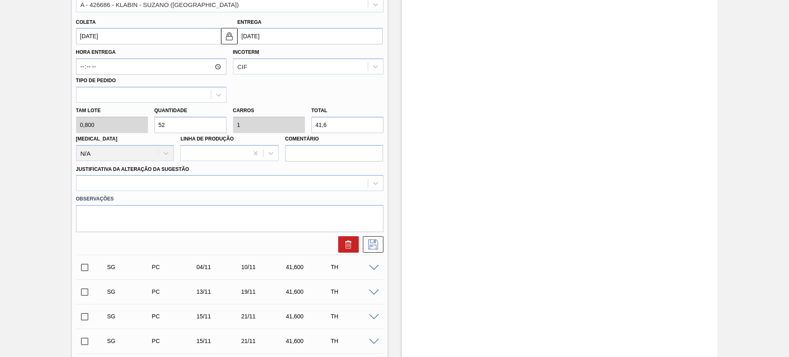
scroll to position [411, 0]
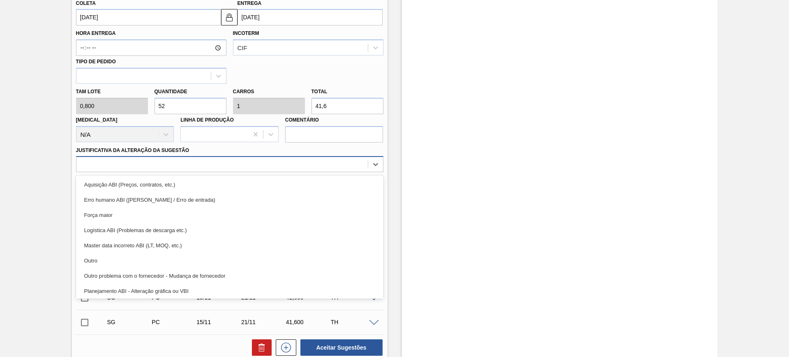
click at [239, 167] on div at bounding box center [222, 165] width 292 height 12
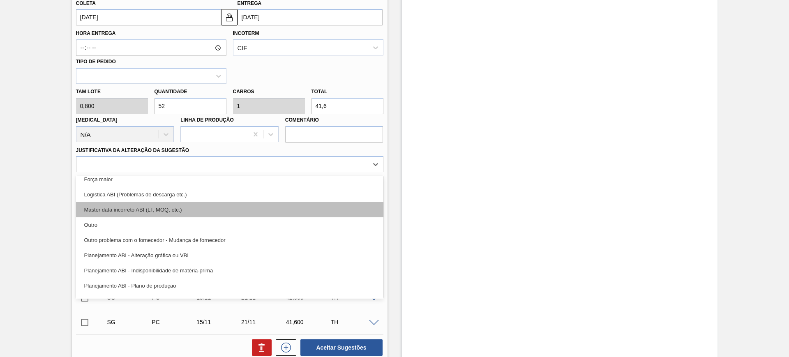
scroll to position [51, 0]
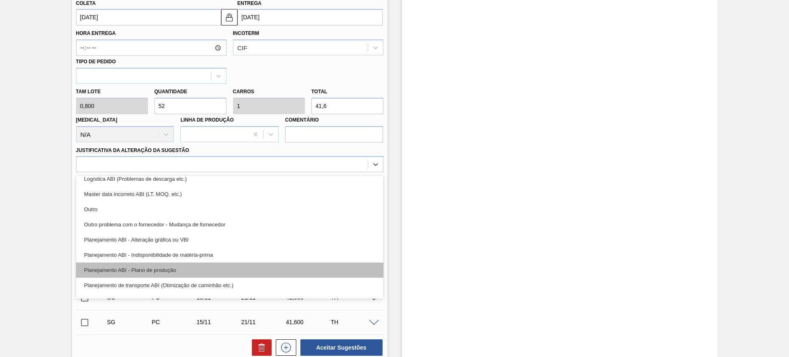
click at [228, 266] on div "Planejamento ABI - Plano de produção" at bounding box center [230, 270] width 308 height 15
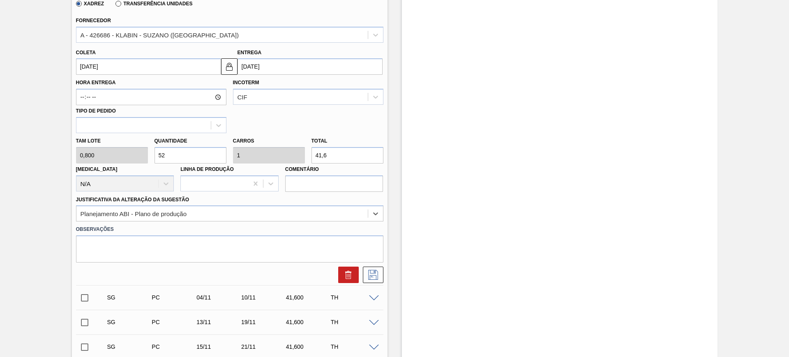
scroll to position [257, 0]
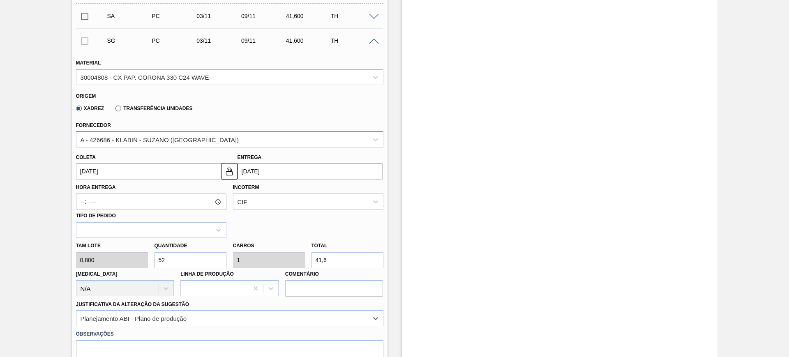
click at [217, 140] on div "A - 426686 - KLABIN - SUZANO (SP)" at bounding box center [222, 140] width 292 height 12
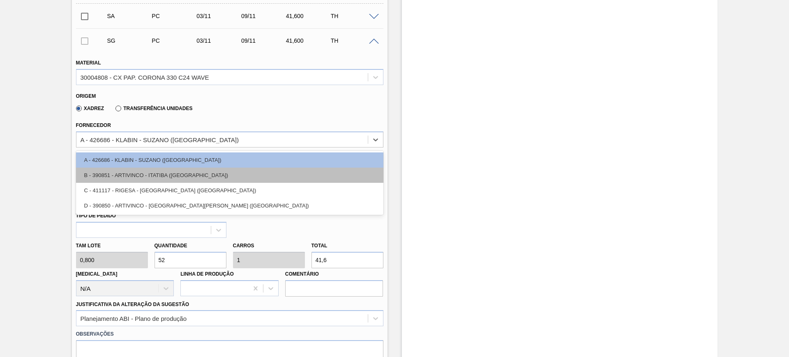
click at [187, 175] on div "B - 390851 - ARTIVINCO - ITATIBA (SP)" at bounding box center [230, 175] width 308 height 15
type input "04/11/2025"
type input "41,600"
type input "1"
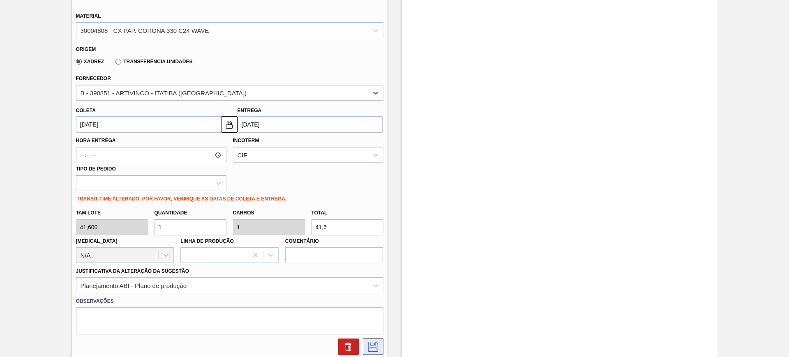
scroll to position [360, 0]
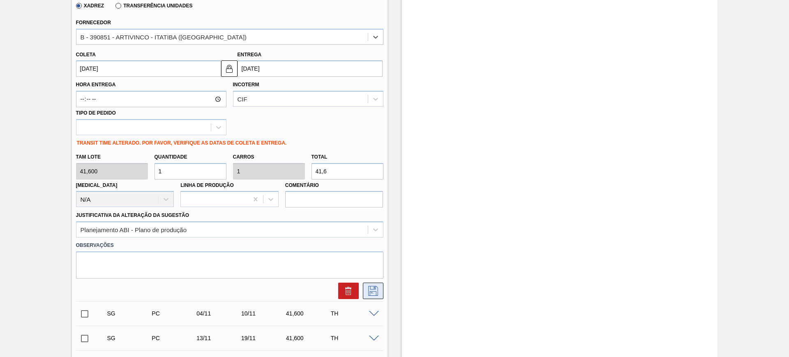
click at [369, 287] on icon at bounding box center [373, 291] width 13 height 10
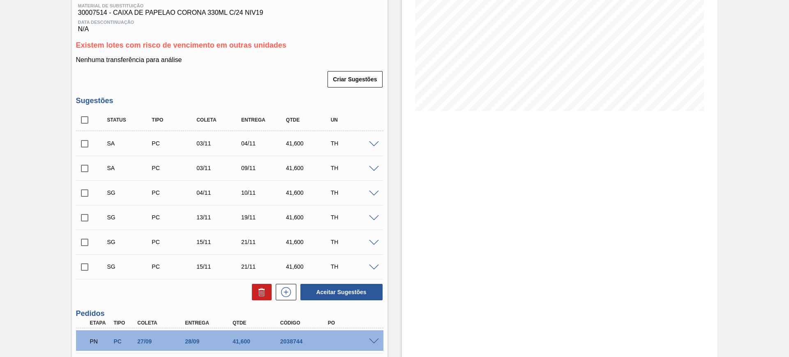
scroll to position [78, 0]
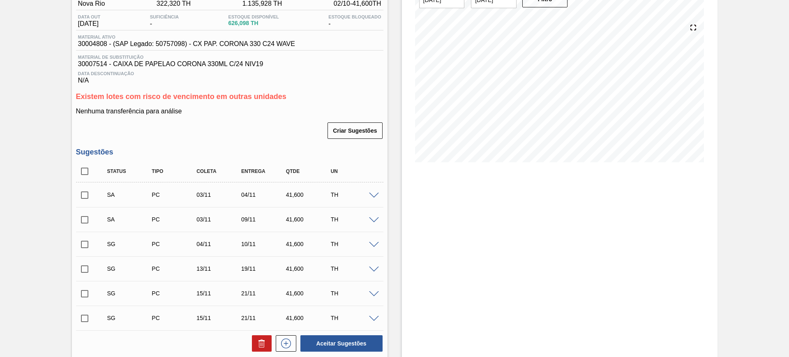
click at [373, 195] on span at bounding box center [374, 196] width 10 height 6
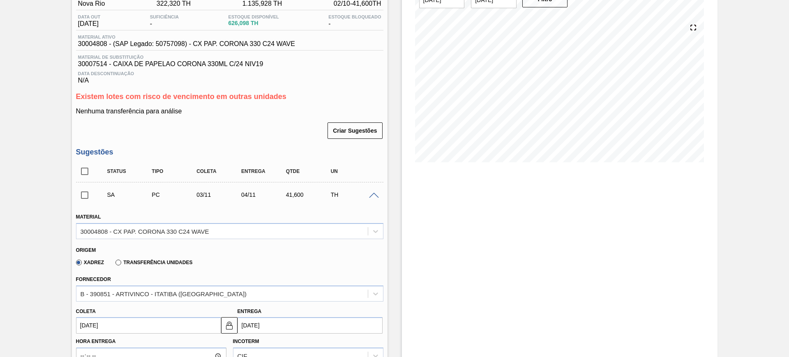
click at [373, 195] on span at bounding box center [374, 196] width 10 height 6
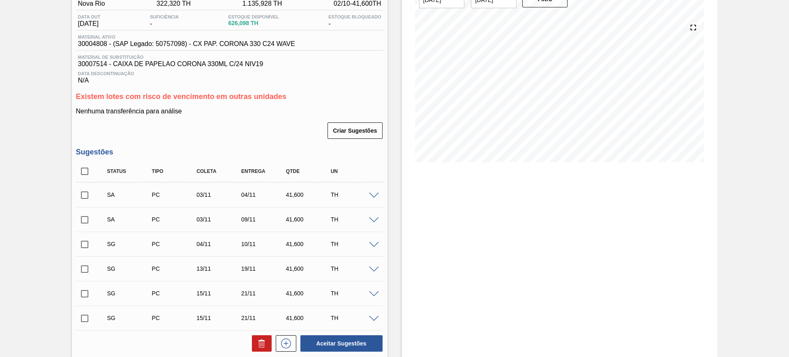
click at [376, 221] on span at bounding box center [374, 220] width 10 height 6
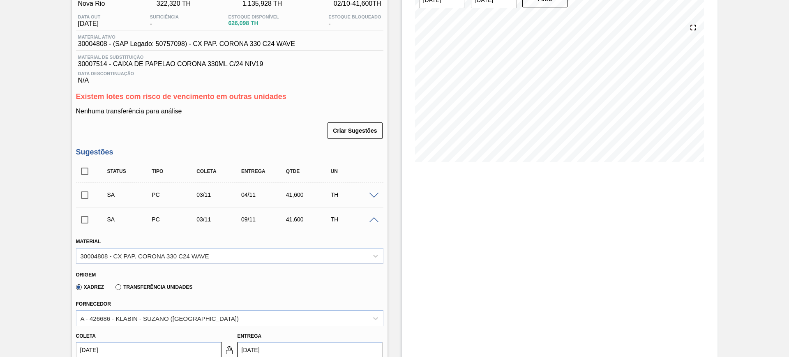
click at [376, 221] on span at bounding box center [374, 220] width 10 height 6
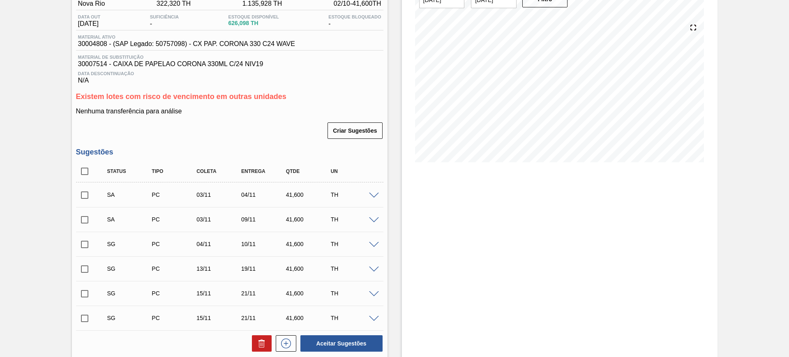
click at [374, 219] on span at bounding box center [374, 220] width 10 height 6
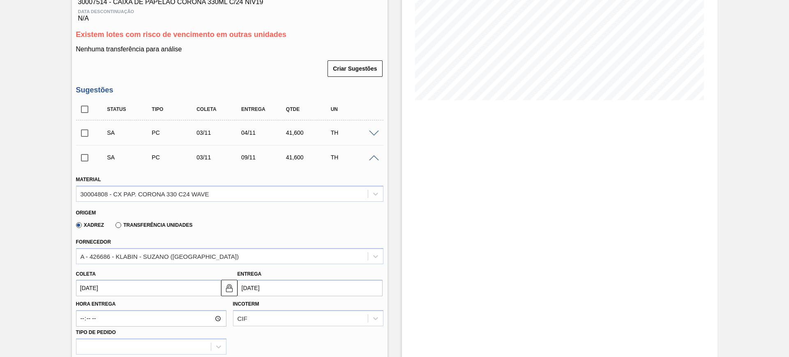
scroll to position [181, 0]
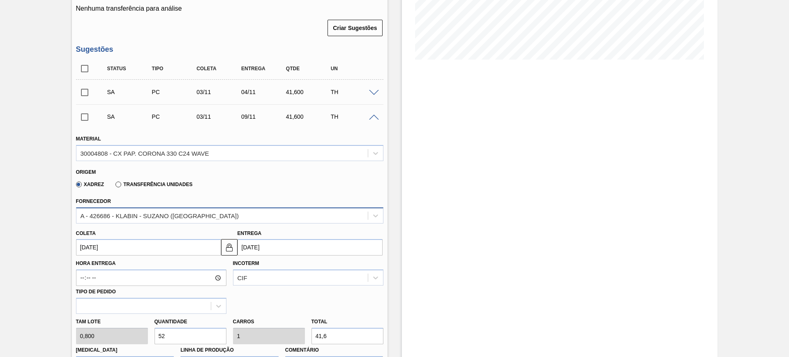
click at [231, 208] on div "A - 426686 - KLABIN - SUZANO (SP)" at bounding box center [230, 216] width 308 height 16
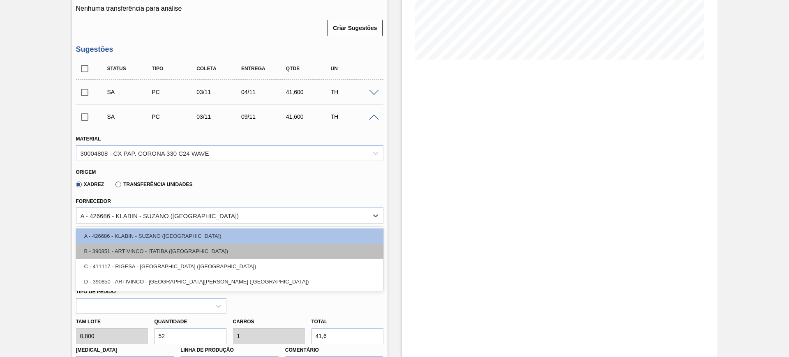
click at [201, 248] on div "B - 390851 - ARTIVINCO - ITATIBA (SP)" at bounding box center [230, 251] width 308 height 15
type input "04/11/2025"
type input "41,600"
type input "1"
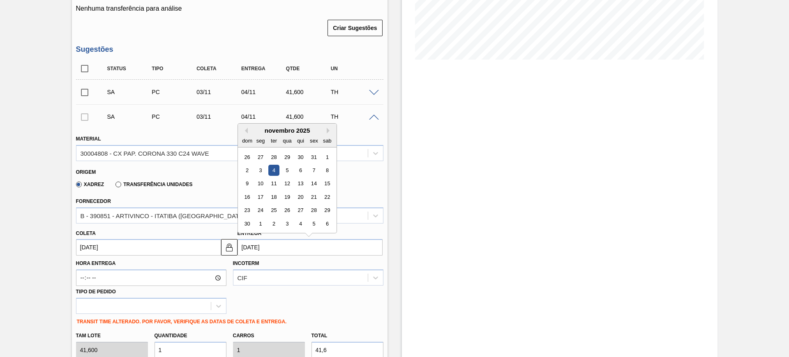
click at [284, 253] on input "04/11/2025" at bounding box center [310, 247] width 145 height 16
click at [250, 185] on div "9" at bounding box center [247, 183] width 11 height 11
type input "08/11/2025"
type input "09/11/2025"
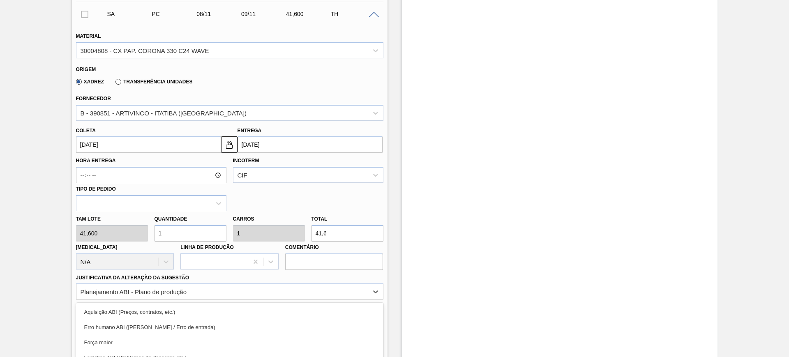
drag, startPoint x: 332, startPoint y: 295, endPoint x: 325, endPoint y: 296, distance: 7.1
click at [332, 295] on div "option Planejamento ABI - Plano de produção, selected. option Master data incor…" at bounding box center [230, 292] width 308 height 16
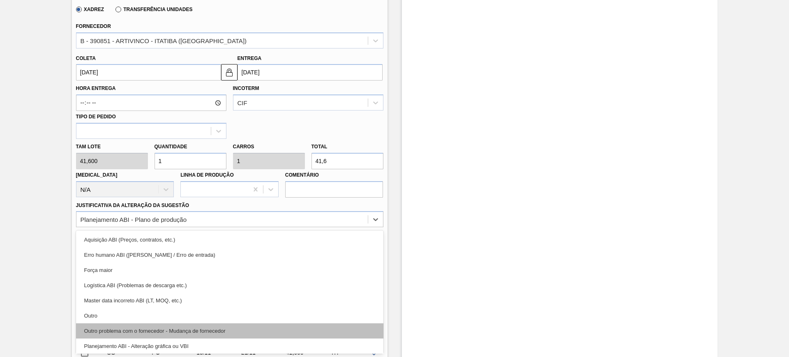
scroll to position [51, 0]
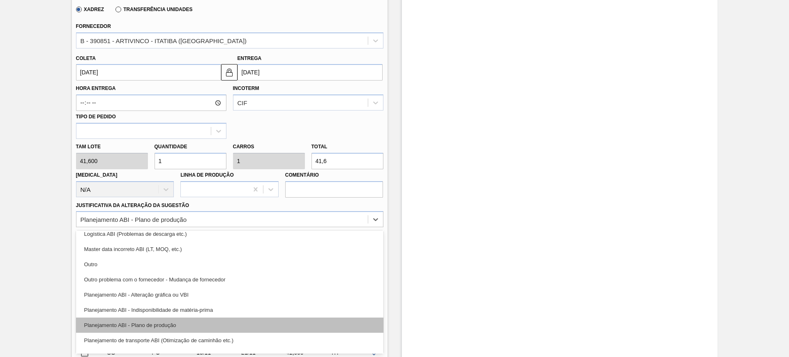
click at [234, 325] on div "Planejamento ABI - Plano de produção" at bounding box center [230, 325] width 308 height 15
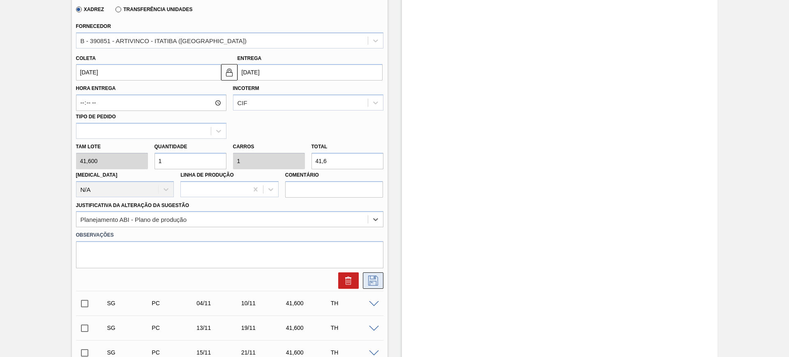
click at [377, 276] on icon at bounding box center [373, 281] width 13 height 10
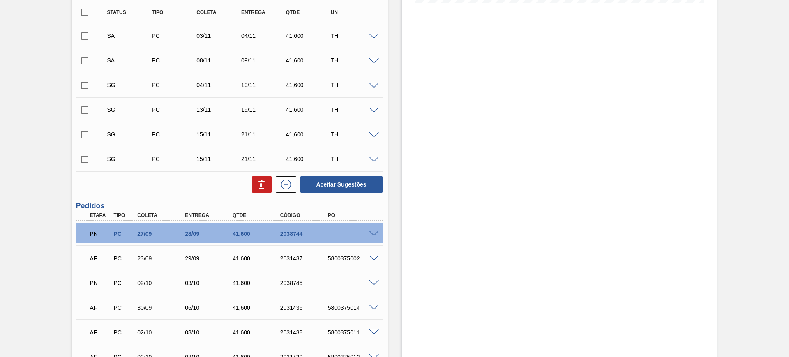
scroll to position [202, 0]
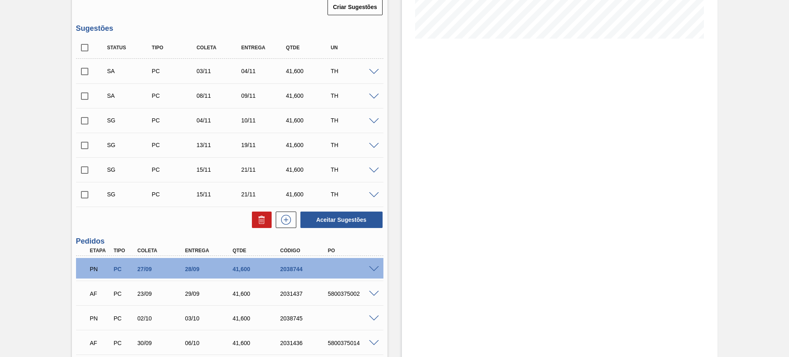
click at [373, 122] on span at bounding box center [374, 121] width 10 height 6
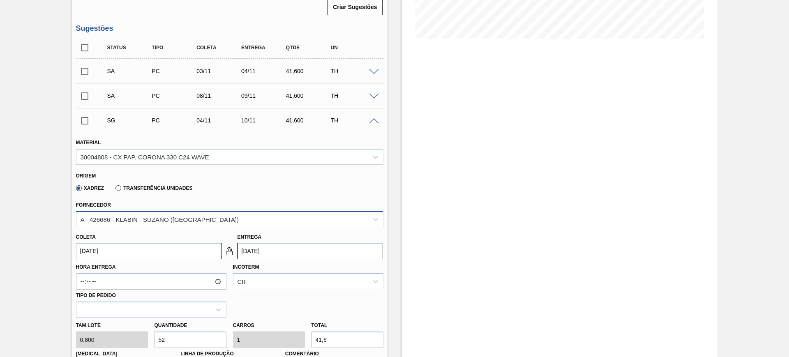
click at [225, 215] on div "A - 426686 - KLABIN - SUZANO (SP)" at bounding box center [222, 219] width 292 height 12
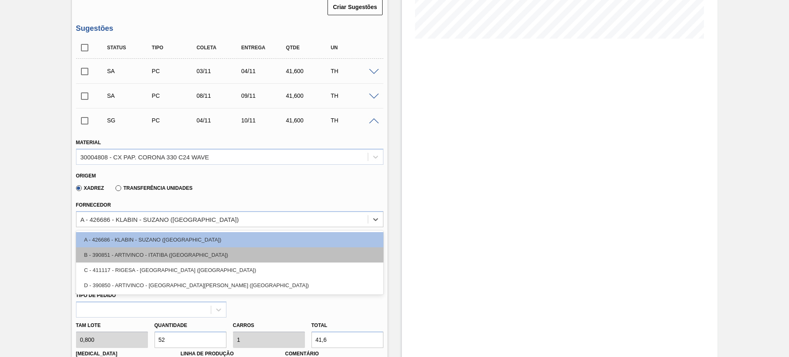
click at [200, 248] on div "B - 390851 - ARTIVINCO - ITATIBA (SP)" at bounding box center [230, 255] width 308 height 15
type input "05/11/2025"
type input "41,600"
type input "1"
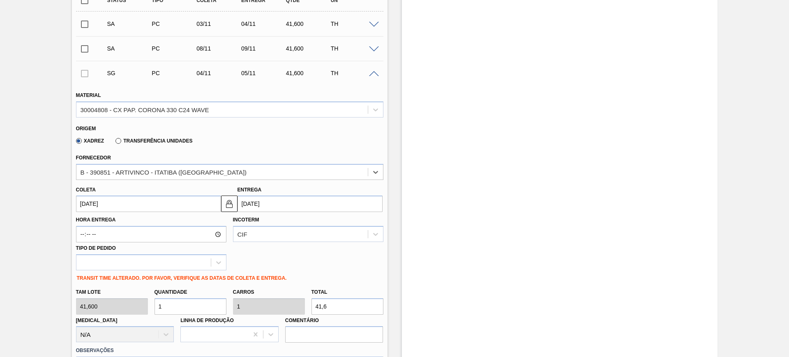
scroll to position [305, 0]
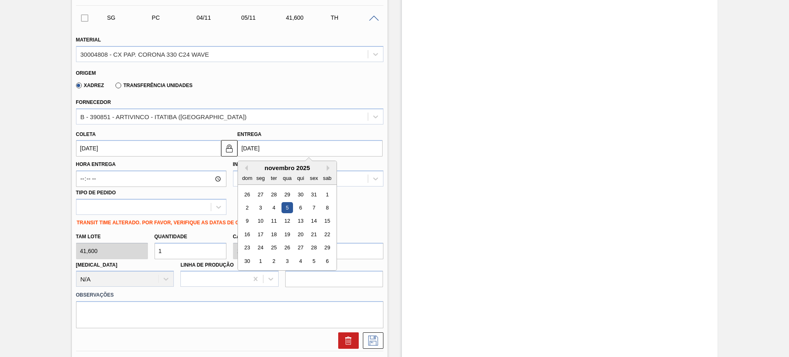
click at [286, 143] on input "05/11/2025" at bounding box center [310, 148] width 145 height 16
click at [249, 217] on div "9" at bounding box center [247, 221] width 11 height 11
type input "08/11/2025"
type input "09/11/2025"
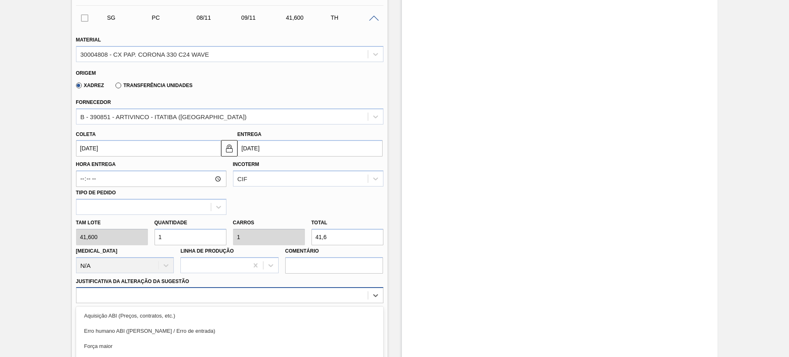
scroll to position [381, 0]
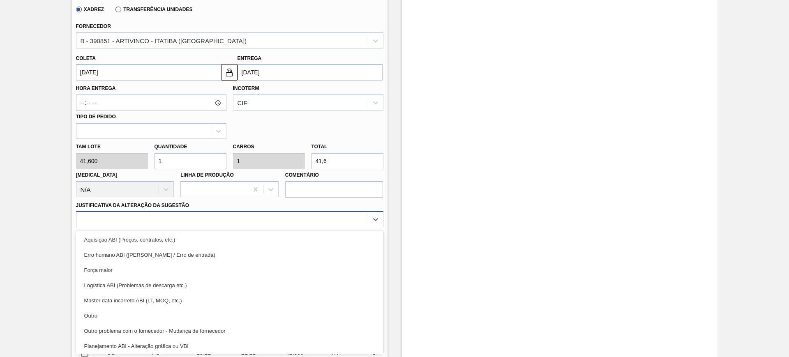
click at [281, 227] on div "option Master data incorreto ABI (LT, MOQ, etc.) focused, 5 of 18. 18 results a…" at bounding box center [230, 219] width 308 height 16
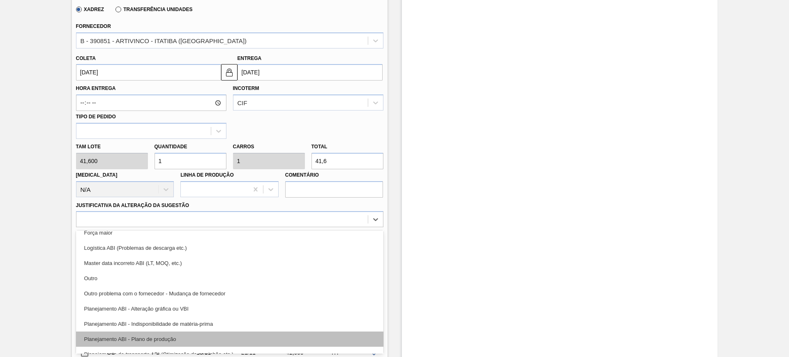
scroll to position [51, 0]
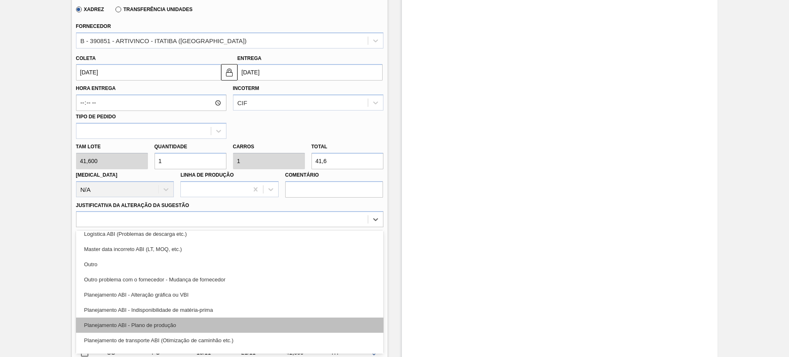
click at [258, 319] on div "Planejamento ABI - Plano de produção" at bounding box center [230, 325] width 308 height 15
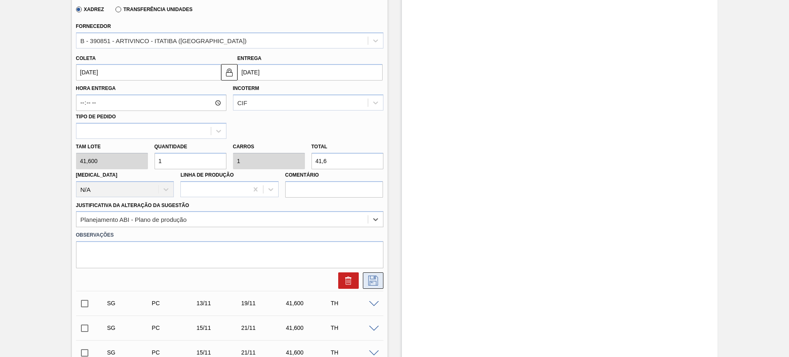
click at [373, 278] on icon at bounding box center [373, 280] width 4 height 7
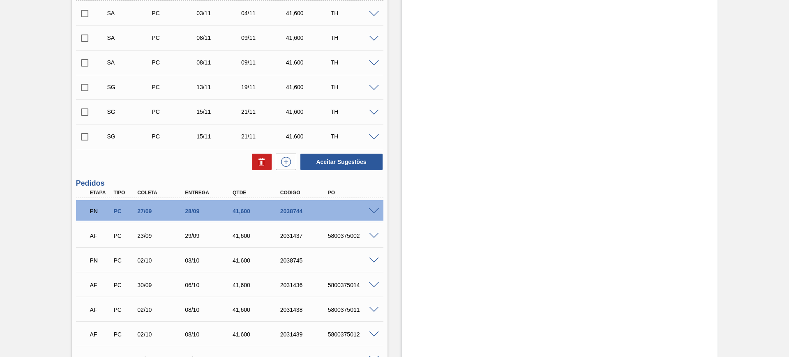
scroll to position [227, 0]
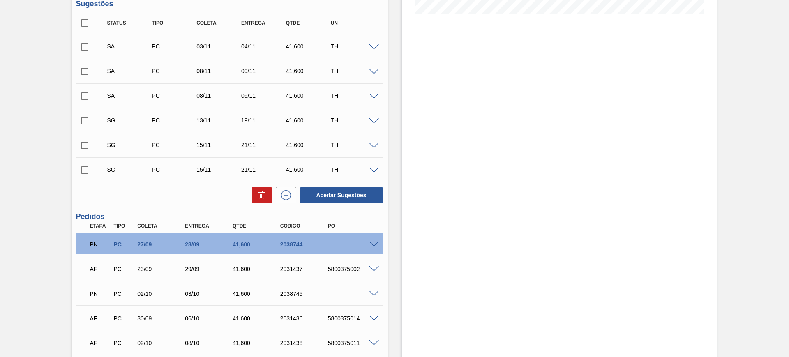
drag, startPoint x: 374, startPoint y: 46, endPoint x: 363, endPoint y: 56, distance: 14.8
click at [373, 46] on span at bounding box center [374, 47] width 10 height 6
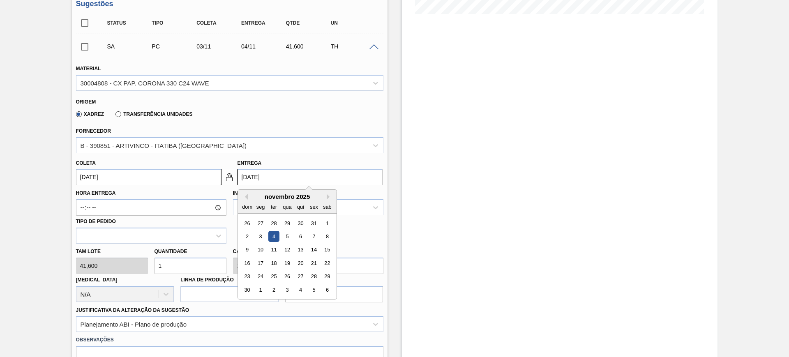
click at [288, 175] on input "04/11/2025" at bounding box center [310, 177] width 145 height 16
click at [273, 248] on div "11" at bounding box center [273, 250] width 11 height 11
type input "10/11/2025"
type input "11/11/2025"
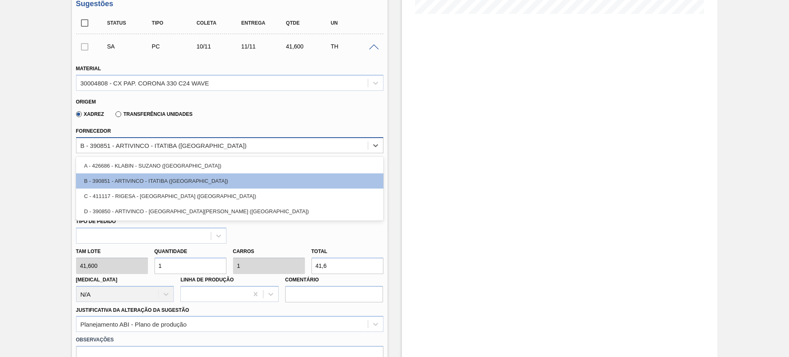
click at [209, 145] on div "B - 390851 - ARTIVINCO - ITATIBA (SP)" at bounding box center [222, 145] width 292 height 12
click at [234, 126] on div "Fornecedor option B - 390851 - ARTIVINCO - ITATIBA (SP), selected. option A - 4…" at bounding box center [230, 139] width 308 height 28
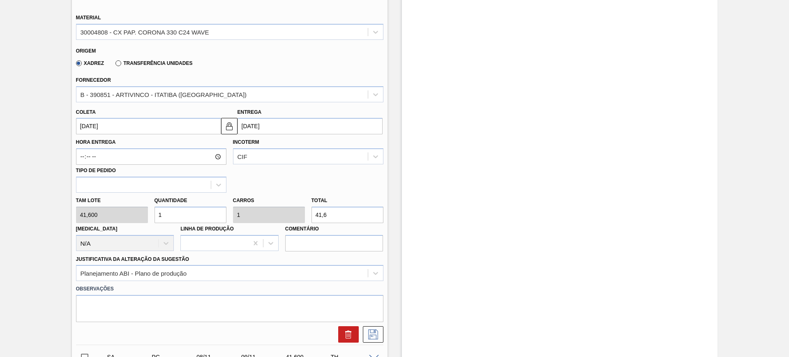
scroll to position [329, 0]
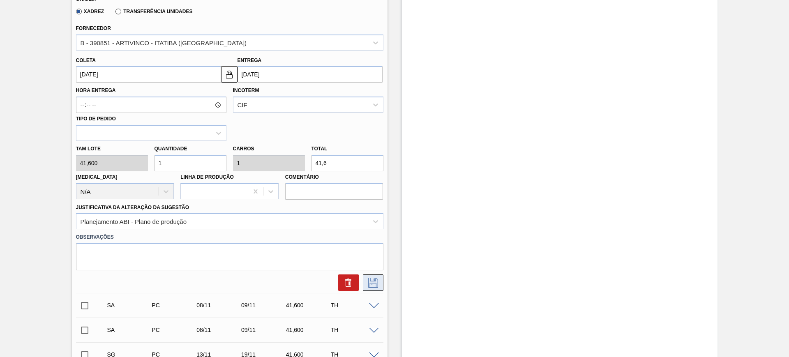
click at [373, 286] on icon at bounding box center [373, 283] width 13 height 10
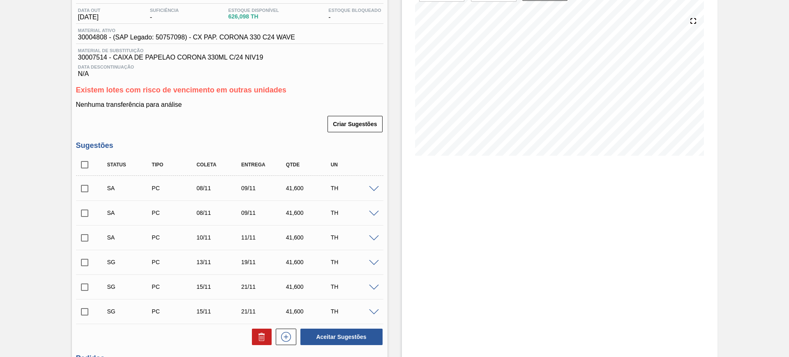
scroll to position [103, 0]
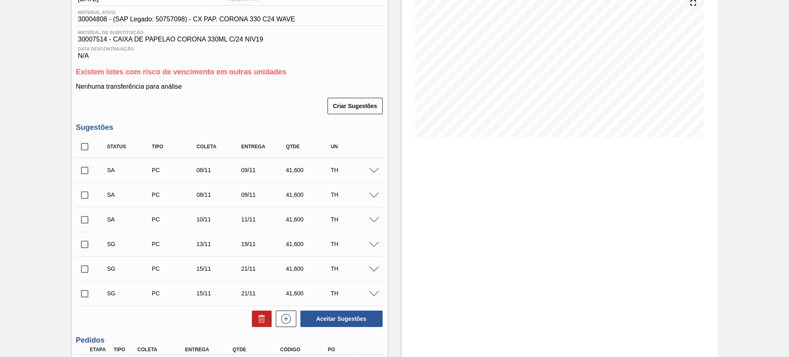
click at [370, 245] on span at bounding box center [374, 245] width 10 height 6
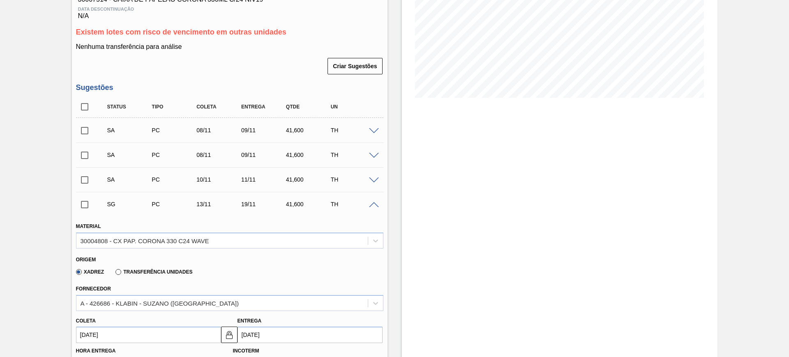
scroll to position [206, 0]
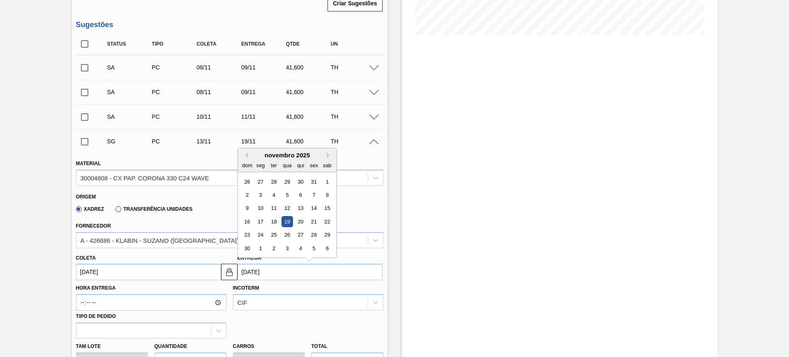
click at [294, 268] on input "19/11/2025" at bounding box center [310, 272] width 145 height 16
click at [278, 208] on div "11" at bounding box center [273, 208] width 11 height 11
type input "05/11/2025"
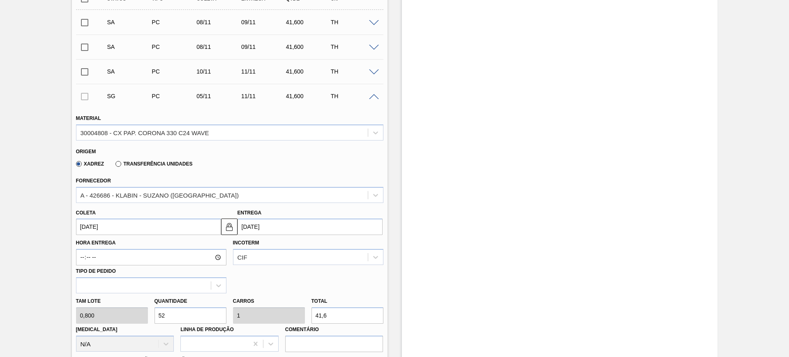
scroll to position [360, 0]
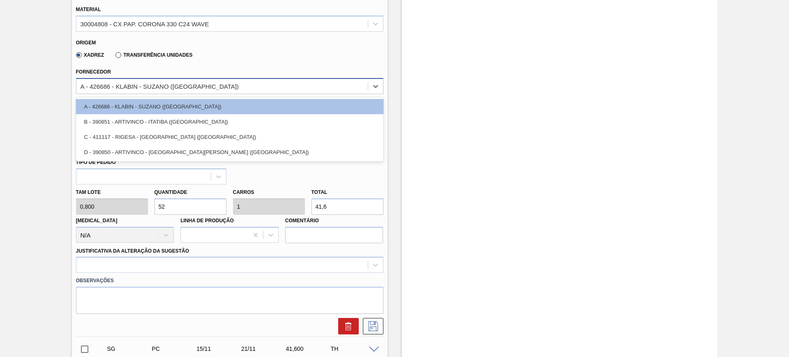
click at [245, 83] on div "A - 426686 - KLABIN - SUZANO (SP)" at bounding box center [222, 86] width 292 height 12
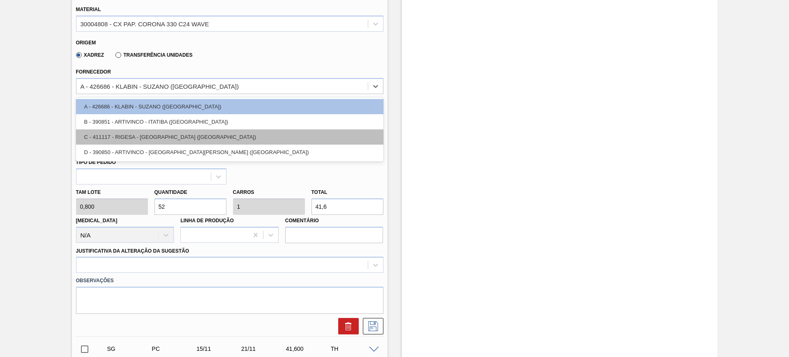
click at [219, 134] on div "C - 411117 - RIGESA - PORTO FELIZ (SP)" at bounding box center [230, 137] width 308 height 15
type input "07/11/2025"
type input "1,000"
type input "41,6"
type input "0,99"
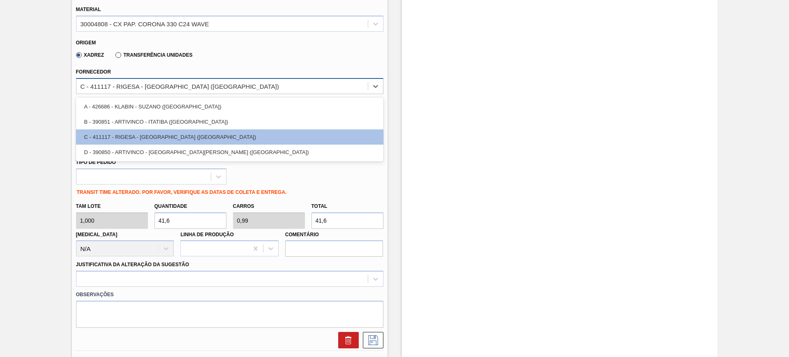
click at [225, 93] on div "C - 411117 - RIGESA - PORTO FELIZ (SP)" at bounding box center [230, 86] width 308 height 16
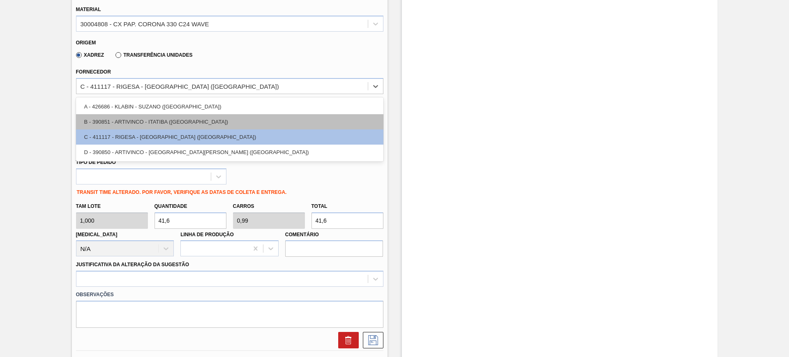
click at [215, 115] on div "B - 390851 - ARTIVINCO - ITATIBA (SP)" at bounding box center [230, 121] width 308 height 15
type input "06/11/2025"
type input "41,600"
type input "1"
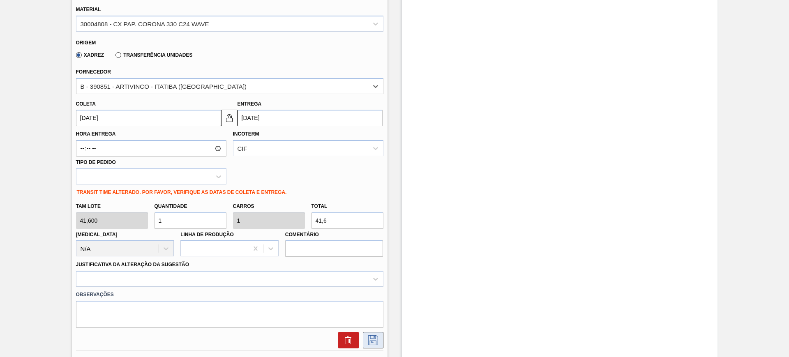
click at [378, 340] on icon at bounding box center [373, 340] width 13 height 10
click at [333, 288] on div "Observações" at bounding box center [230, 307] width 314 height 41
click at [278, 284] on div at bounding box center [230, 279] width 308 height 16
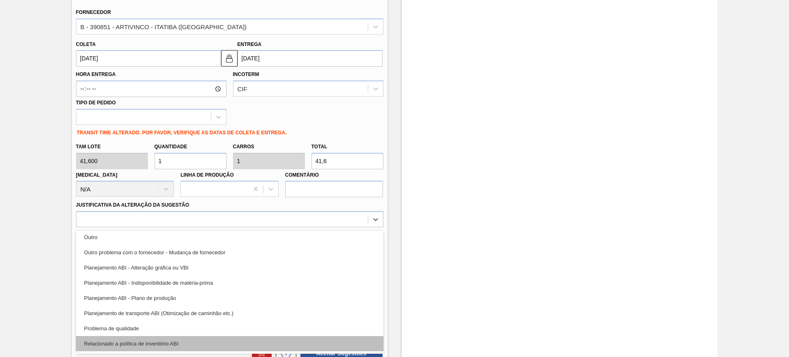
scroll to position [103, 0]
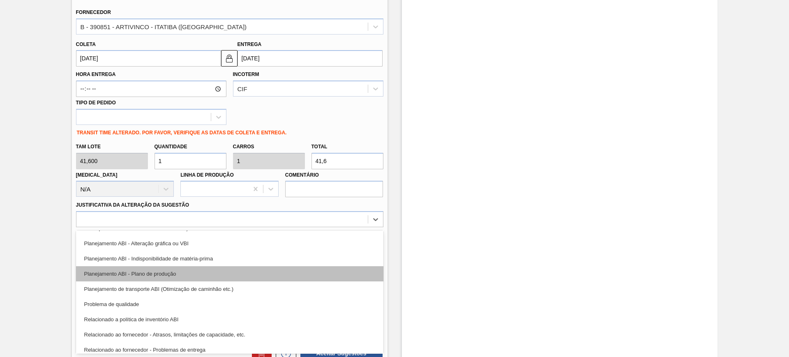
click at [253, 274] on div "Planejamento ABI - Plano de produção" at bounding box center [230, 273] width 308 height 15
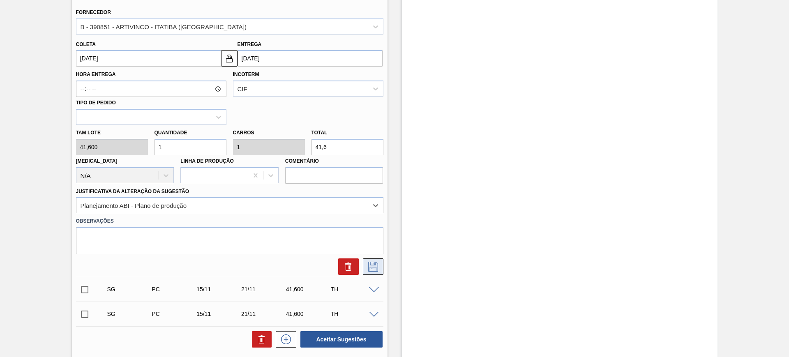
click at [376, 266] on icon at bounding box center [373, 267] width 13 height 10
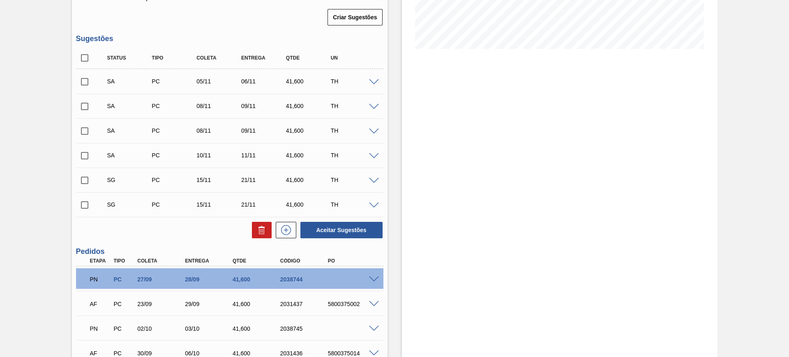
scroll to position [191, 0]
click at [376, 80] on span at bounding box center [374, 83] width 10 height 6
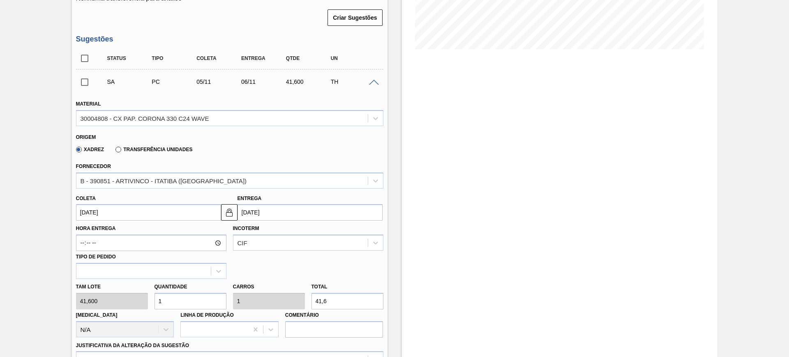
click at [291, 214] on input "06/11/2025" at bounding box center [310, 212] width 145 height 16
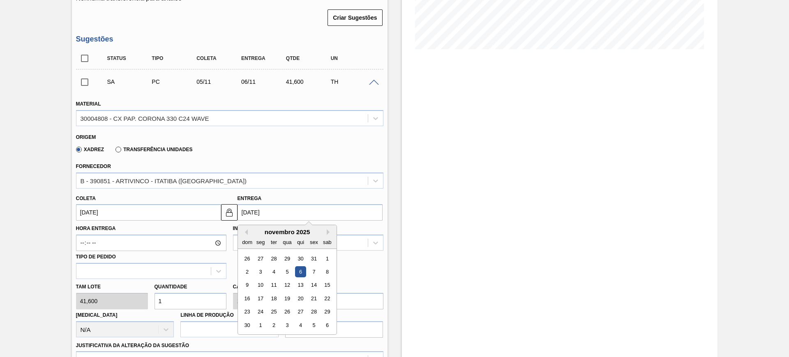
click at [281, 287] on div "9 10 11 12 13 14 15" at bounding box center [287, 285] width 93 height 13
click at [275, 284] on div "11" at bounding box center [273, 285] width 11 height 11
type input "10/11/2025"
type input "11/11/2025"
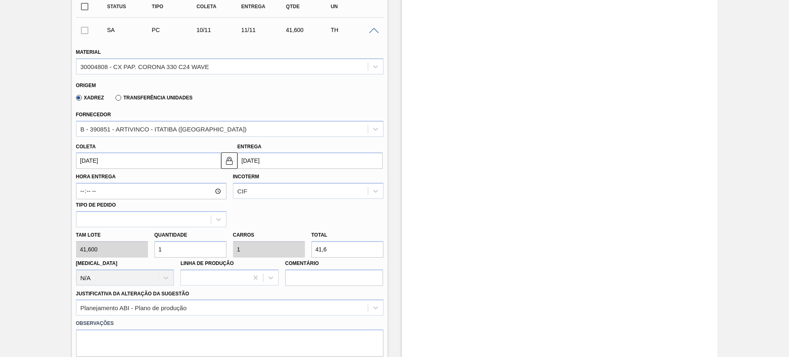
scroll to position [294, 0]
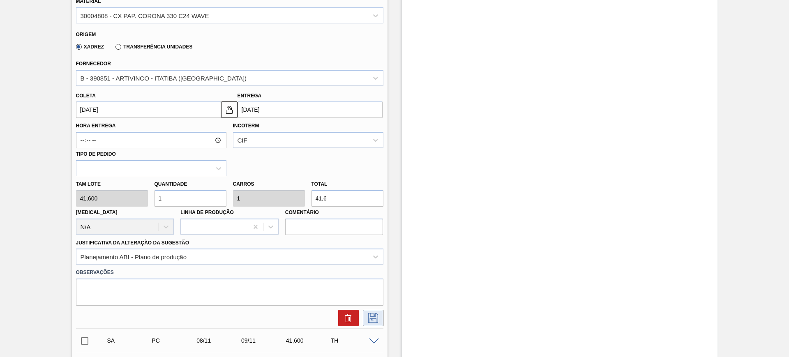
click at [368, 314] on icon at bounding box center [373, 318] width 13 height 10
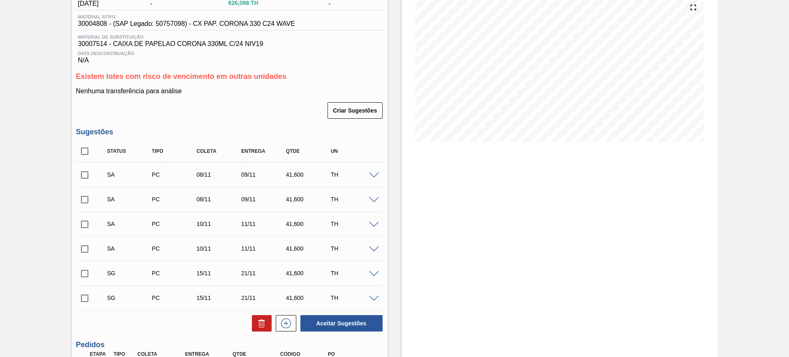
scroll to position [154, 0]
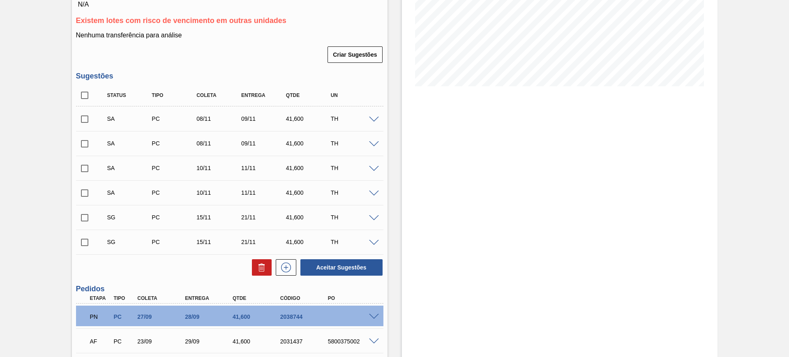
click at [372, 217] on span at bounding box center [374, 218] width 10 height 6
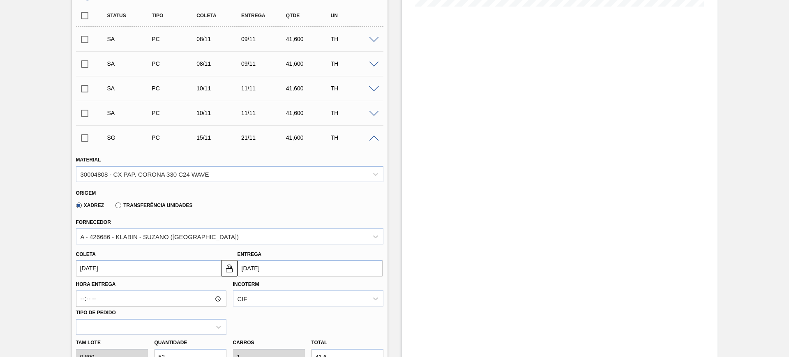
scroll to position [308, 0]
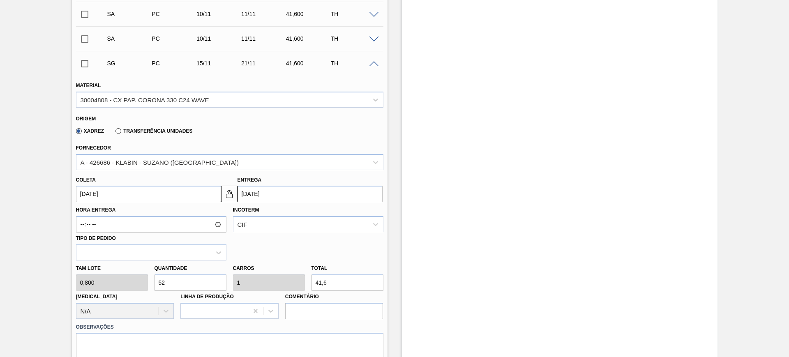
click at [276, 194] on input "21/11/2025" at bounding box center [310, 194] width 145 height 16
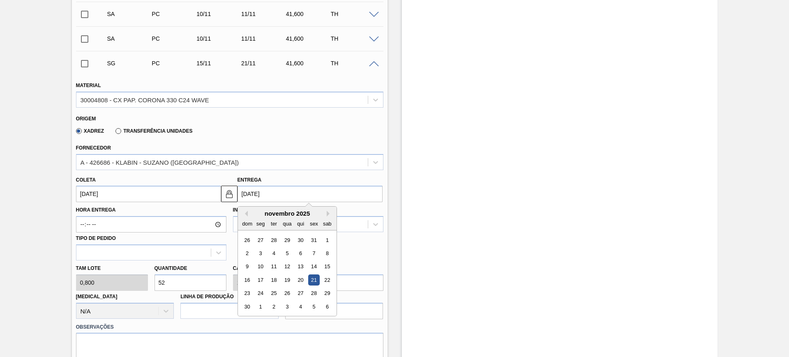
click at [249, 213] on div "novembro 2025" at bounding box center [287, 213] width 99 height 7
click at [245, 214] on button "Previous Month" at bounding box center [245, 214] width 6 height 6
click at [311, 279] on div "24" at bounding box center [313, 280] width 11 height 11
type input "18/10/2025"
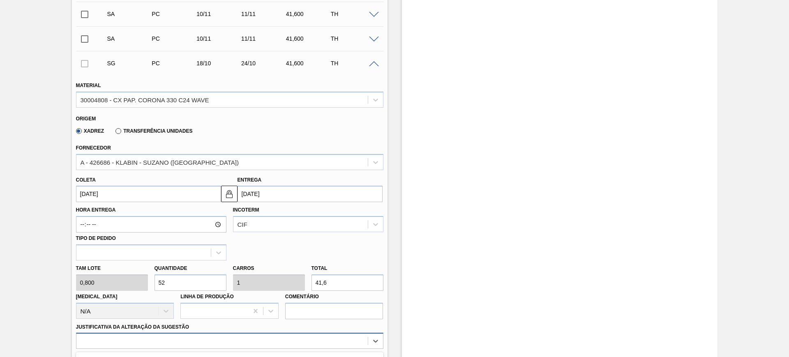
click at [252, 340] on div "option Planejamento ABI - Alteração gráfica ou VBI focused, 8 of 18. 18 results…" at bounding box center [230, 341] width 308 height 16
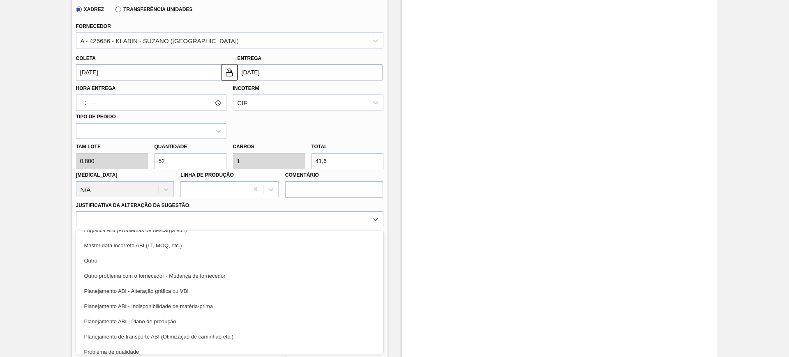
scroll to position [103, 0]
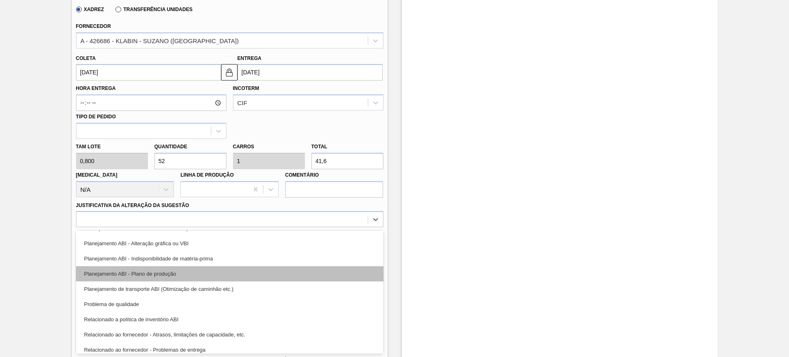
click at [225, 277] on div "Planejamento ABI - Plano de produção" at bounding box center [230, 273] width 308 height 15
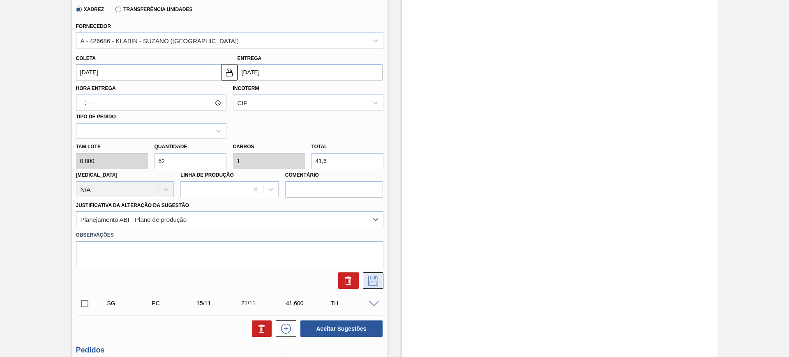
click at [373, 285] on icon at bounding box center [373, 281] width 13 height 10
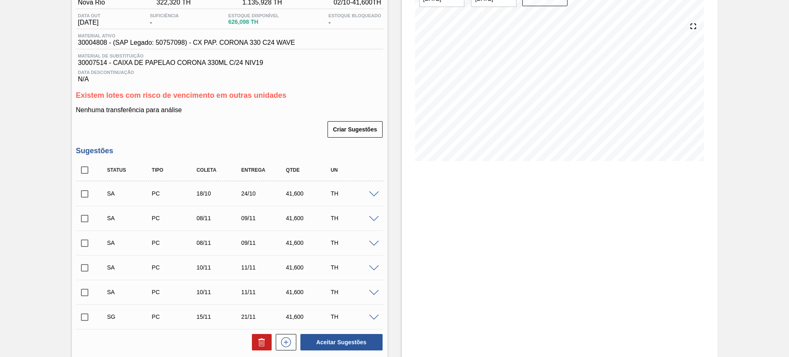
scroll to position [74, 0]
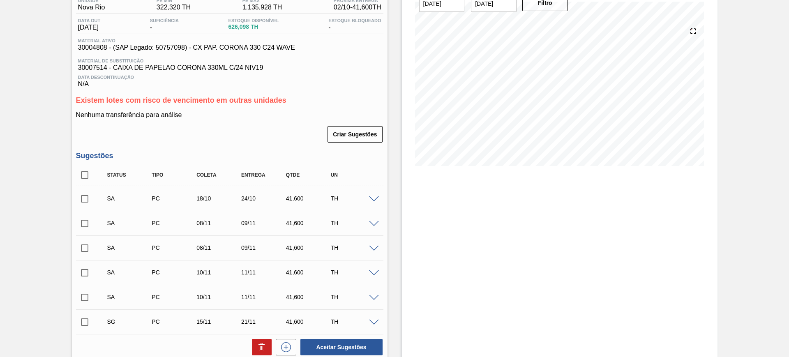
click at [374, 324] on span at bounding box center [374, 323] width 10 height 6
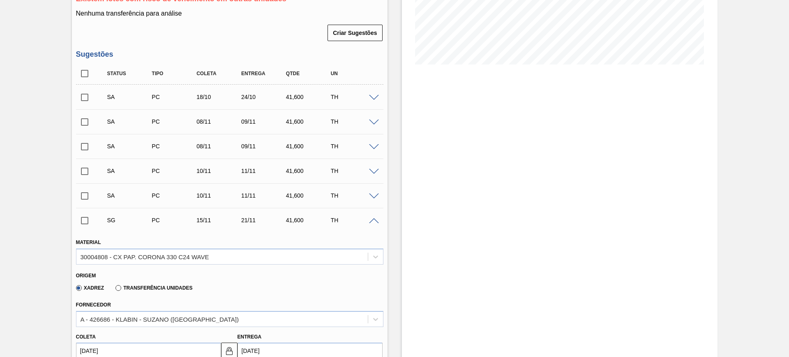
scroll to position [126, 0]
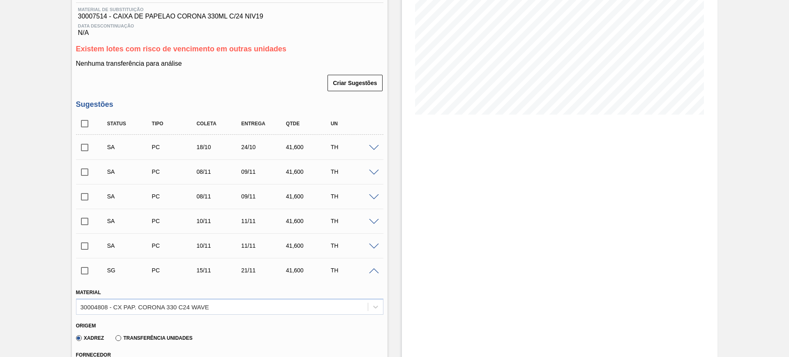
click at [377, 146] on span at bounding box center [374, 148] width 10 height 6
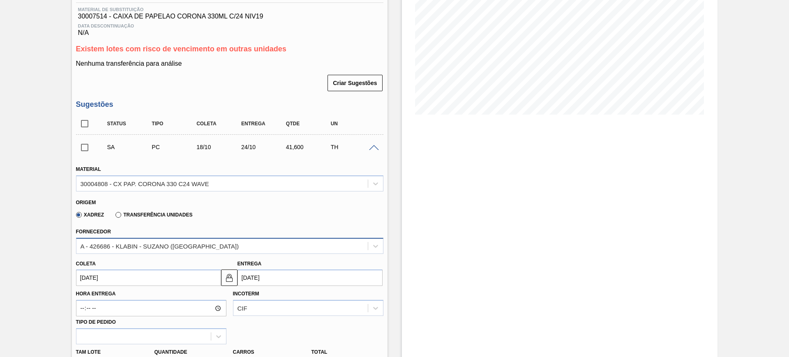
drag, startPoint x: 232, startPoint y: 247, endPoint x: 218, endPoint y: 251, distance: 14.1
click at [231, 247] on div "A - 426686 - KLABIN - SUZANO (SP)" at bounding box center [222, 246] width 292 height 12
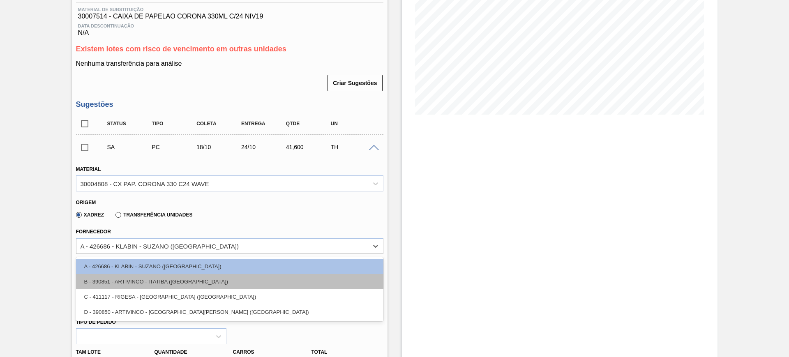
click at [194, 276] on div "B - 390851 - ARTIVINCO - ITATIBA (SP)" at bounding box center [230, 281] width 308 height 15
type input "19/10/2025"
type input "41,600"
type input "1"
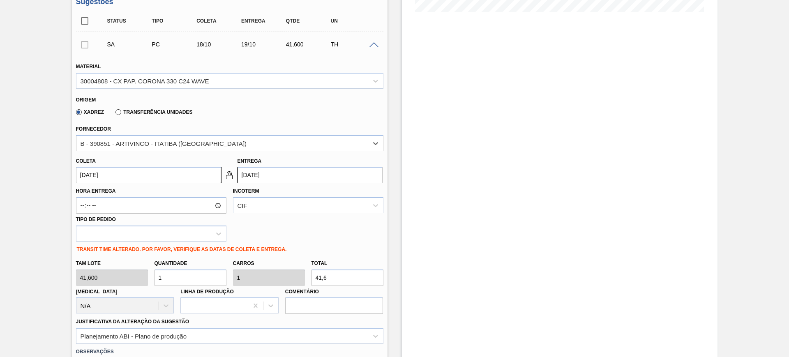
scroll to position [280, 0]
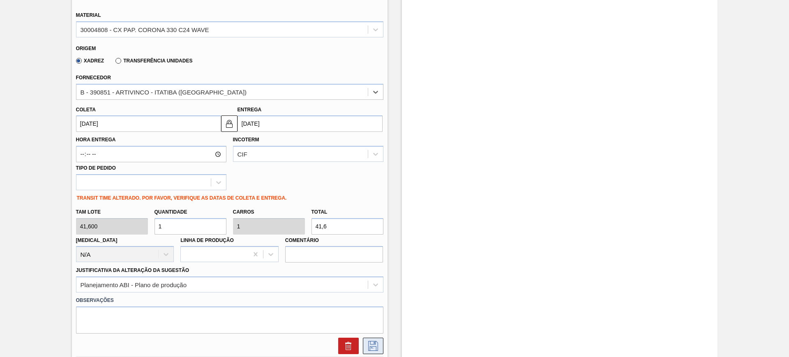
click at [374, 345] on icon at bounding box center [373, 346] width 13 height 10
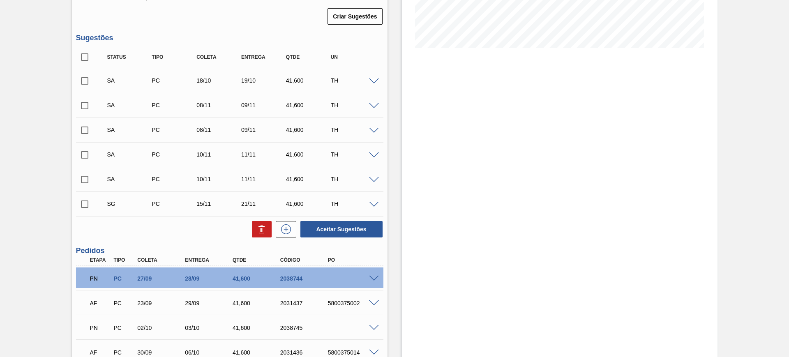
scroll to position [177, 0]
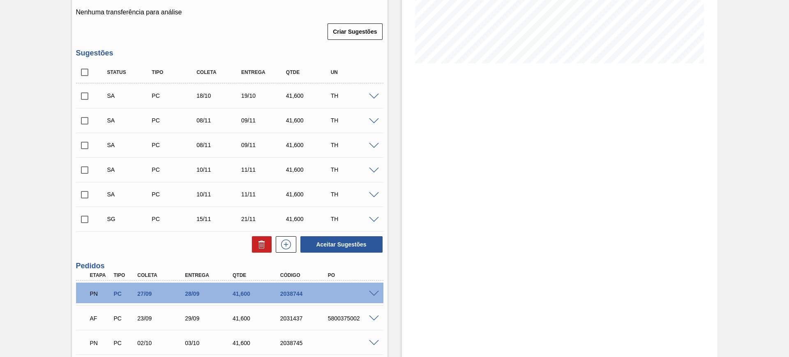
click at [373, 95] on span at bounding box center [374, 97] width 10 height 6
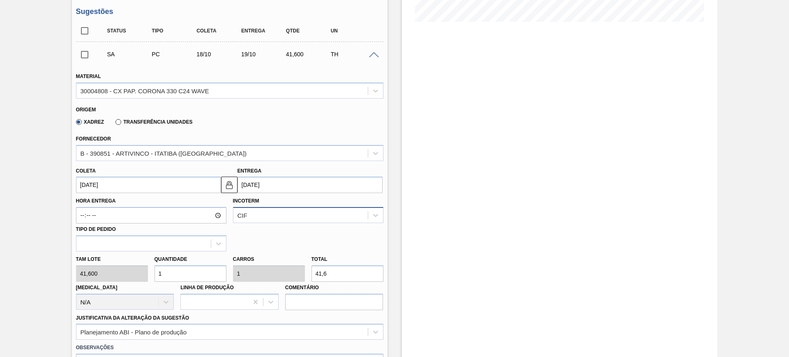
scroll to position [280, 0]
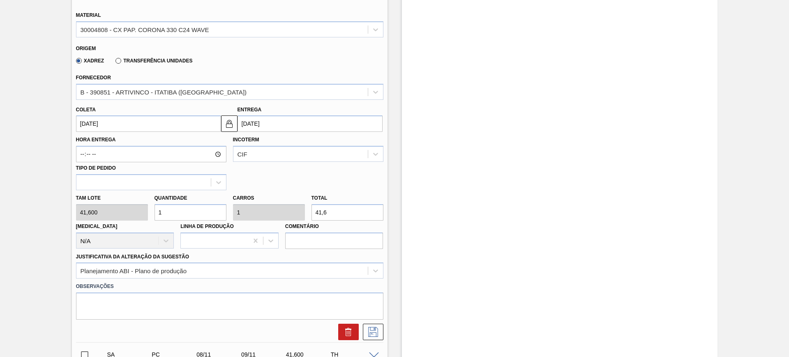
click at [253, 123] on input "19/10/2025" at bounding box center [310, 124] width 145 height 16
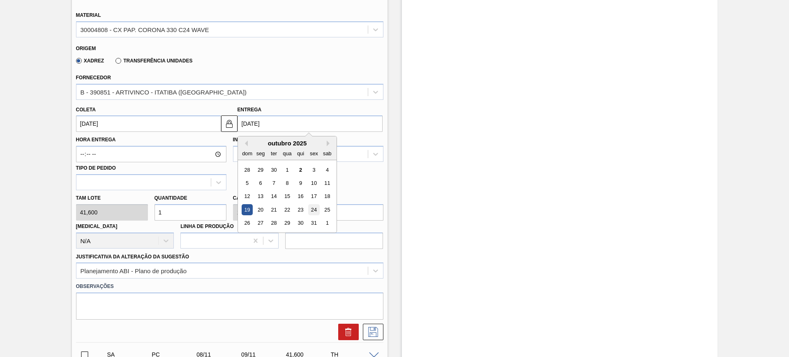
click at [310, 210] on div "24" at bounding box center [313, 209] width 11 height 11
type input "23/10/2025"
type input "24/10/2025"
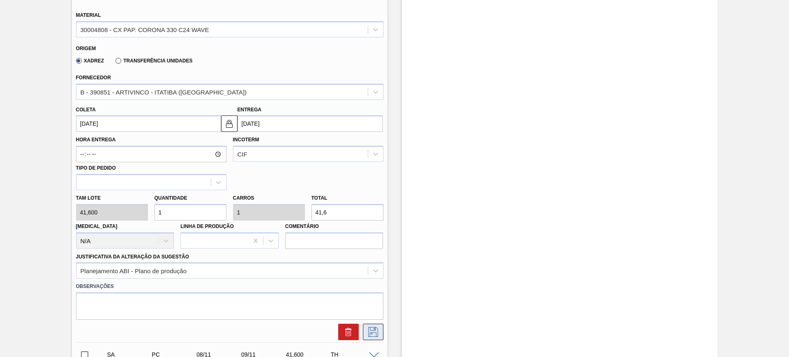
click at [379, 335] on button at bounding box center [373, 332] width 21 height 16
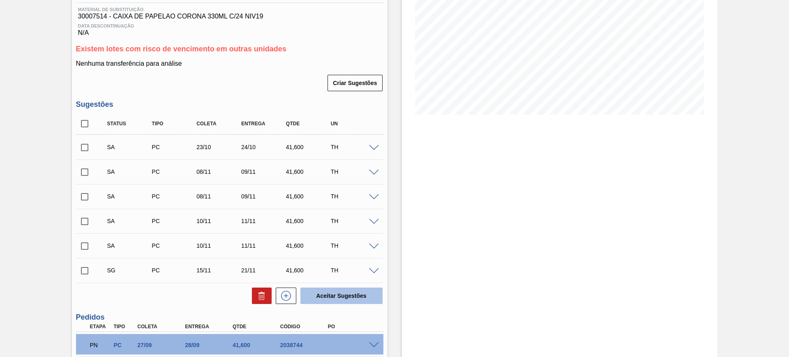
scroll to position [177, 0]
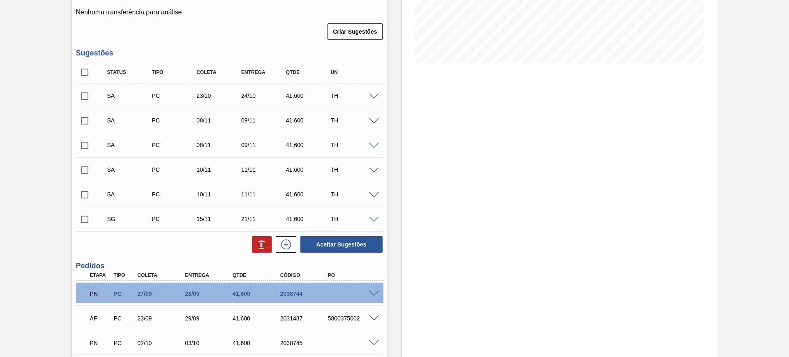
click at [371, 219] on span at bounding box center [374, 220] width 10 height 6
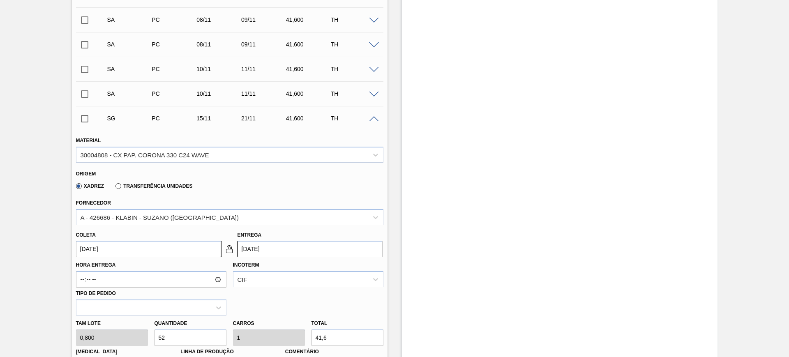
scroll to position [280, 0]
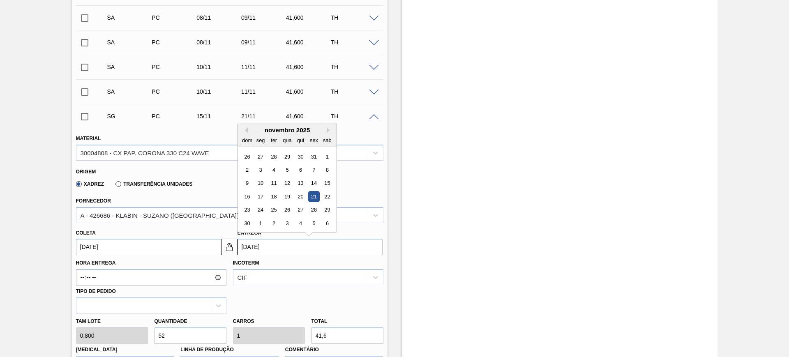
click at [296, 239] on input "21/11/2025" at bounding box center [310, 247] width 145 height 16
click at [330, 127] on button "Next Month" at bounding box center [330, 130] width 6 height 6
click at [244, 131] on button "Previous Month" at bounding box center [245, 130] width 6 height 6
click at [310, 196] on div "24" at bounding box center [313, 196] width 11 height 11
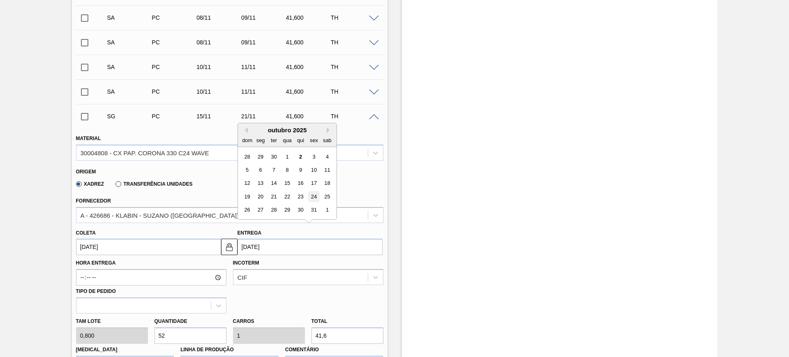
type input "18/10/2025"
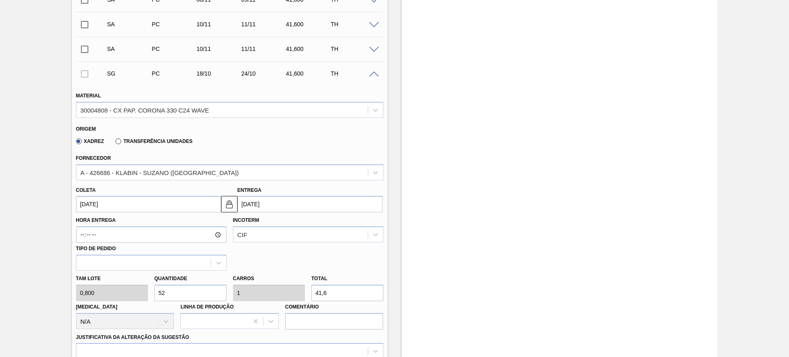
scroll to position [383, 0]
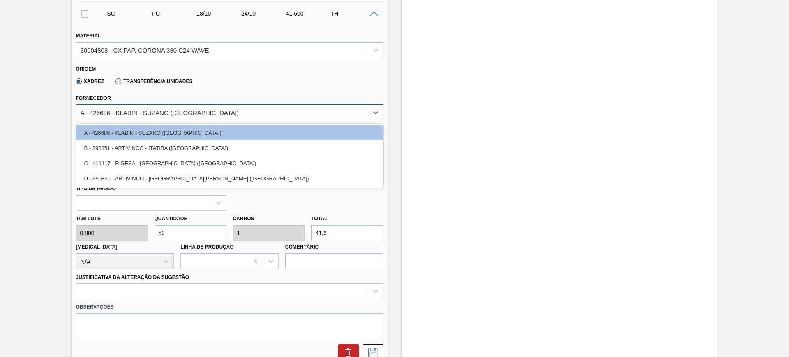
click at [206, 112] on div "A - 426686 - KLABIN - SUZANO (SP)" at bounding box center [222, 112] width 292 height 12
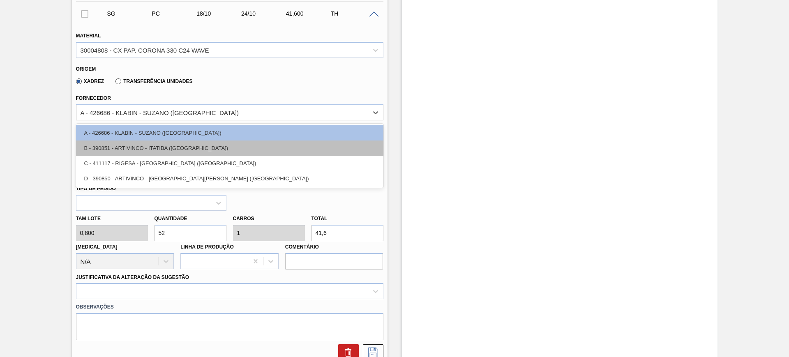
click at [198, 145] on div "B - 390851 - ARTIVINCO - ITATIBA (SP)" at bounding box center [230, 148] width 308 height 15
type input "19/10/2025"
type input "41,600"
type input "1"
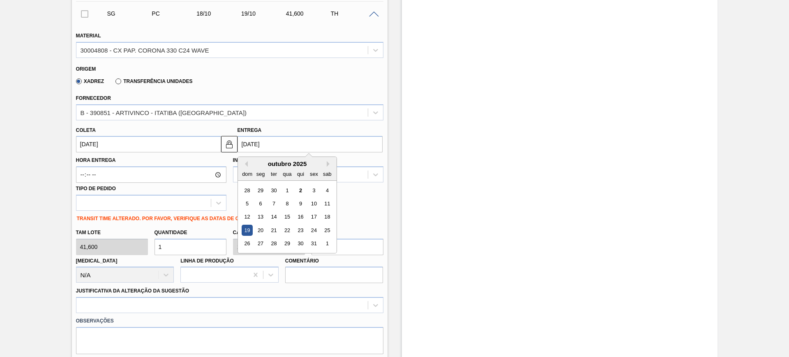
click at [292, 143] on input "19/10/2025" at bounding box center [310, 144] width 145 height 16
click at [312, 234] on div "24" at bounding box center [313, 230] width 11 height 11
type input "23/10/2025"
type input "24/10/2025"
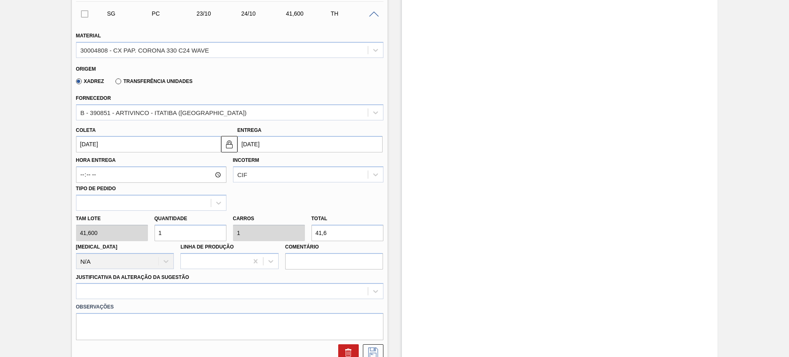
scroll to position [486, 0]
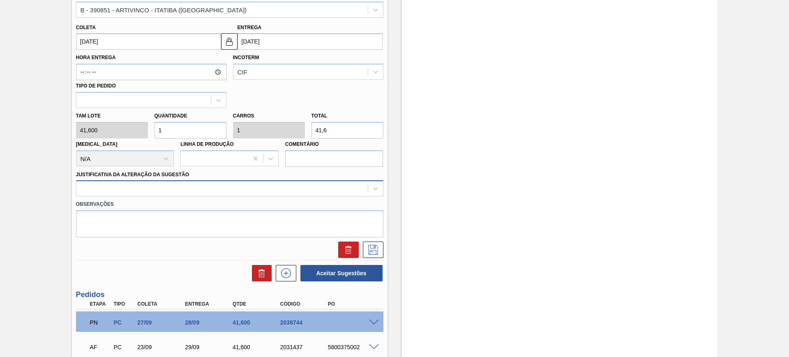
click at [265, 192] on div at bounding box center [222, 189] width 292 height 12
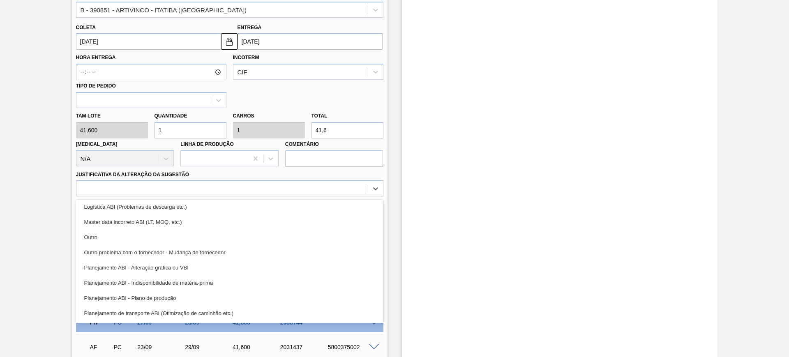
scroll to position [103, 0]
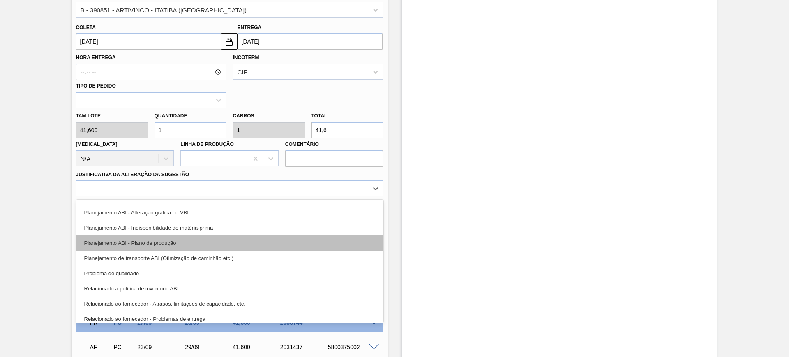
click at [229, 246] on div "Planejamento ABI - Plano de produção" at bounding box center [230, 243] width 308 height 15
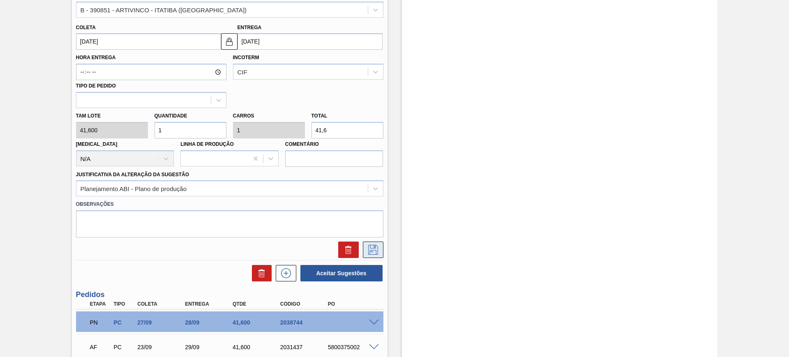
click at [377, 253] on icon at bounding box center [373, 250] width 10 height 10
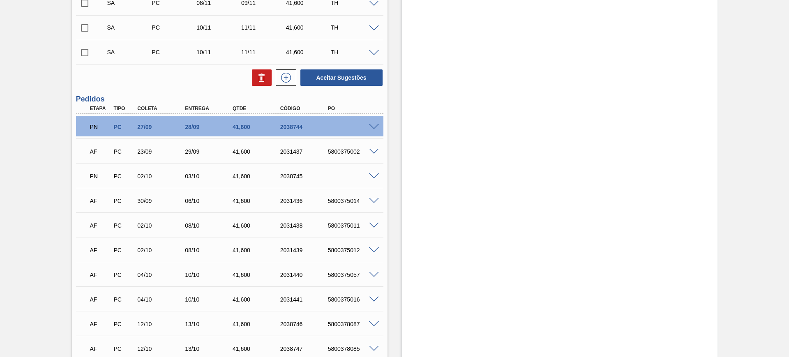
scroll to position [181, 0]
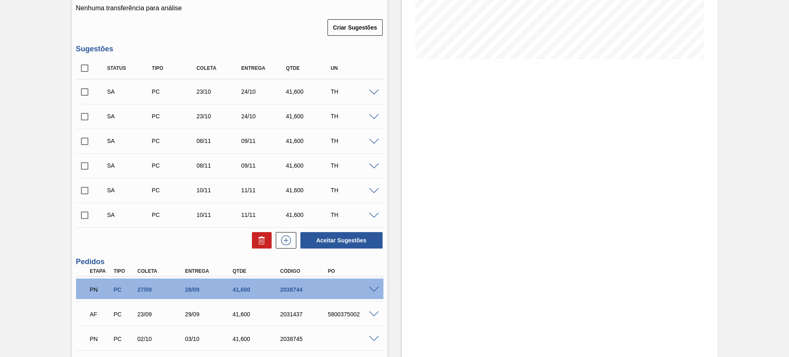
click at [373, 93] on span at bounding box center [374, 93] width 10 height 6
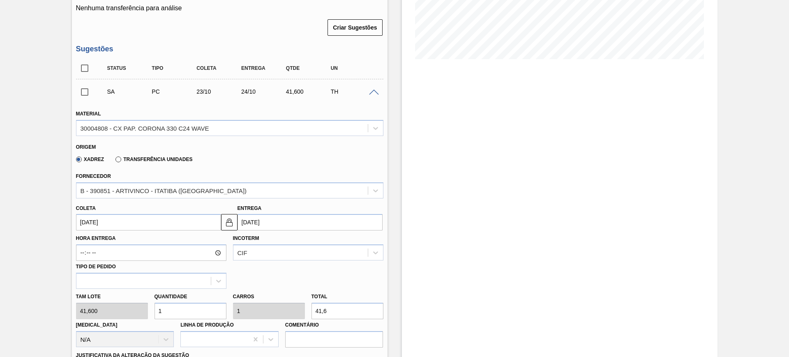
click at [373, 93] on span at bounding box center [374, 93] width 10 height 6
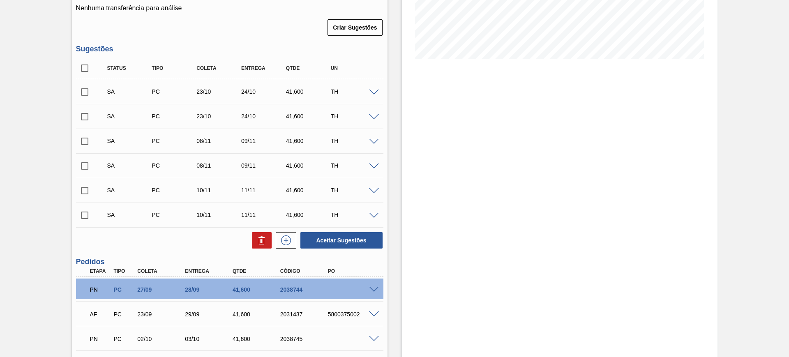
click at [375, 119] on span at bounding box center [374, 117] width 10 height 6
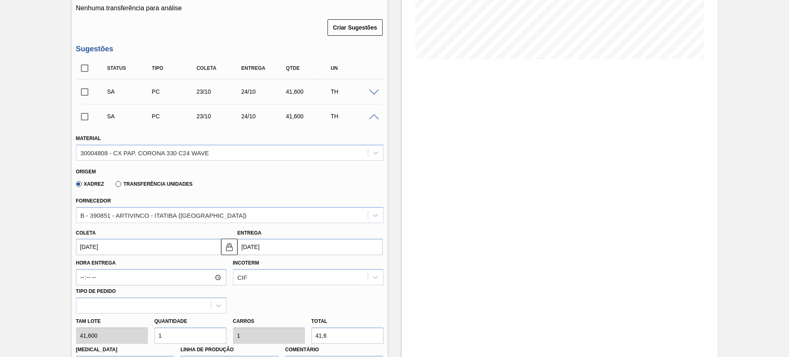
click at [375, 119] on span at bounding box center [374, 117] width 10 height 6
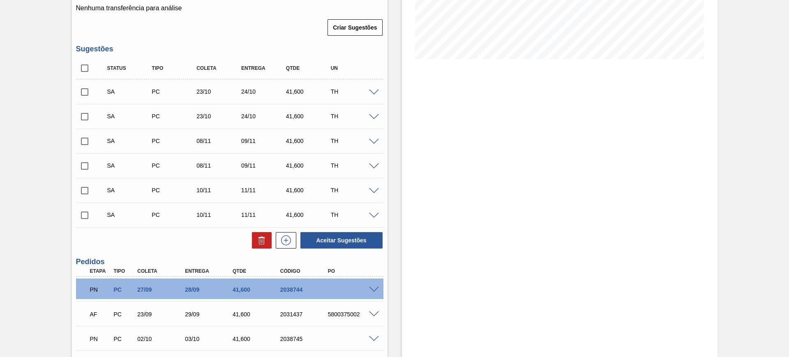
click at [373, 167] on span at bounding box center [374, 167] width 10 height 6
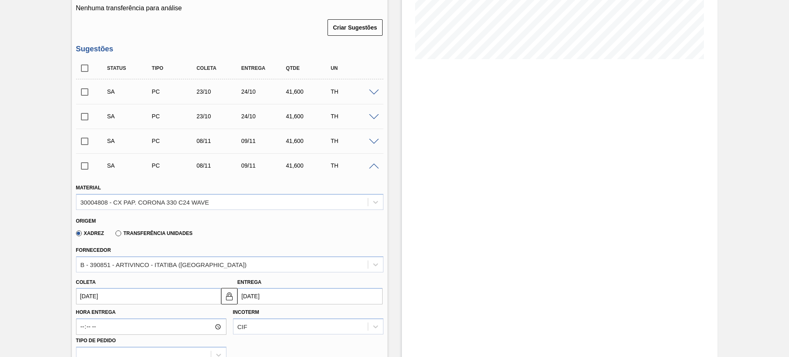
click at [374, 167] on span at bounding box center [374, 167] width 10 height 6
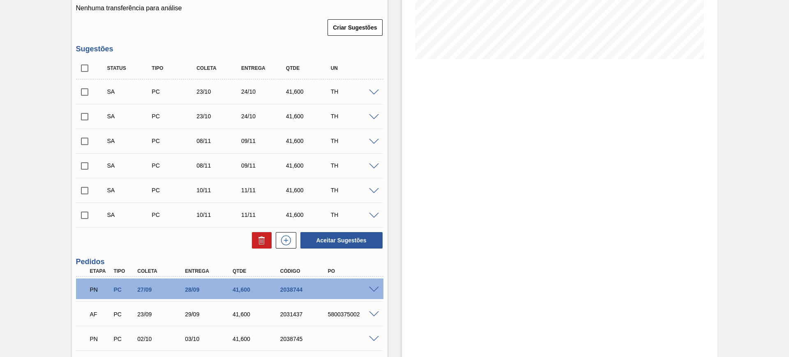
click at [375, 188] on span at bounding box center [374, 191] width 10 height 6
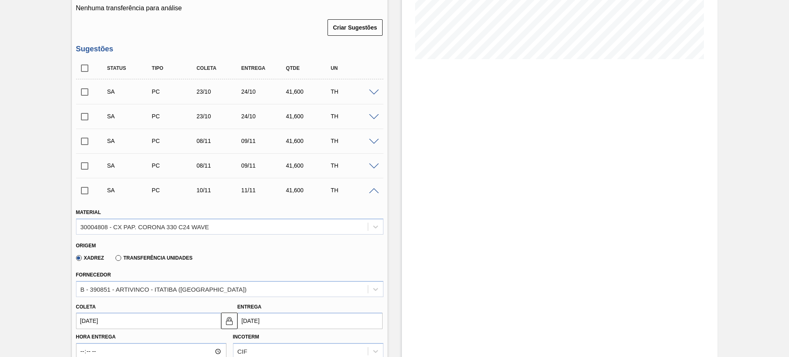
click at [375, 188] on span at bounding box center [374, 191] width 10 height 6
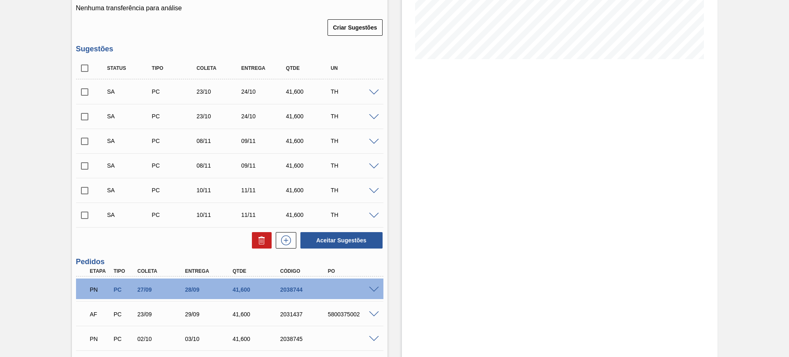
click at [374, 213] on span at bounding box center [374, 216] width 10 height 6
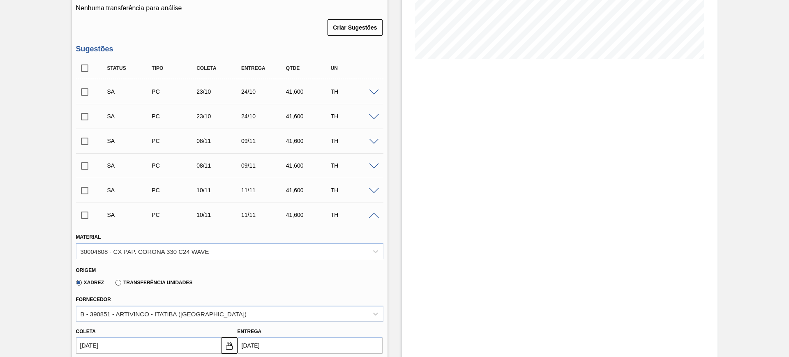
click at [374, 213] on span at bounding box center [374, 216] width 10 height 6
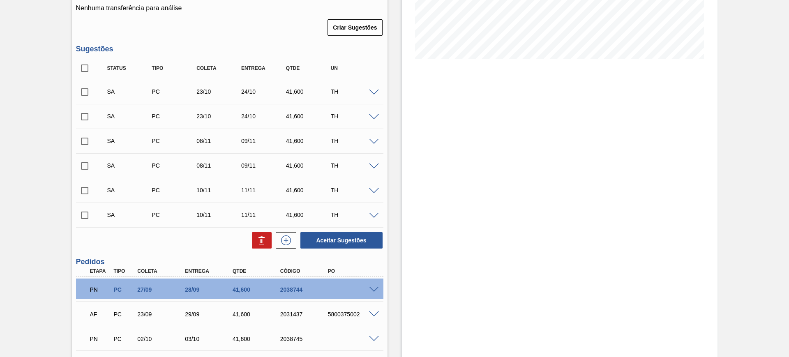
click at [82, 65] on input "checkbox" at bounding box center [84, 68] width 17 height 17
checkbox input "true"
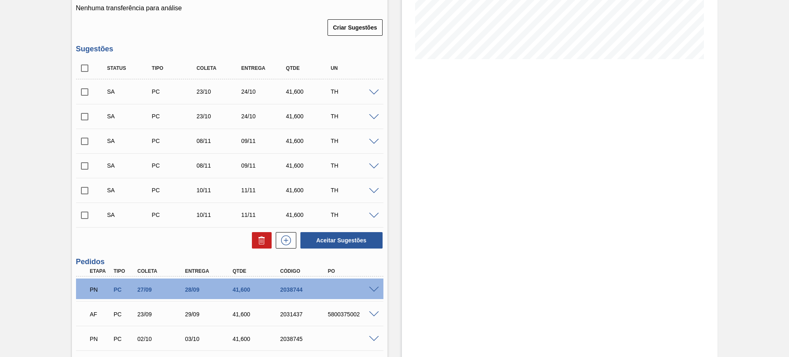
checkbox input "true"
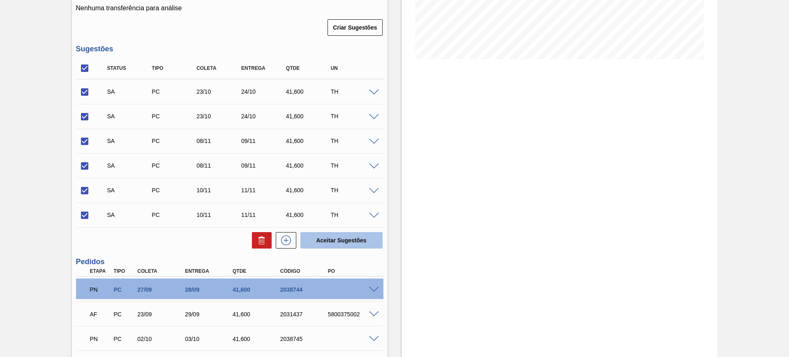
click at [329, 239] on button "Aceitar Sugestões" at bounding box center [342, 240] width 82 height 16
checkbox input "false"
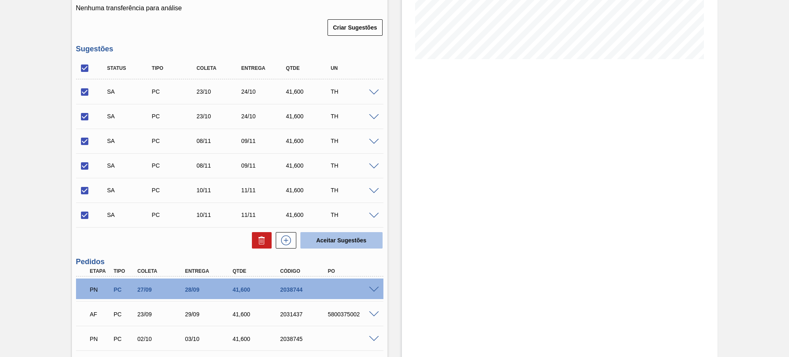
checkbox input "false"
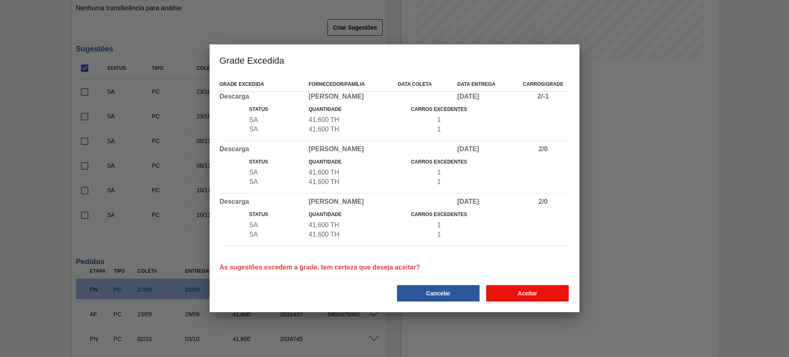
click at [533, 291] on button "Aceitar" at bounding box center [527, 293] width 83 height 16
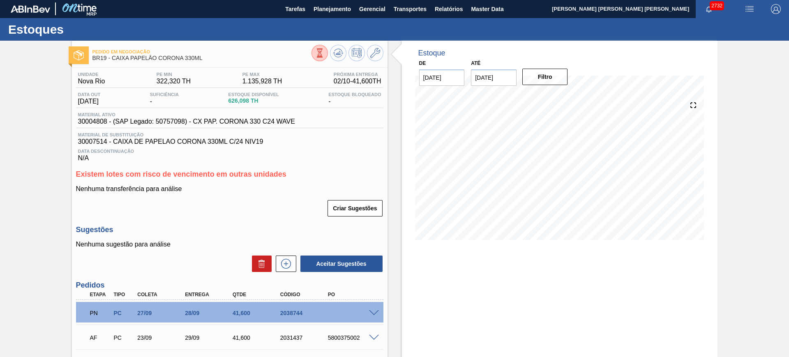
scroll to position [0, 0]
click at [338, 55] on icon at bounding box center [337, 53] width 5 height 4
click at [282, 263] on icon at bounding box center [286, 264] width 13 height 10
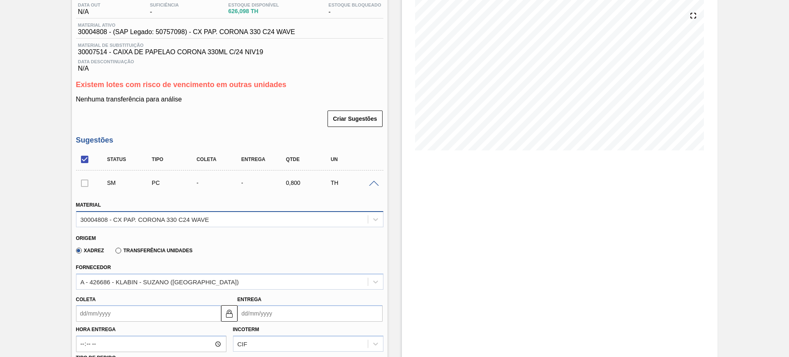
scroll to position [139, 0]
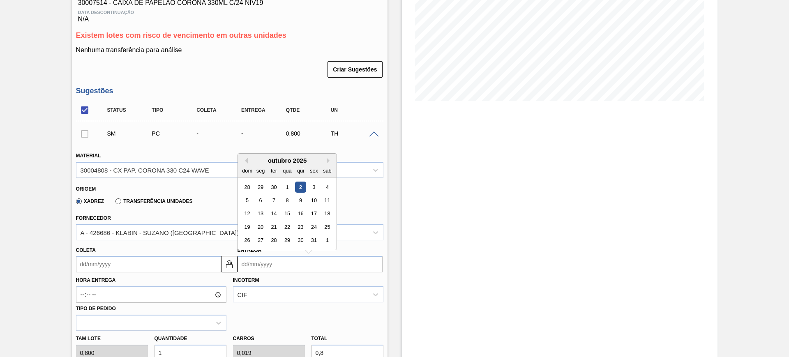
click at [275, 268] on input "Entrega" at bounding box center [310, 264] width 145 height 16
click at [327, 160] on button "Next Month" at bounding box center [330, 161] width 6 height 6
click at [263, 224] on div "17" at bounding box center [260, 227] width 11 height 11
type input "11/11/2025"
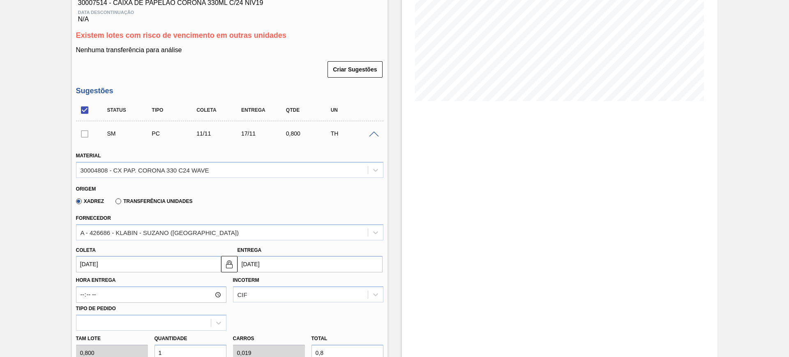
scroll to position [294, 0]
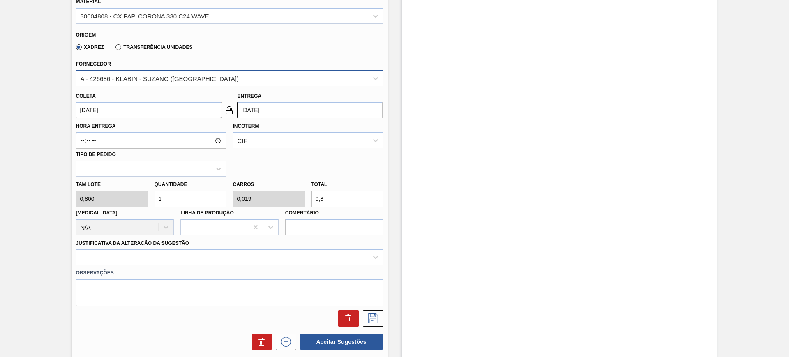
click at [171, 83] on div "A - 426686 - KLABIN - SUZANO (SP)" at bounding box center [222, 78] width 292 height 12
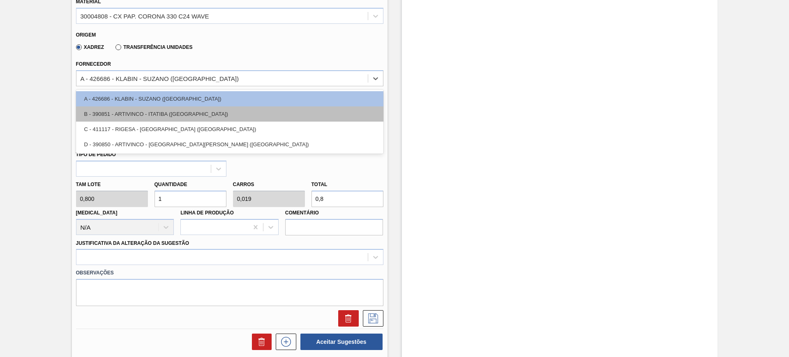
click at [162, 110] on div "B - 390851 - ARTIVINCO - ITATIBA (SP)" at bounding box center [230, 113] width 308 height 15
type input "12/11/2025"
type input "41,600"
type input "0,019"
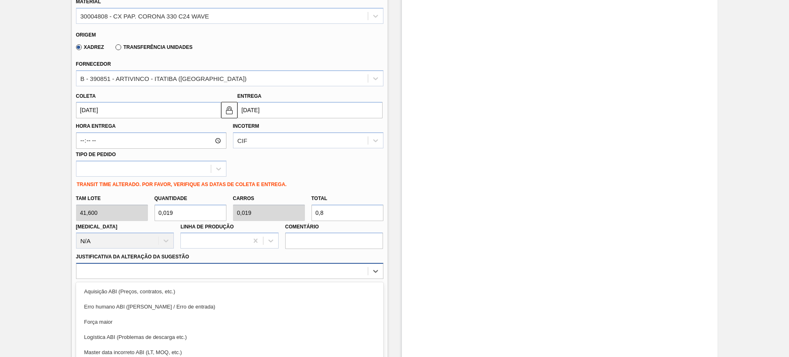
click at [193, 272] on div "option Força maior focused, 3 of 18. 18 results available. Use Up and Down to c…" at bounding box center [230, 271] width 308 height 16
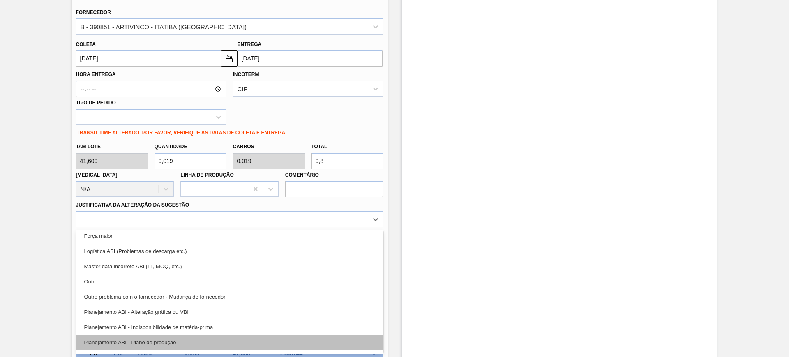
scroll to position [51, 0]
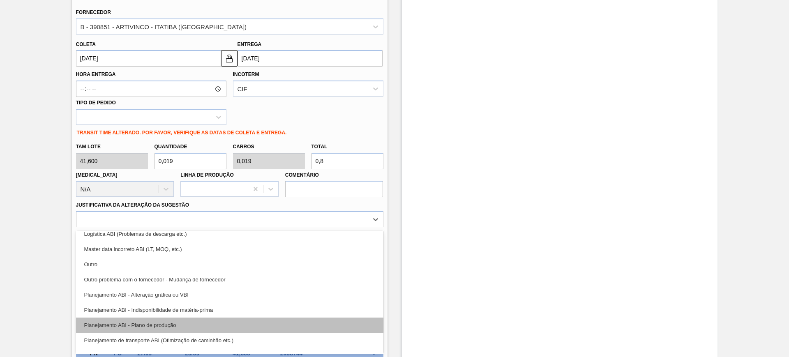
click at [207, 320] on div "Planejamento ABI - Plano de produção" at bounding box center [230, 325] width 308 height 15
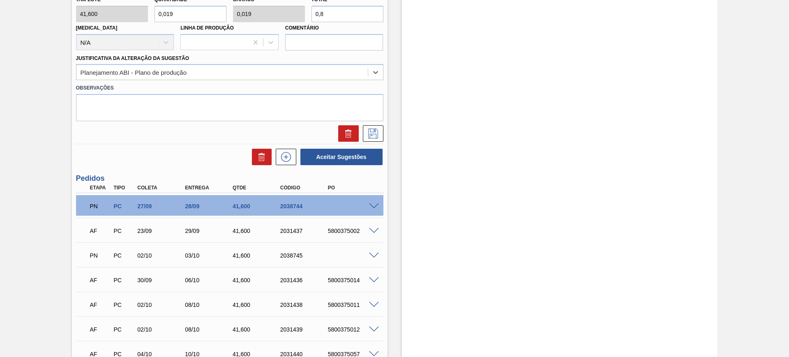
scroll to position [500, 0]
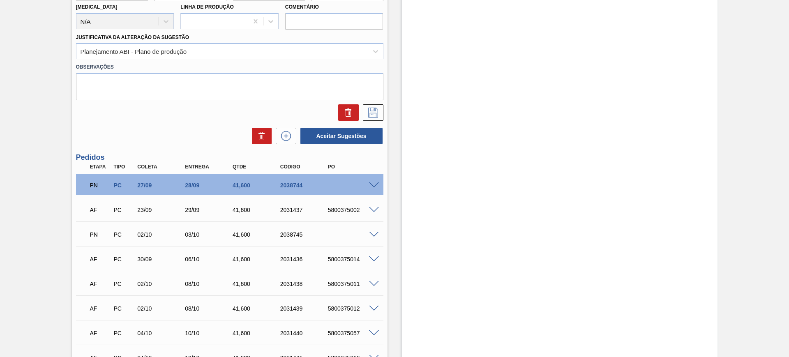
click at [373, 232] on span at bounding box center [374, 235] width 10 height 6
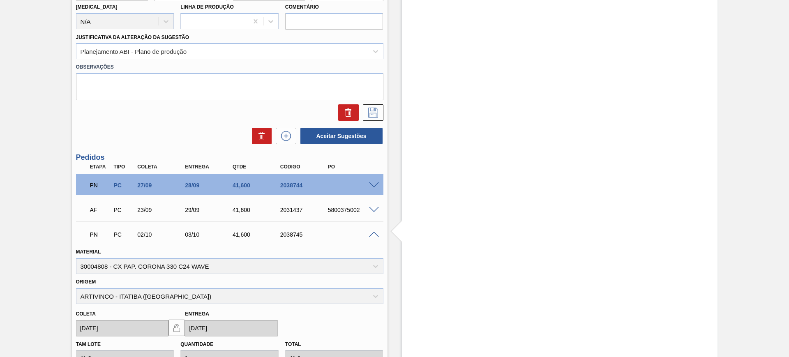
click at [373, 232] on span at bounding box center [374, 235] width 10 height 6
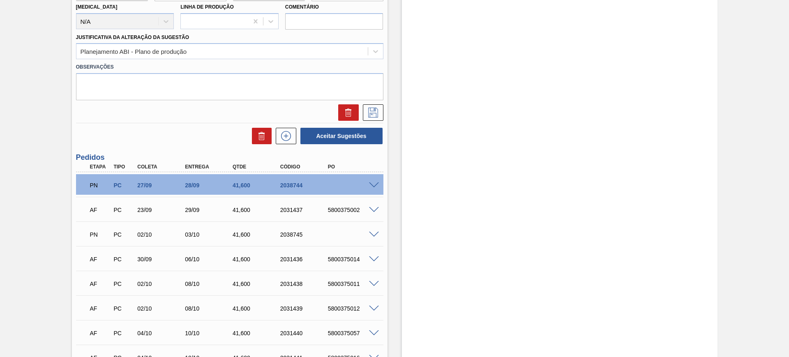
click at [373, 232] on span at bounding box center [374, 235] width 10 height 6
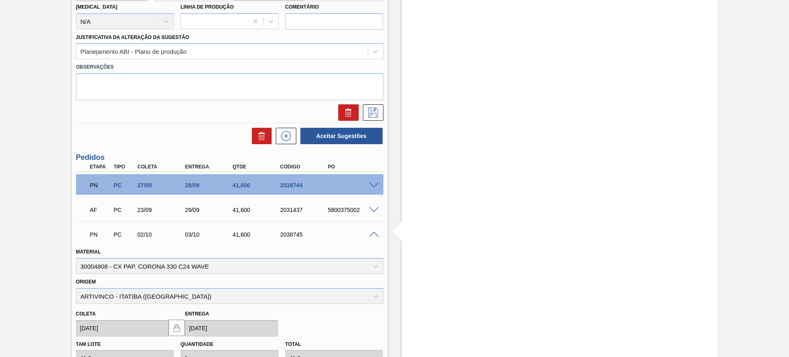
click at [373, 232] on span at bounding box center [374, 235] width 10 height 6
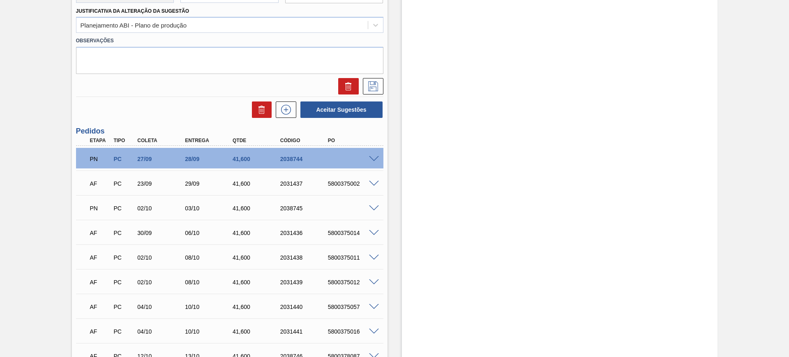
scroll to position [551, 0]
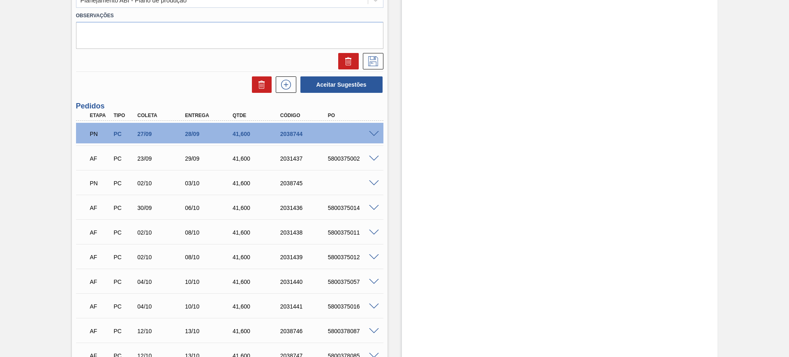
click at [372, 180] on span at bounding box center [374, 183] width 10 height 6
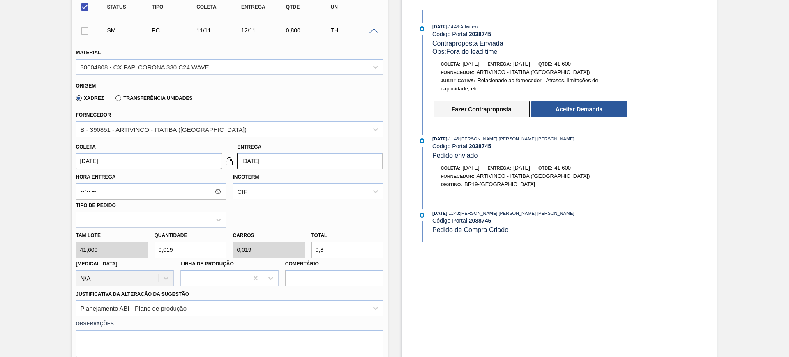
scroll to position [191, 0]
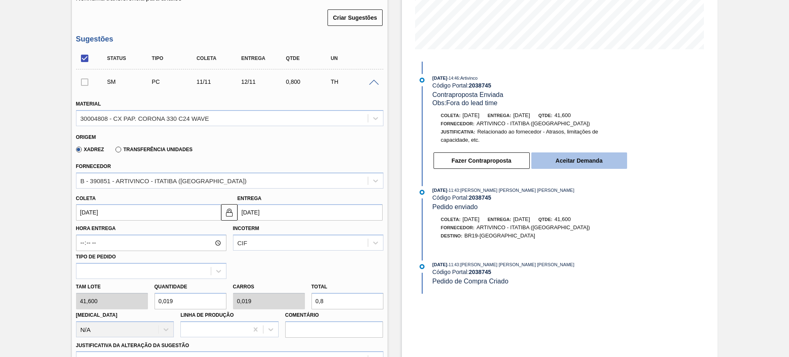
click at [561, 160] on button "Aceitar Demanda" at bounding box center [580, 161] width 96 height 16
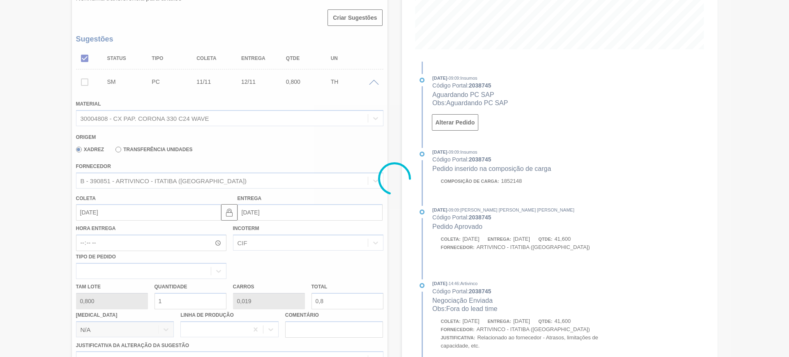
type input "15/10/2025"
type input "16/10/2025"
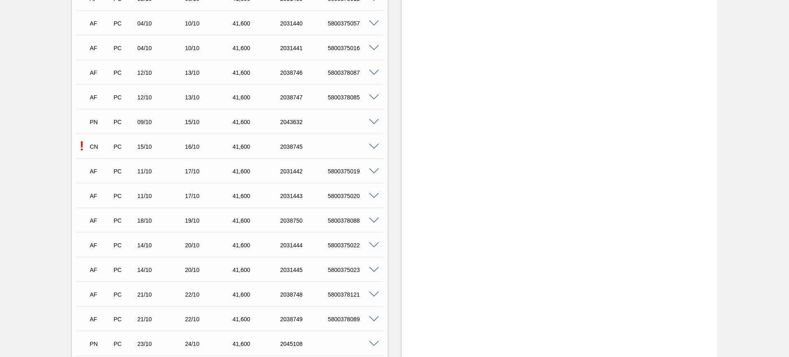
scroll to position [448, 0]
click at [371, 146] on span at bounding box center [374, 146] width 10 height 6
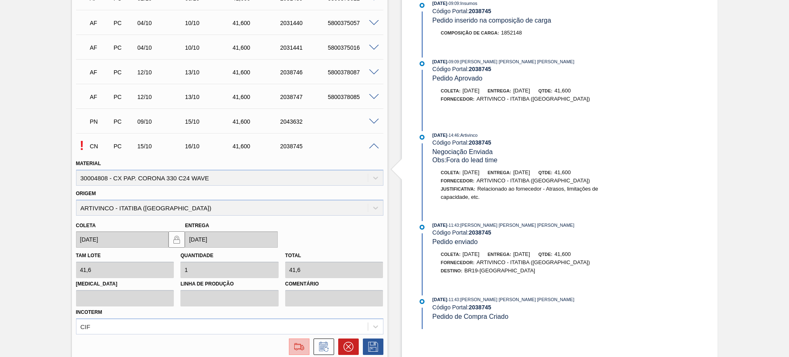
click at [303, 343] on img at bounding box center [299, 347] width 13 height 10
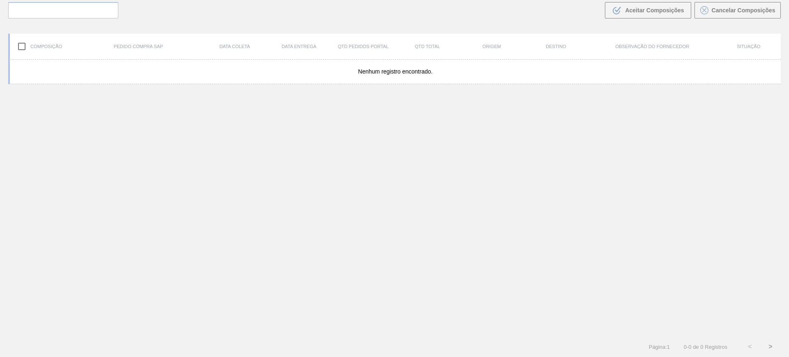
scroll to position [59, 0]
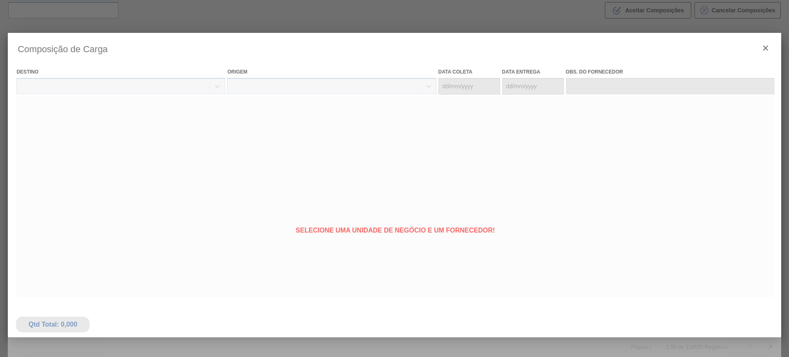
type coleta "15/10/2025"
type entrega "16/10/2025"
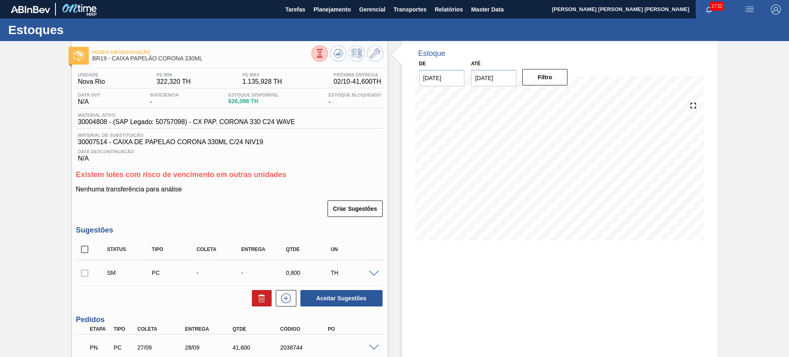
scroll to position [103, 0]
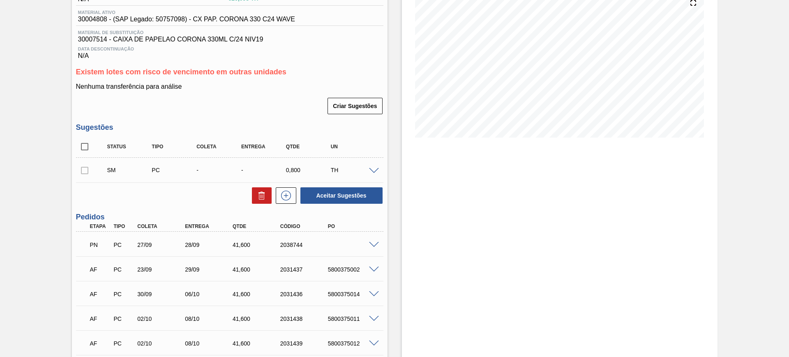
click at [373, 243] on span at bounding box center [374, 245] width 10 height 6
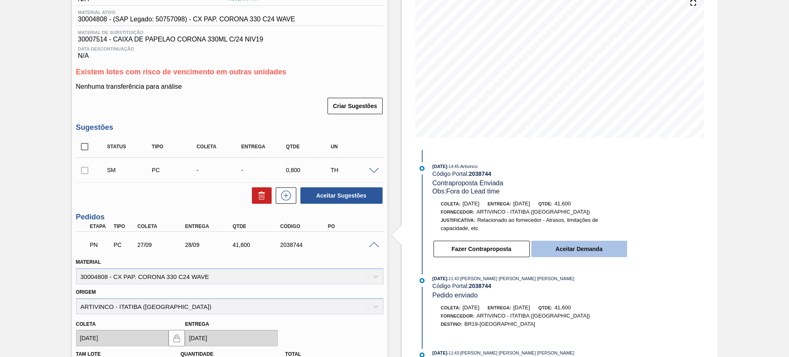
click at [579, 244] on button "Aceitar Demanda" at bounding box center [580, 249] width 96 height 16
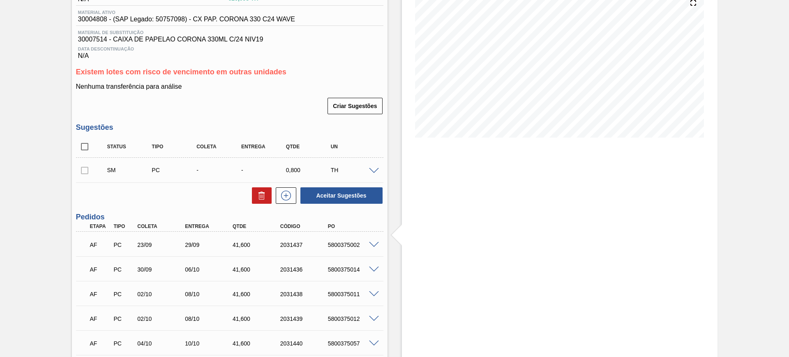
click at [375, 248] on div "5800375002" at bounding box center [352, 245] width 53 height 7
click at [375, 247] on div "5800375002" at bounding box center [352, 245] width 53 height 7
click at [374, 243] on span at bounding box center [374, 245] width 10 height 6
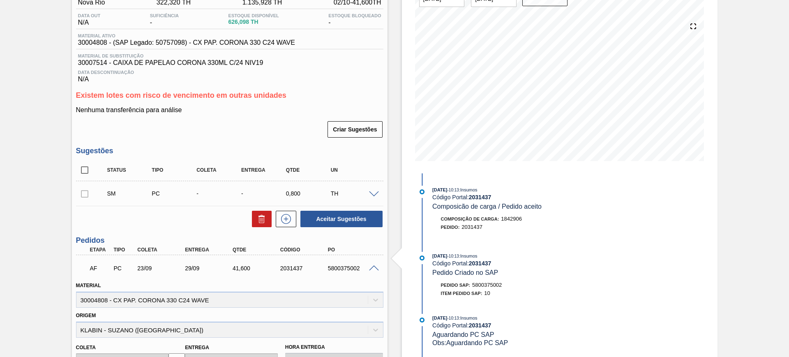
scroll to position [0, 0]
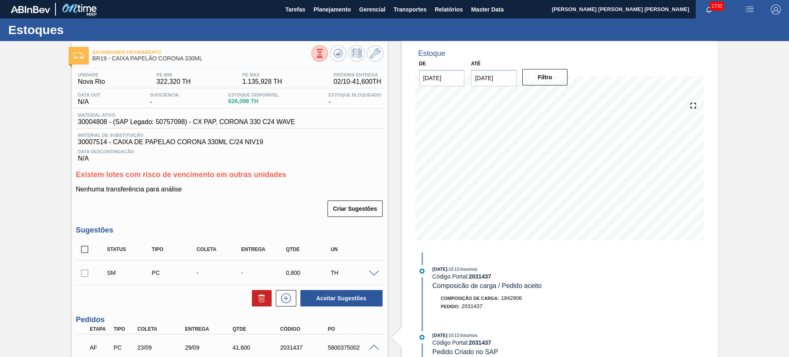
click at [378, 270] on div at bounding box center [375, 273] width 16 height 6
click at [375, 275] on span at bounding box center [374, 274] width 10 height 6
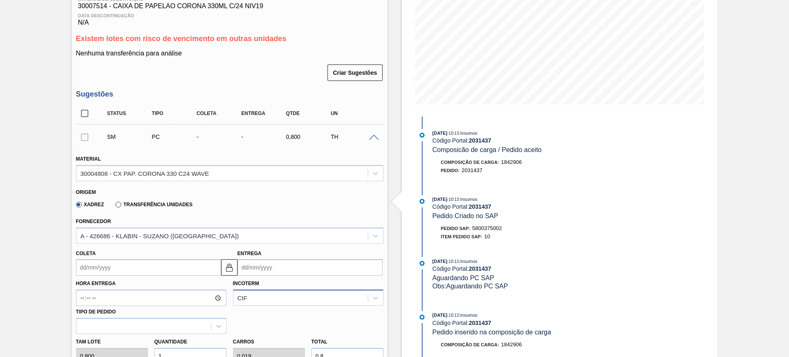
scroll to position [154, 0]
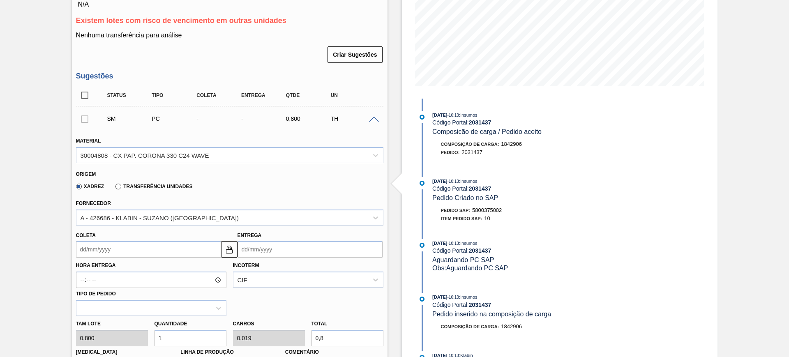
click at [275, 254] on input "Entrega" at bounding box center [310, 249] width 145 height 16
click at [327, 145] on button "Next Month" at bounding box center [330, 146] width 6 height 6
click at [261, 212] on div "17" at bounding box center [260, 212] width 11 height 11
type input "11/11/2025"
type input "17/11/2025"
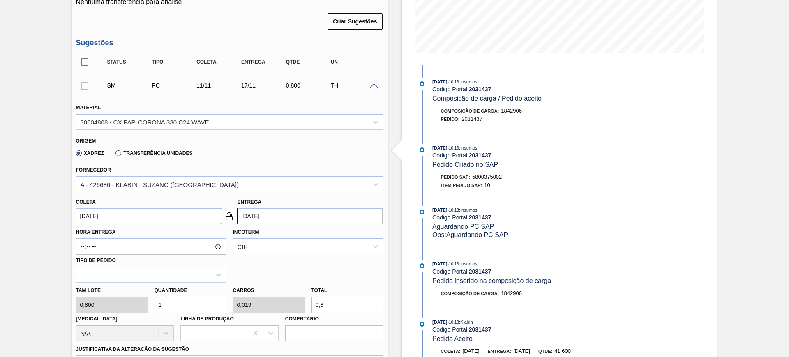
scroll to position [206, 0]
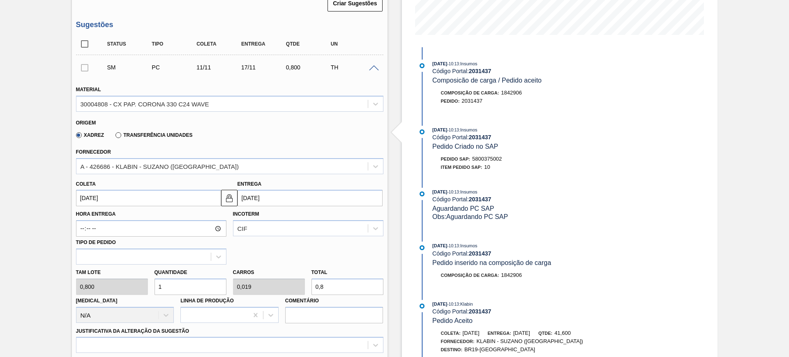
click at [186, 280] on input "1" at bounding box center [191, 287] width 72 height 16
type input "5"
type input "0,096"
type input "4"
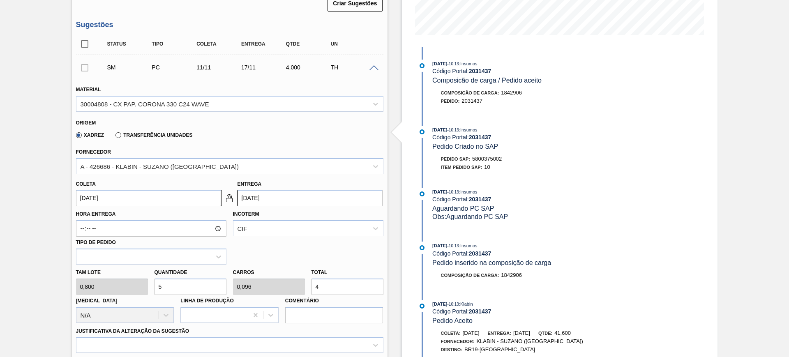
type input "52"
type input "1"
type input "41,6"
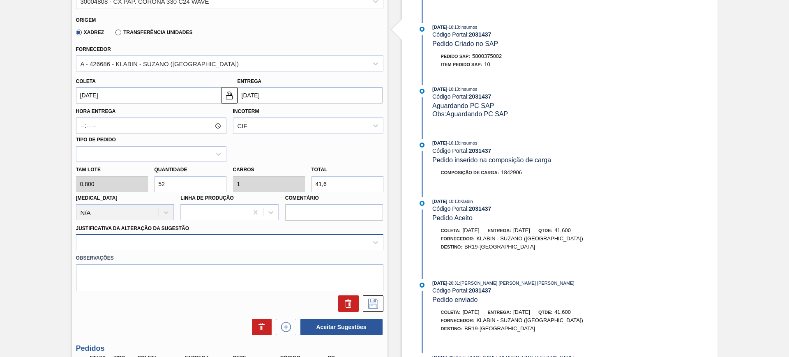
type input "52"
click at [272, 242] on div at bounding box center [230, 242] width 308 height 16
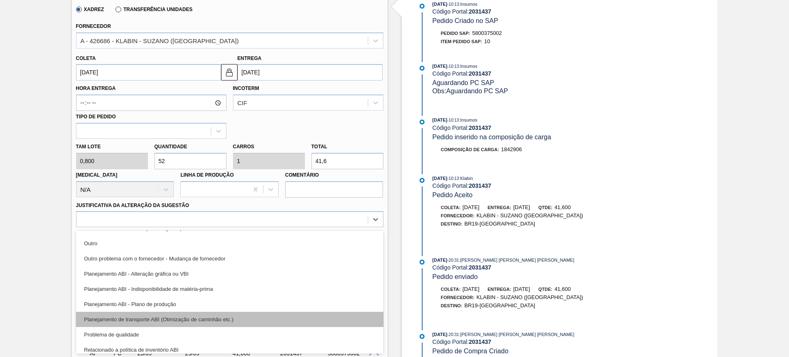
scroll to position [103, 0]
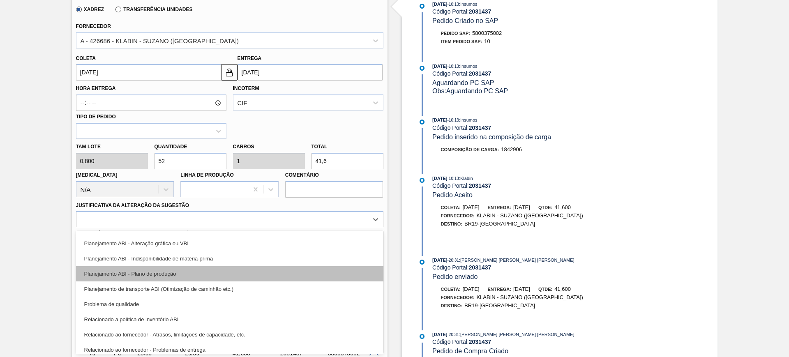
click at [217, 274] on div "Planejamento ABI - Plano de produção" at bounding box center [230, 273] width 308 height 15
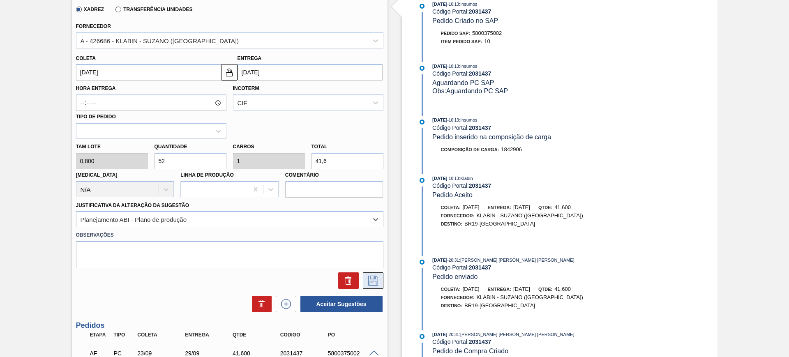
click at [371, 283] on icon at bounding box center [373, 280] width 4 height 7
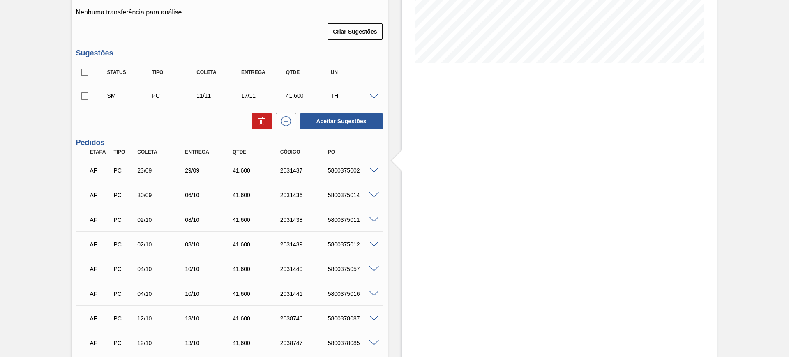
scroll to position [23, 0]
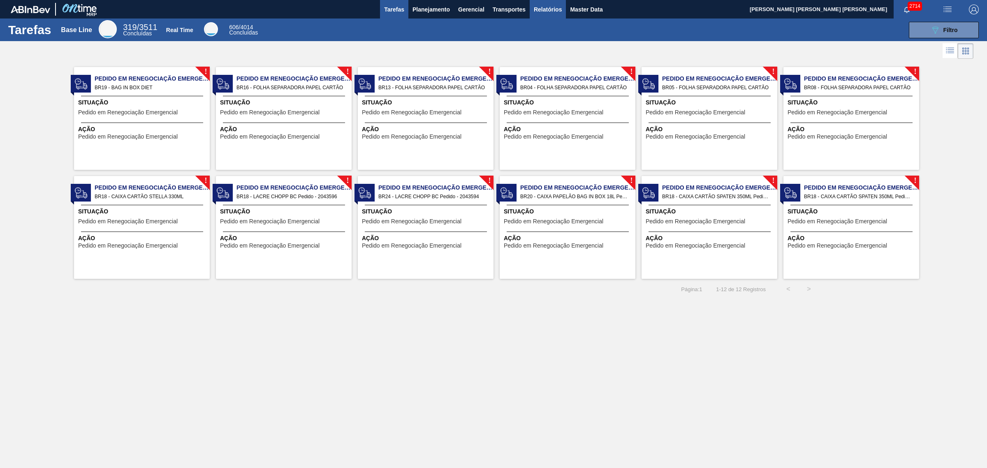
click at [548, 13] on span "Relatórios" at bounding box center [548, 10] width 28 height 10
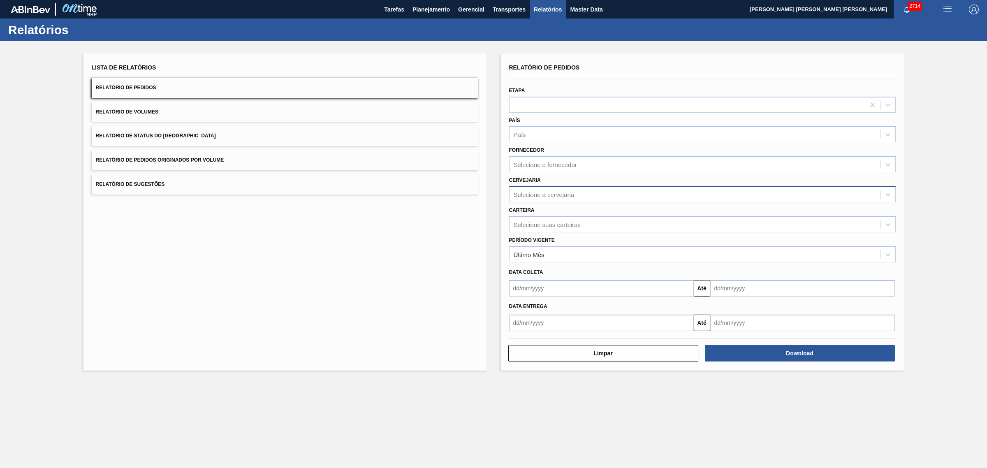
click at [569, 197] on div "Selecione a cervejaria" at bounding box center [544, 194] width 61 height 7
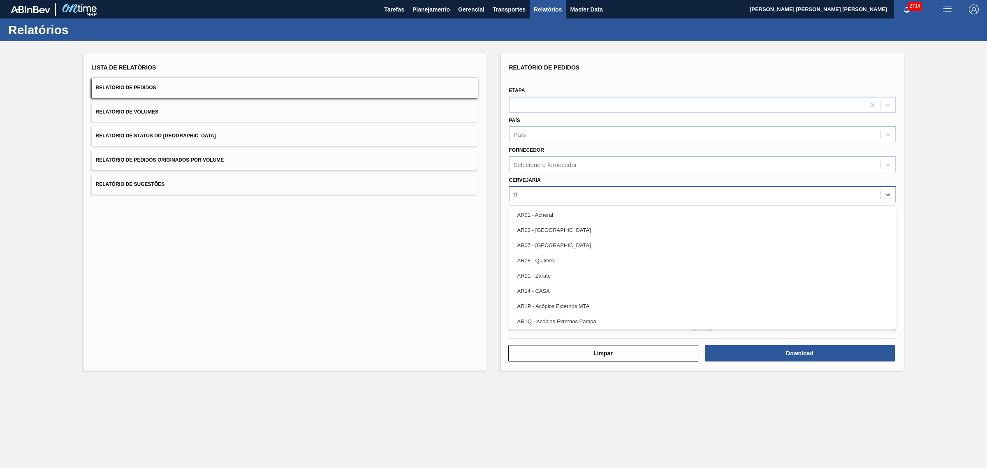
type input "rio"
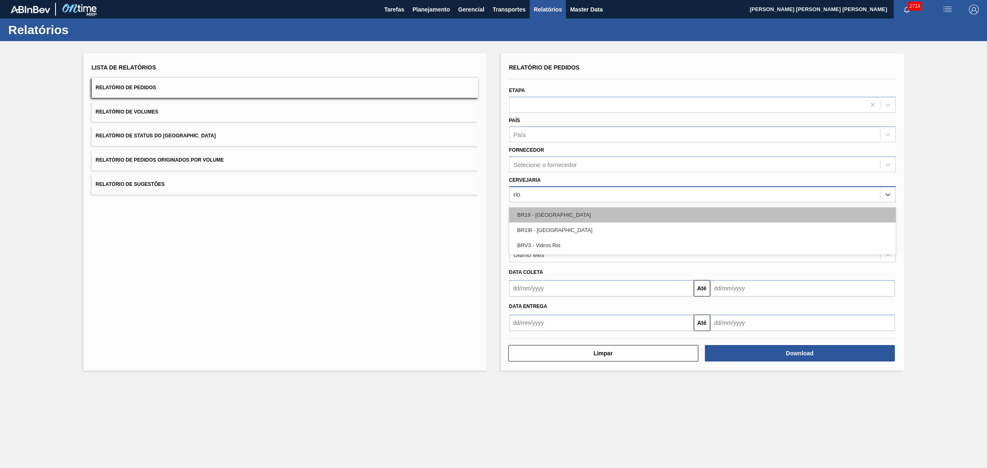
click at [576, 213] on div "BR19 - [GEOGRAPHIC_DATA]" at bounding box center [702, 214] width 386 height 15
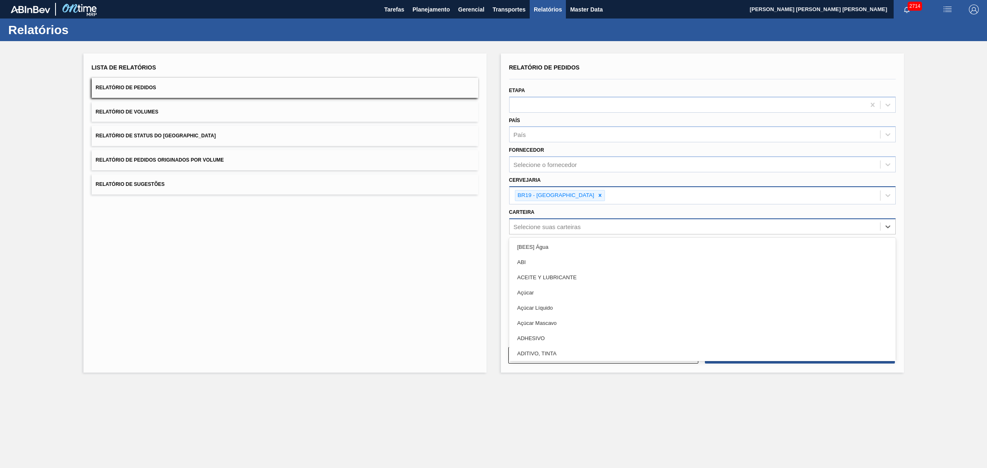
click at [565, 229] on div "Selecione suas carteiras" at bounding box center [694, 226] width 370 height 12
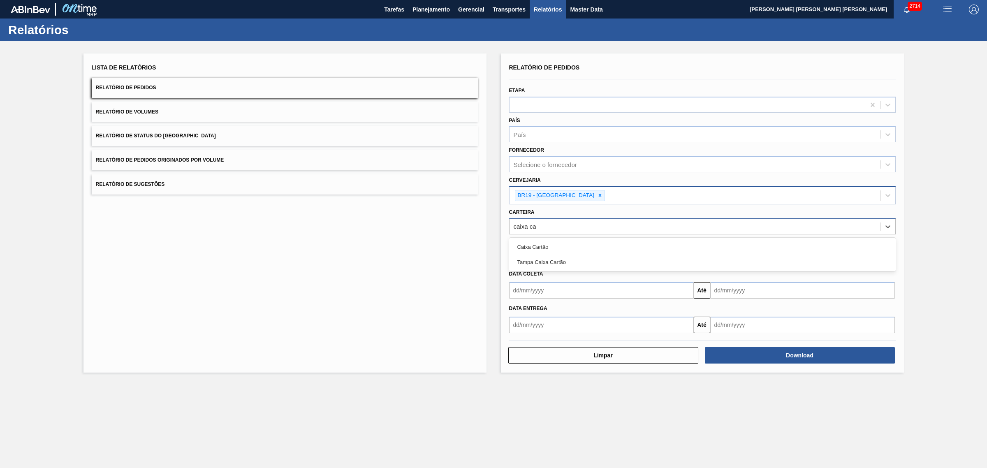
type input "caixa car"
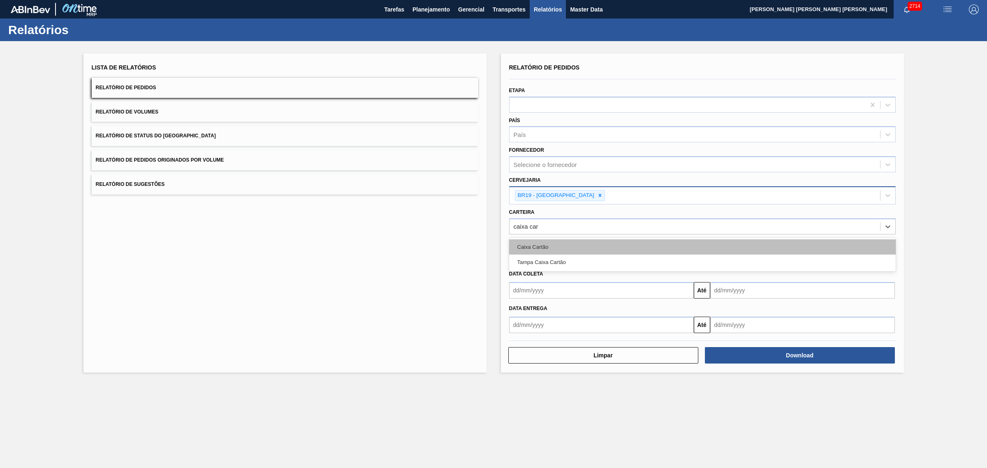
click at [552, 239] on div "Caixa Cartão" at bounding box center [702, 246] width 386 height 15
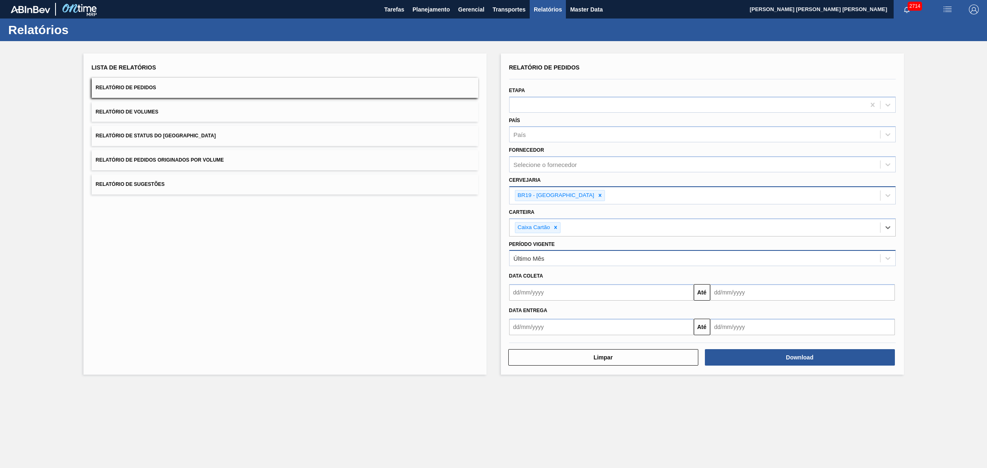
click at [565, 254] on div "Último Mês" at bounding box center [694, 258] width 370 height 12
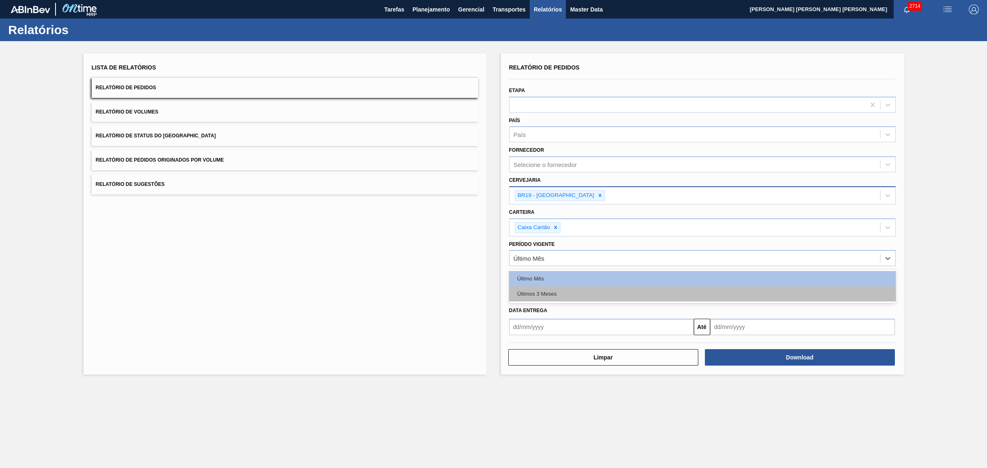
click at [562, 292] on div "Últimos 3 Meses" at bounding box center [702, 293] width 386 height 15
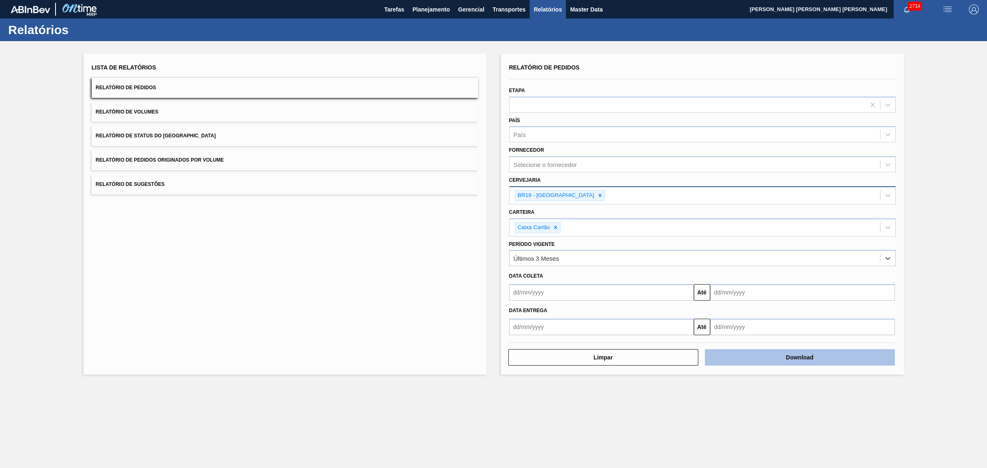
click at [780, 357] on button "Download" at bounding box center [800, 357] width 190 height 16
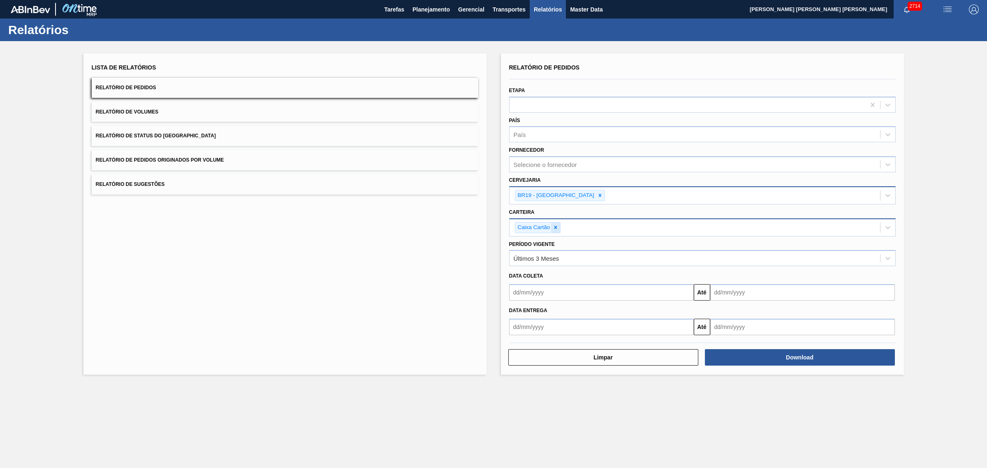
click at [556, 227] on icon at bounding box center [555, 227] width 3 height 3
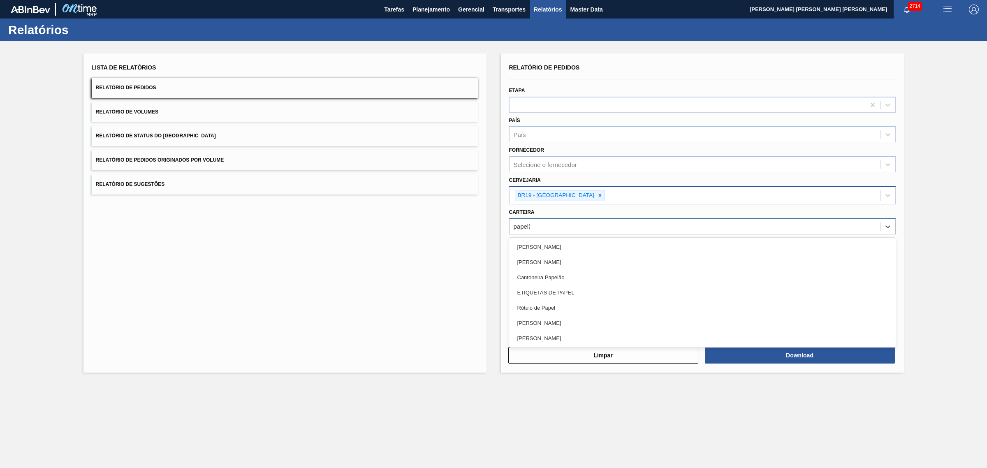
type input "papelão"
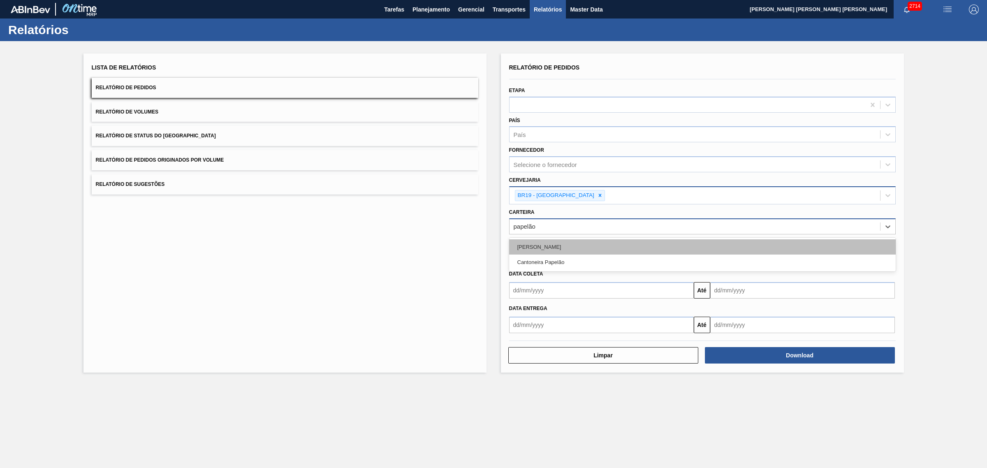
click at [568, 250] on div "[PERSON_NAME]" at bounding box center [702, 246] width 386 height 15
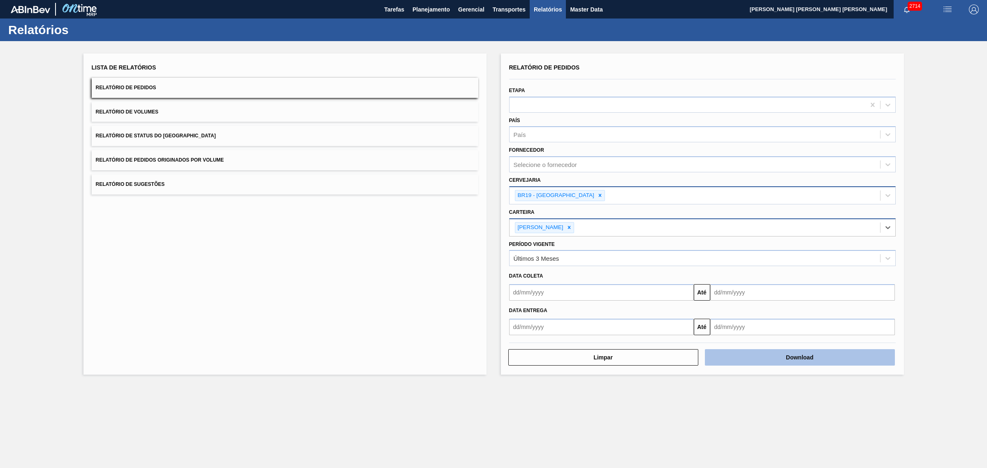
click at [789, 357] on button "Download" at bounding box center [800, 357] width 190 height 16
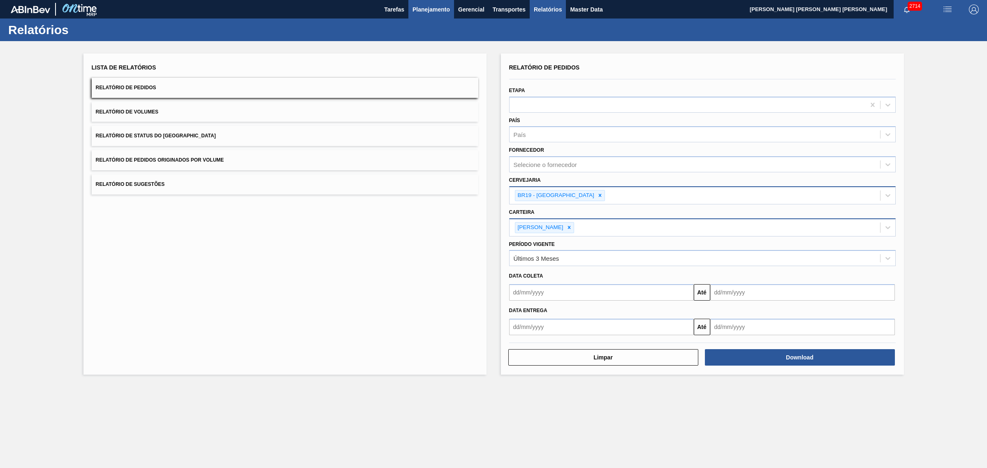
click at [439, 16] on button "Planejamento" at bounding box center [431, 9] width 46 height 19
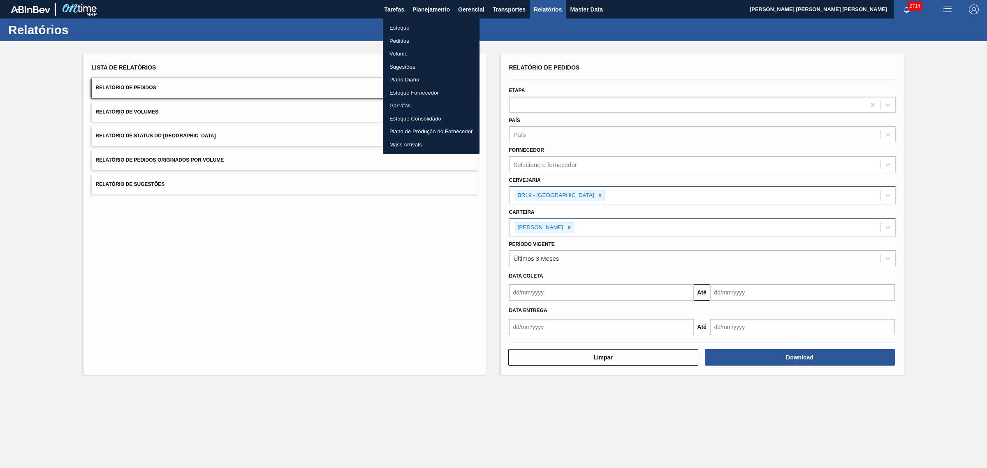
click at [410, 22] on li "Estoque" at bounding box center [431, 27] width 97 height 13
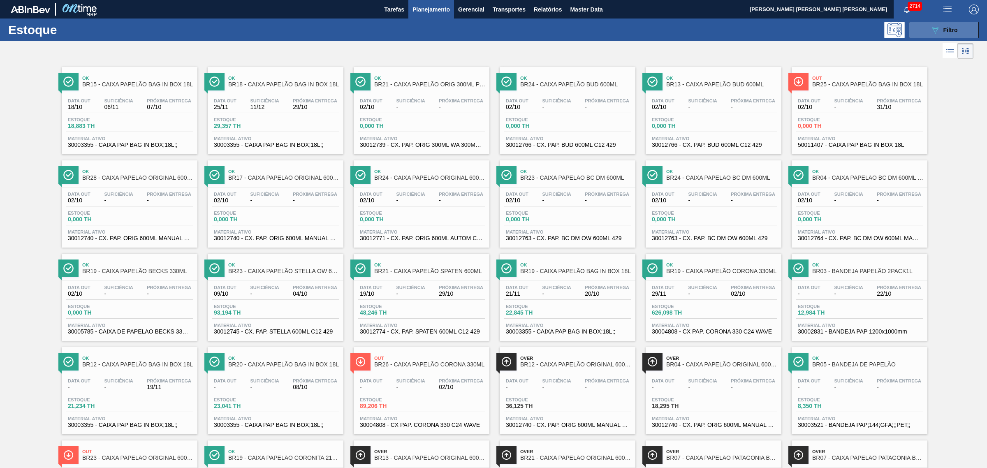
click at [789, 29] on div "089F7B8B-B2A5-4AFE-B5C0-19BA573D28AC Filtro" at bounding box center [944, 30] width 28 height 10
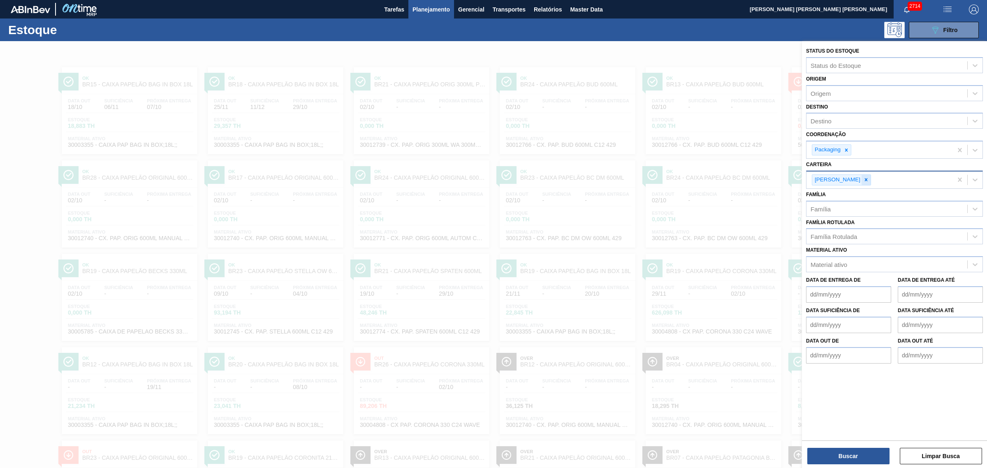
click at [789, 180] on icon at bounding box center [866, 180] width 6 height 6
type input "folha se"
click at [789, 120] on div "Destino" at bounding box center [886, 121] width 161 height 12
type input "serg"
click at [789, 357] on button "Buscar" at bounding box center [848, 456] width 82 height 16
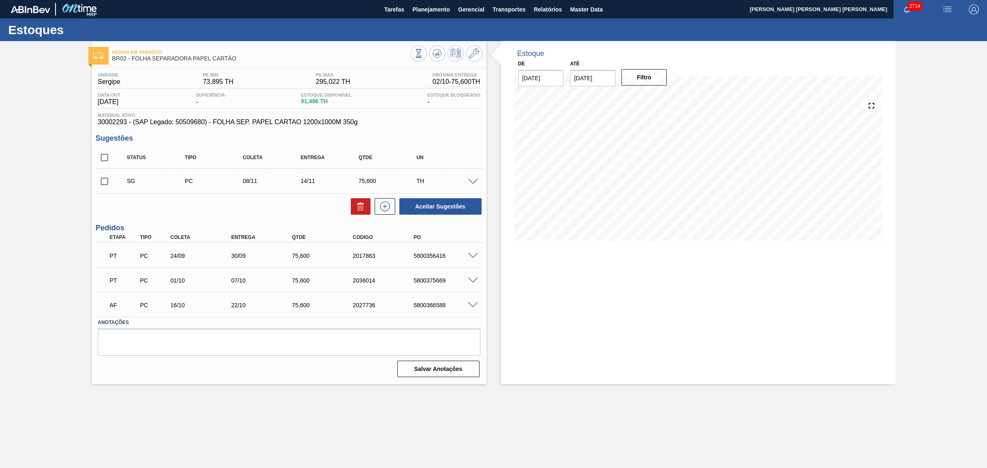
click at [108, 159] on input "checkbox" at bounding box center [104, 157] width 17 height 17
checkbox input "true"
click at [467, 206] on button "Aceitar Sugestões" at bounding box center [440, 206] width 82 height 16
checkbox input "false"
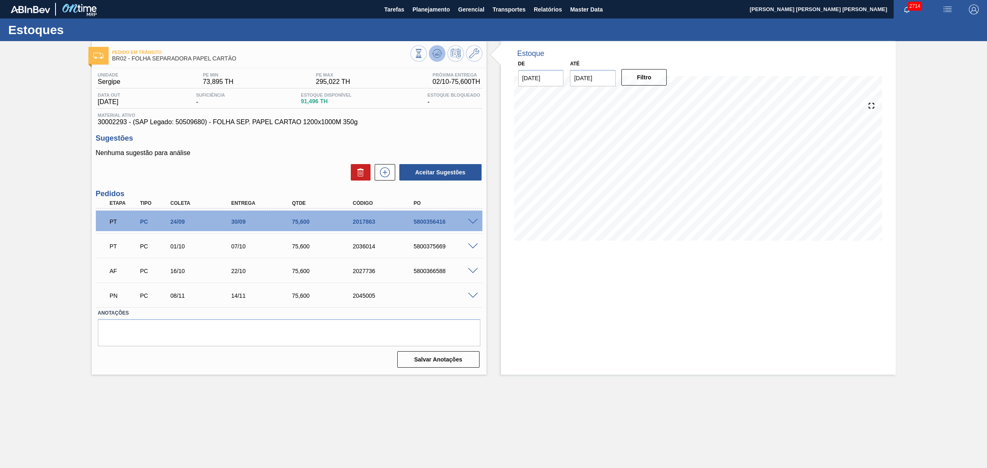
click at [433, 55] on icon at bounding box center [437, 54] width 10 height 10
